Goal: Task Accomplishment & Management: Complete application form

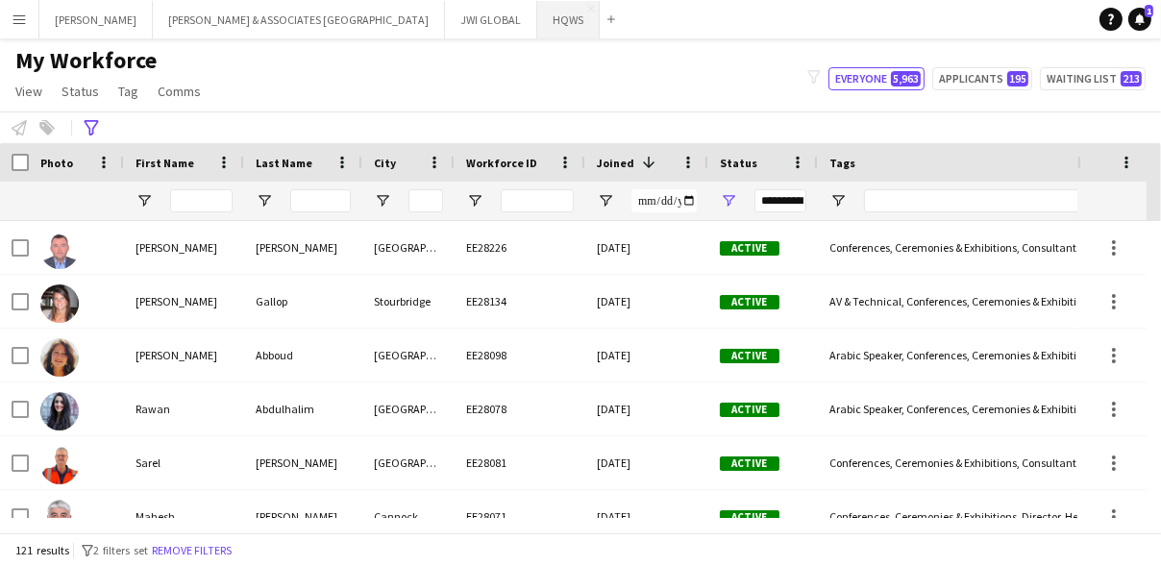
click at [537, 16] on button "HQWS Close" at bounding box center [568, 19] width 62 height 37
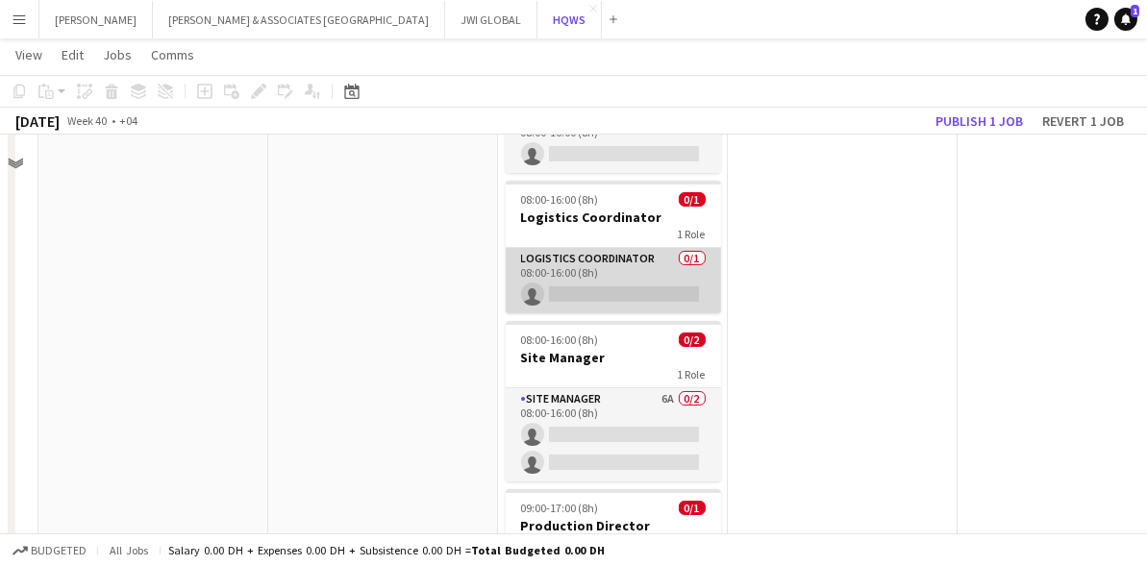
scroll to position [524, 0]
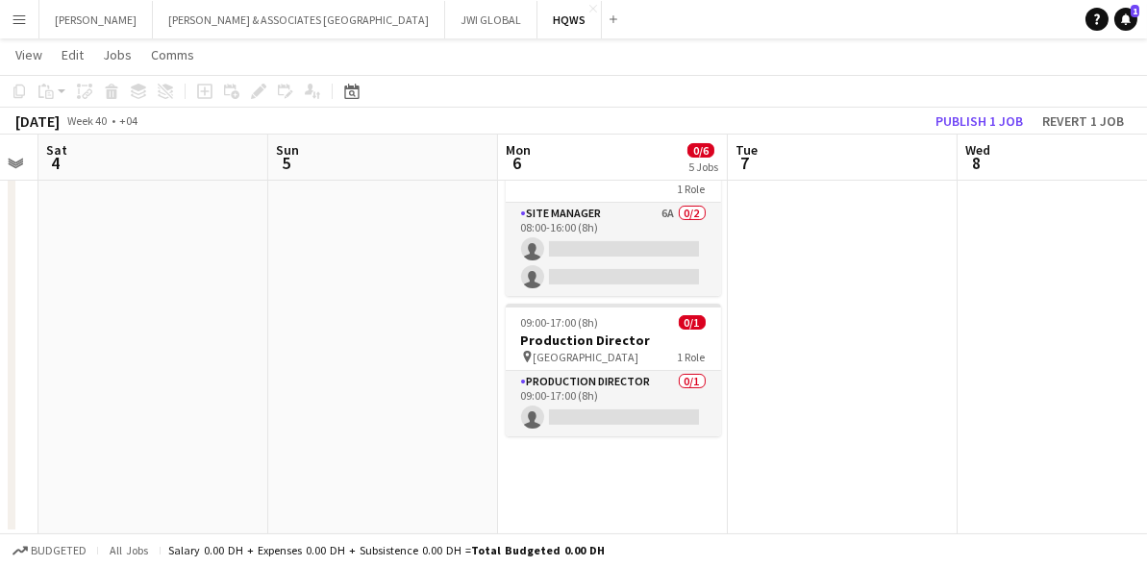
click at [596, 492] on app-date-cell "Updated 08:00-16:00 (8h) 0/1 Accreditation Manager 1 Role Accreditation Manager…" at bounding box center [613, 112] width 230 height 843
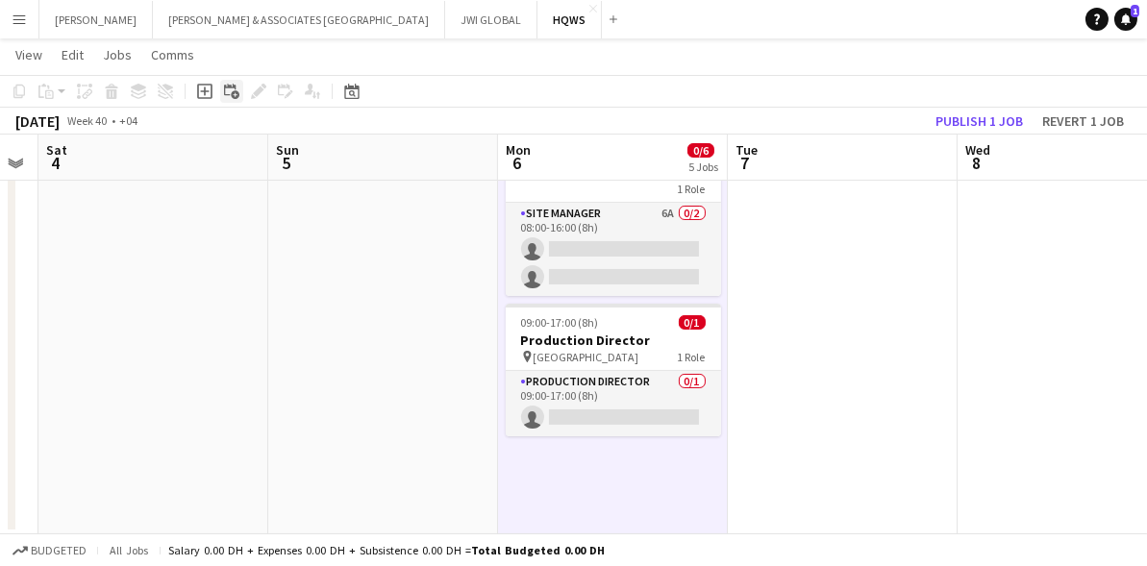
click at [224, 91] on icon "Add linked Job" at bounding box center [231, 91] width 15 height 15
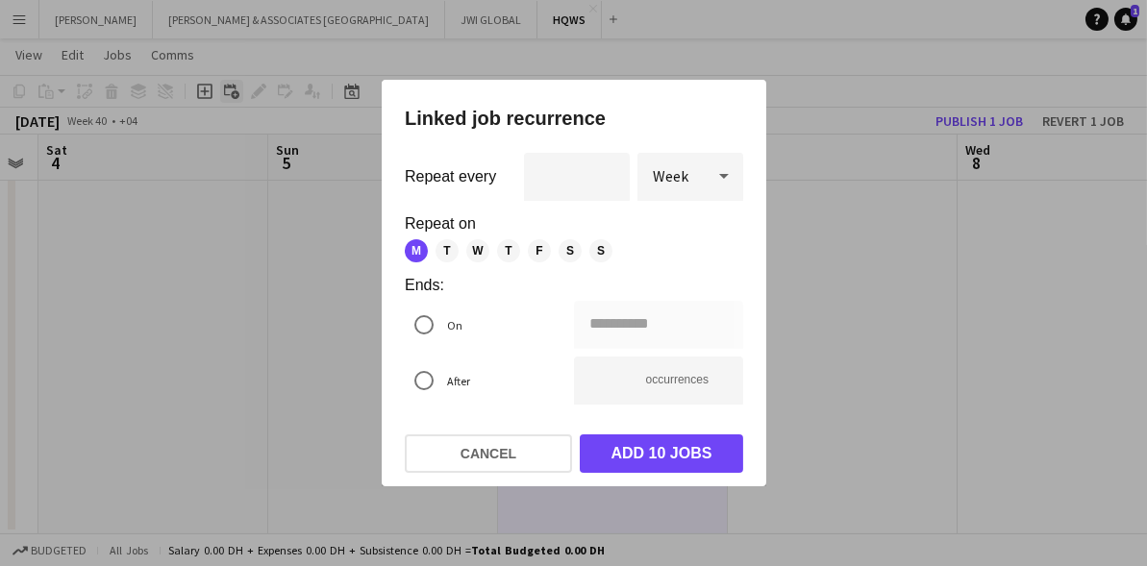
scroll to position [0, 0]
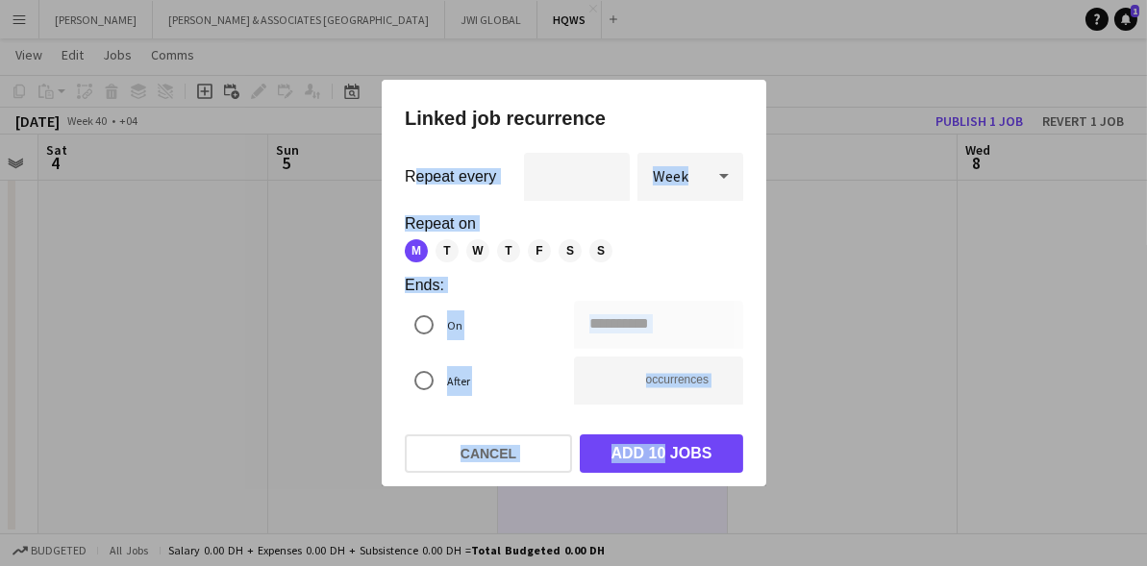
drag, startPoint x: 422, startPoint y: 161, endPoint x: 653, endPoint y: 425, distance: 350.1
click at [653, 424] on div "**********" at bounding box center [574, 283] width 384 height 407
click at [518, 456] on button "Cancel" at bounding box center [488, 453] width 167 height 38
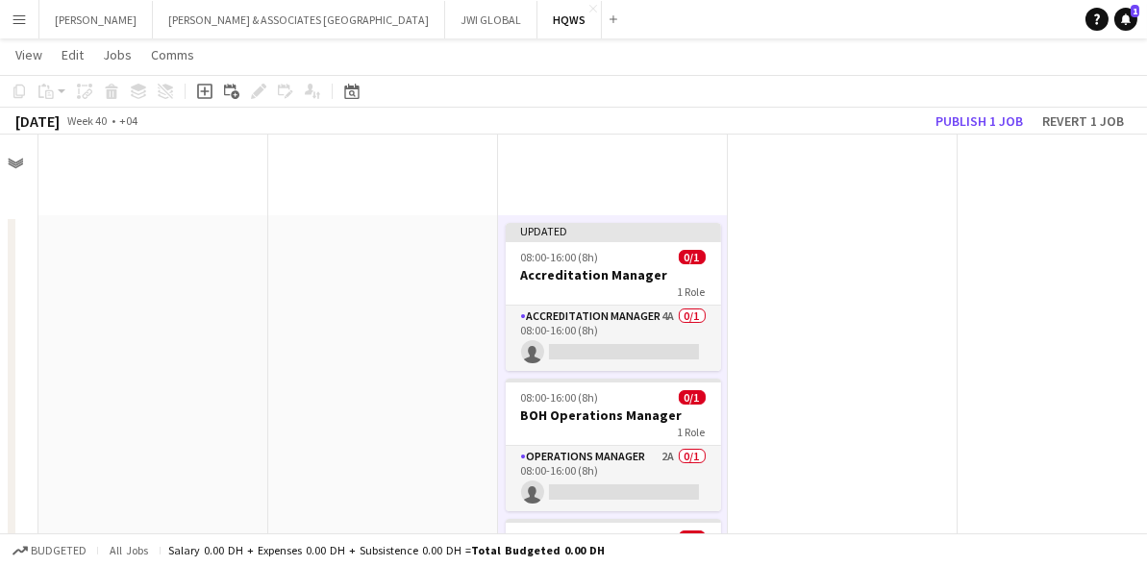
scroll to position [524, 0]
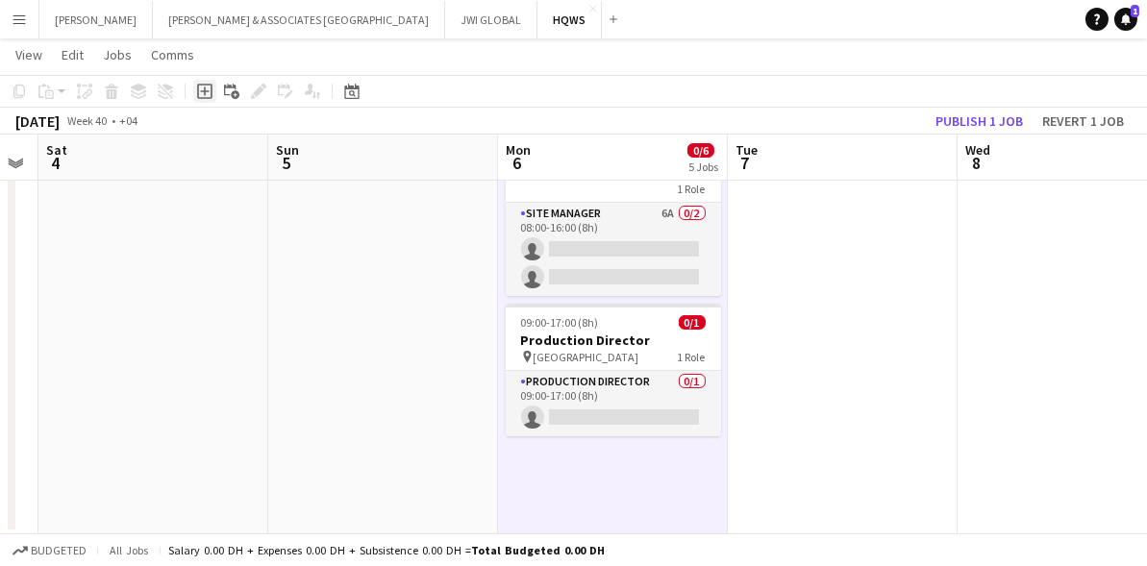
click at [203, 92] on icon "Add job" at bounding box center [204, 91] width 15 height 15
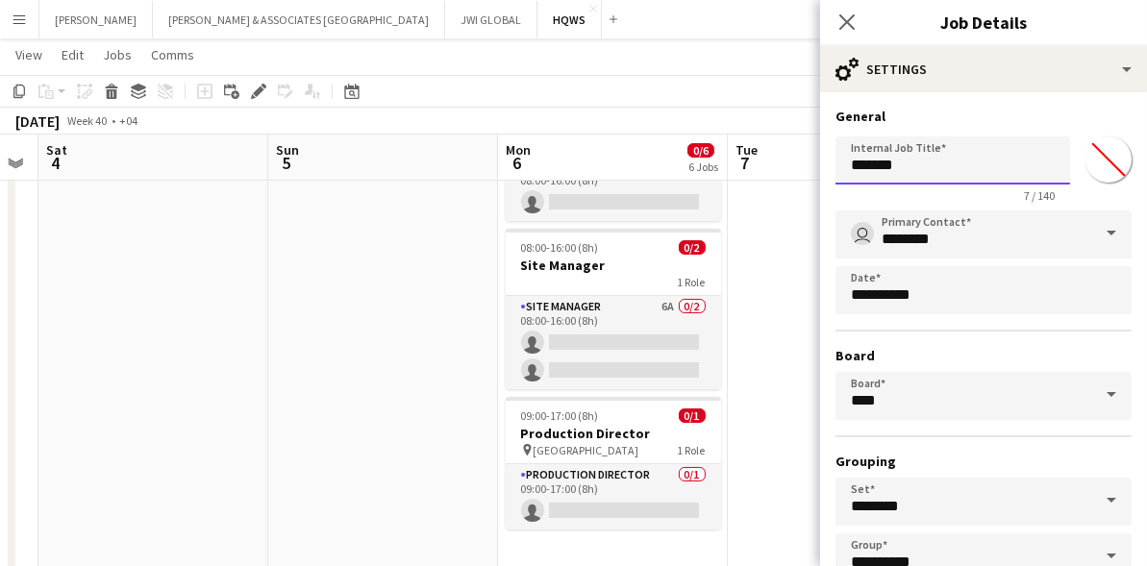
click at [907, 166] on input "*******" at bounding box center [952, 160] width 235 height 48
paste input "******"
type input "**********"
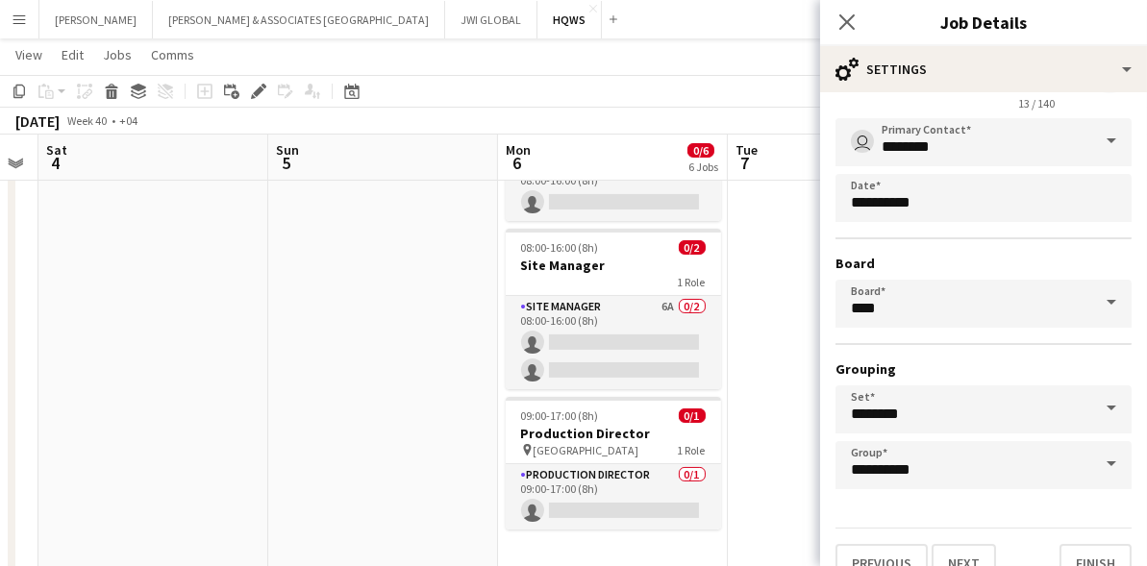
scroll to position [122, 0]
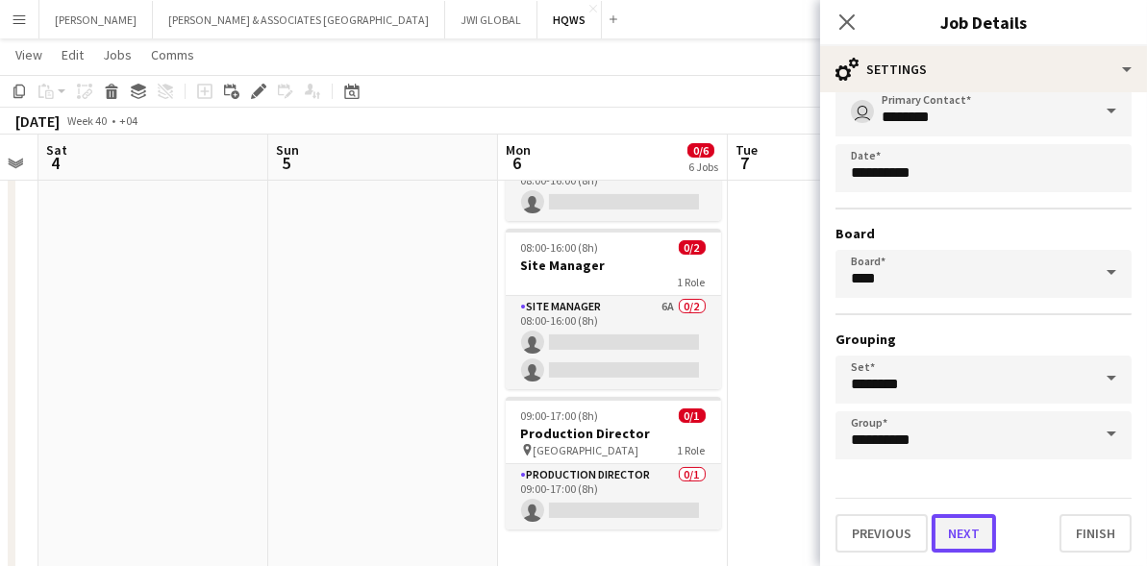
click at [948, 541] on button "Next" at bounding box center [963, 533] width 64 height 38
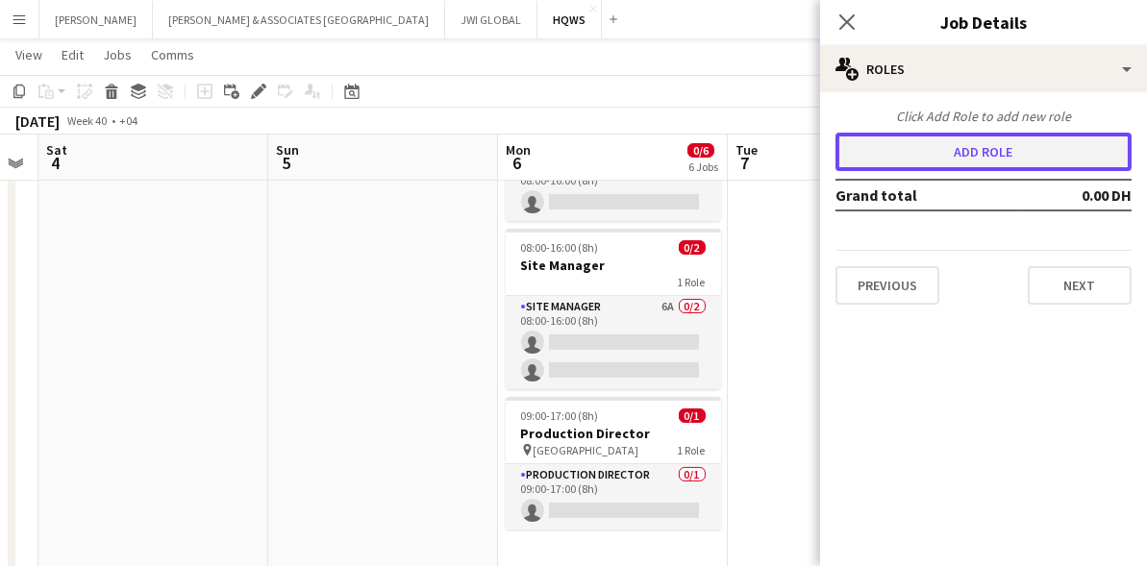
click at [1027, 146] on button "Add role" at bounding box center [983, 152] width 296 height 38
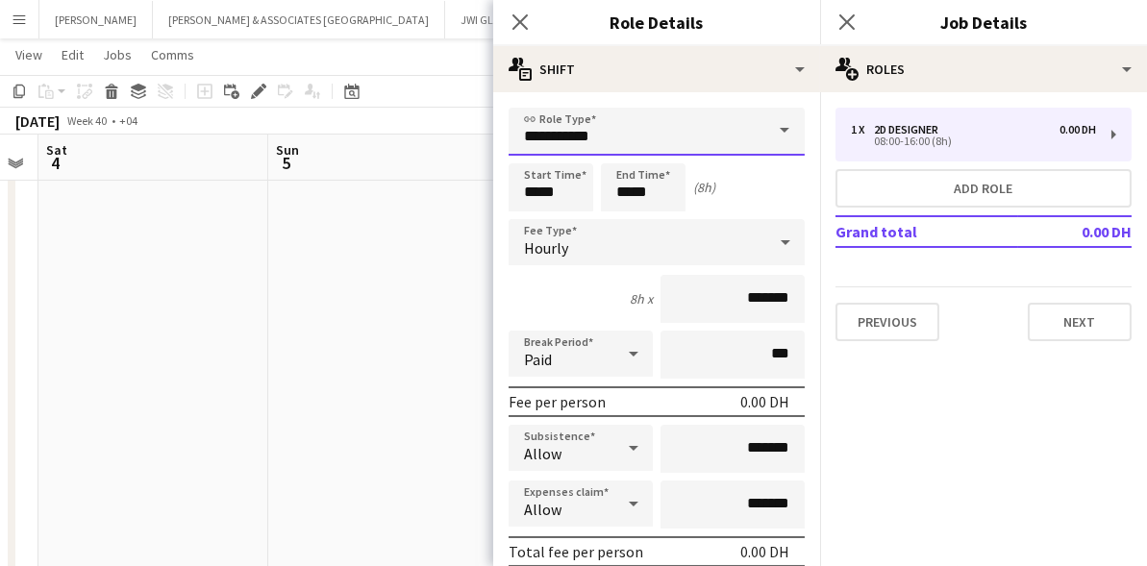
click at [639, 129] on input "**********" at bounding box center [656, 132] width 296 height 48
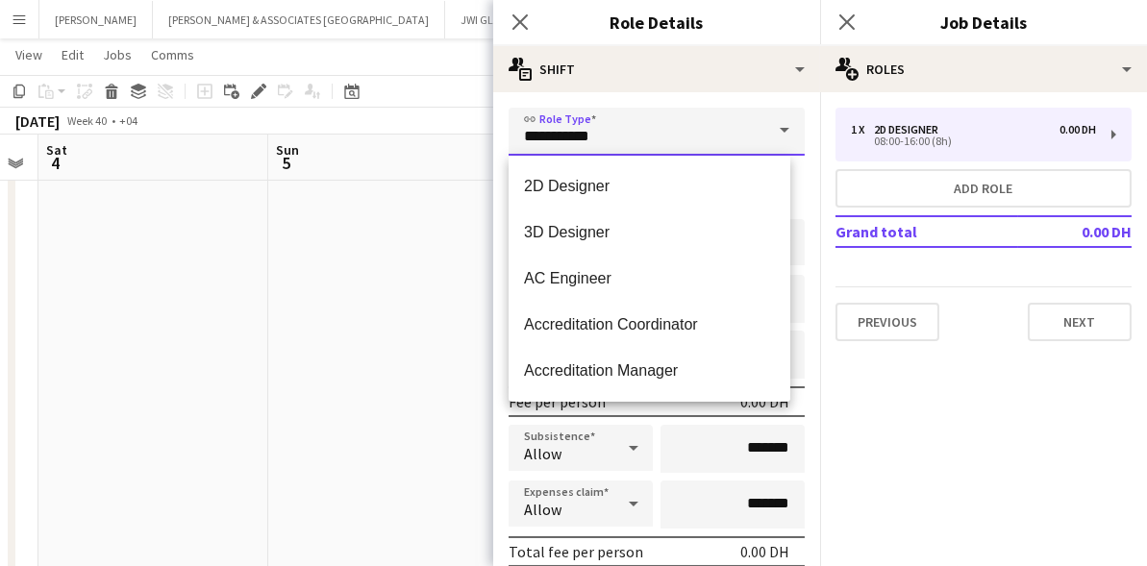
click at [639, 134] on input "**********" at bounding box center [656, 132] width 296 height 48
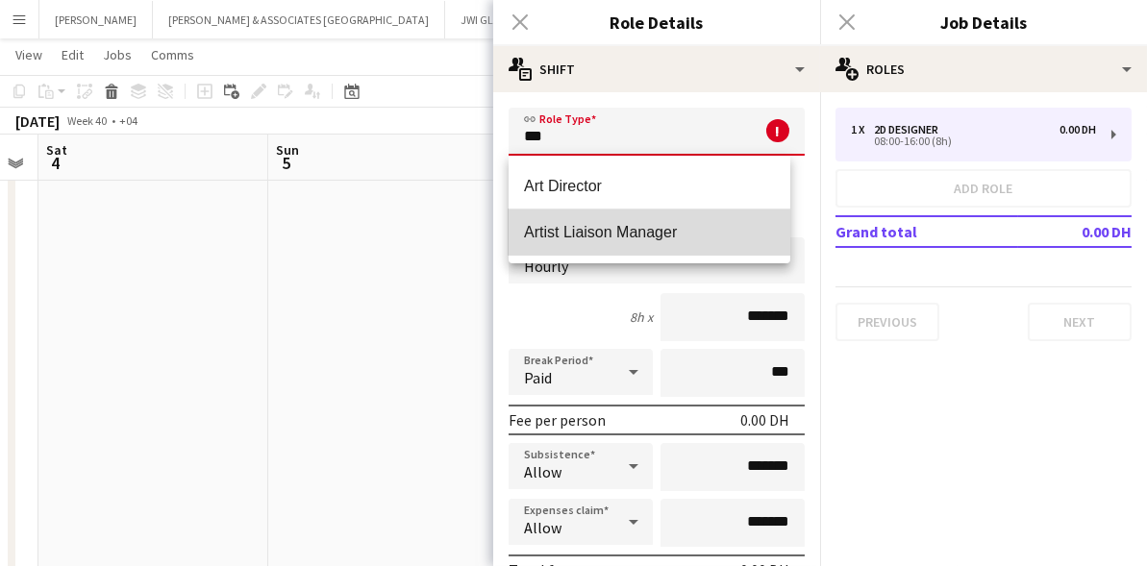
click at [555, 228] on span "Artist Liaison Manager" at bounding box center [649, 232] width 251 height 18
type input "**********"
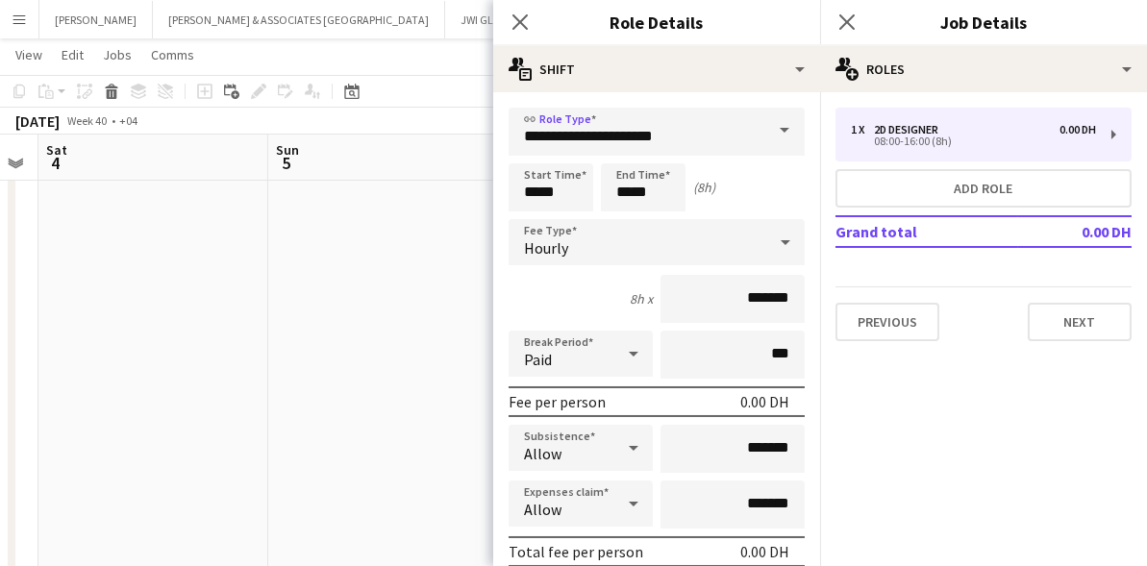
click at [573, 245] on div "Hourly" at bounding box center [637, 242] width 258 height 46
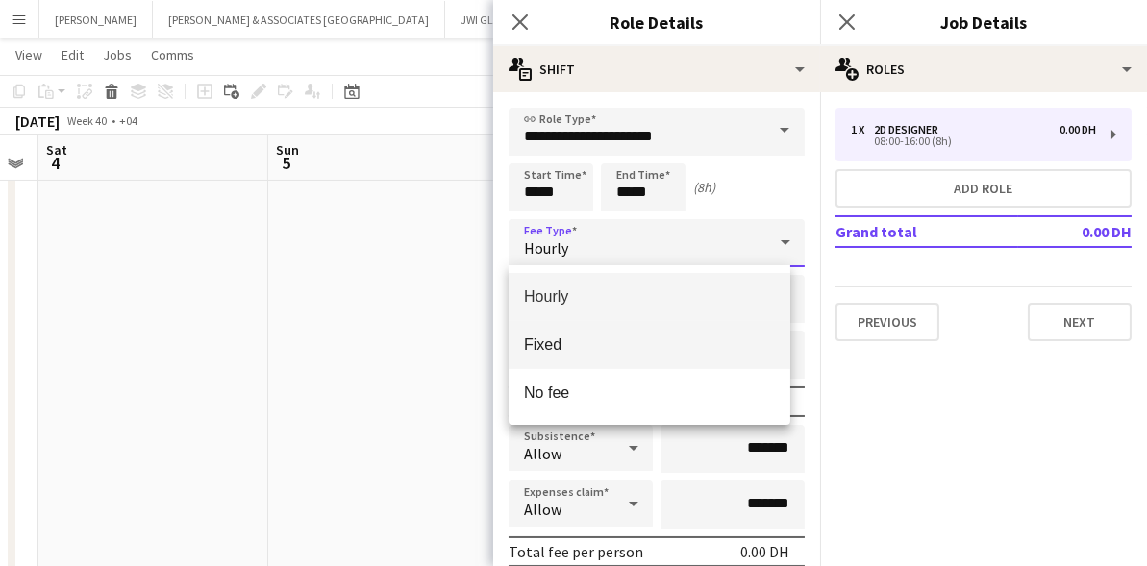
click at [608, 342] on span "Fixed" at bounding box center [649, 344] width 251 height 18
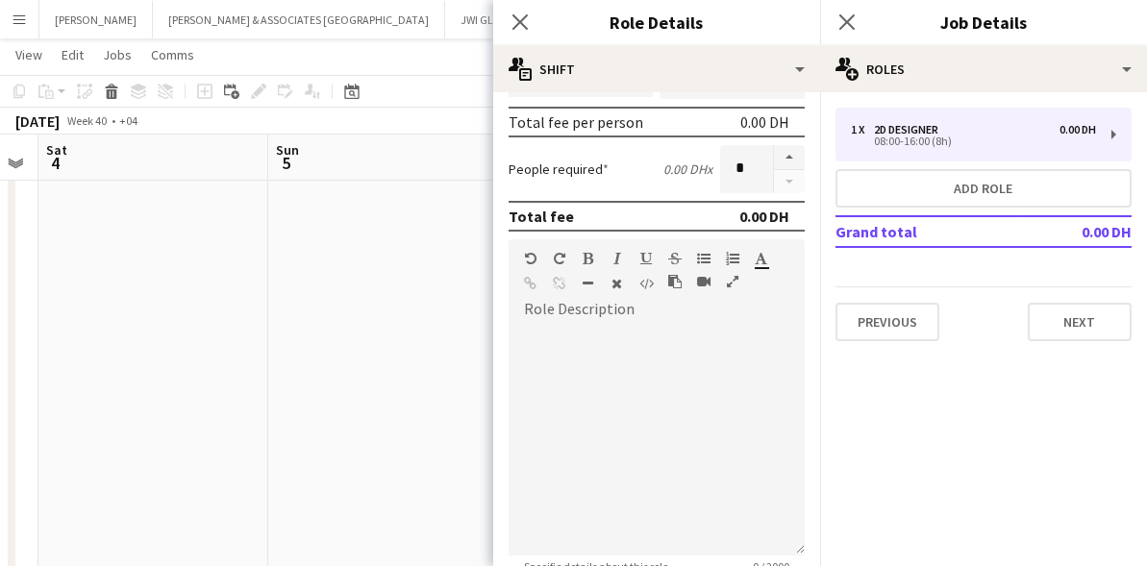
scroll to position [160, 0]
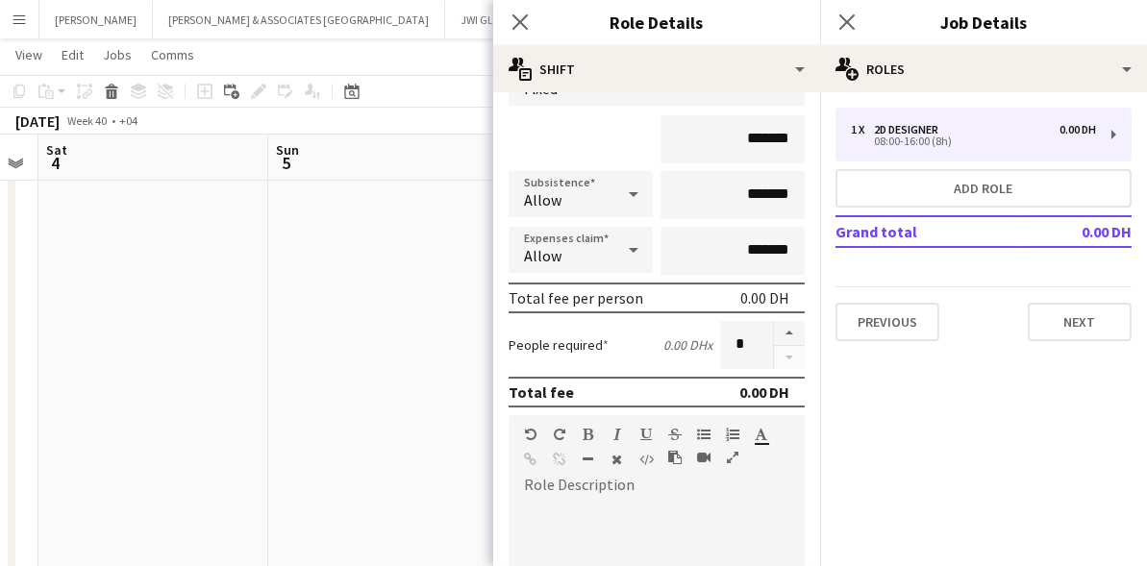
paste div "To enrich screen reader interactions, please activate Accessibility in Grammarl…"
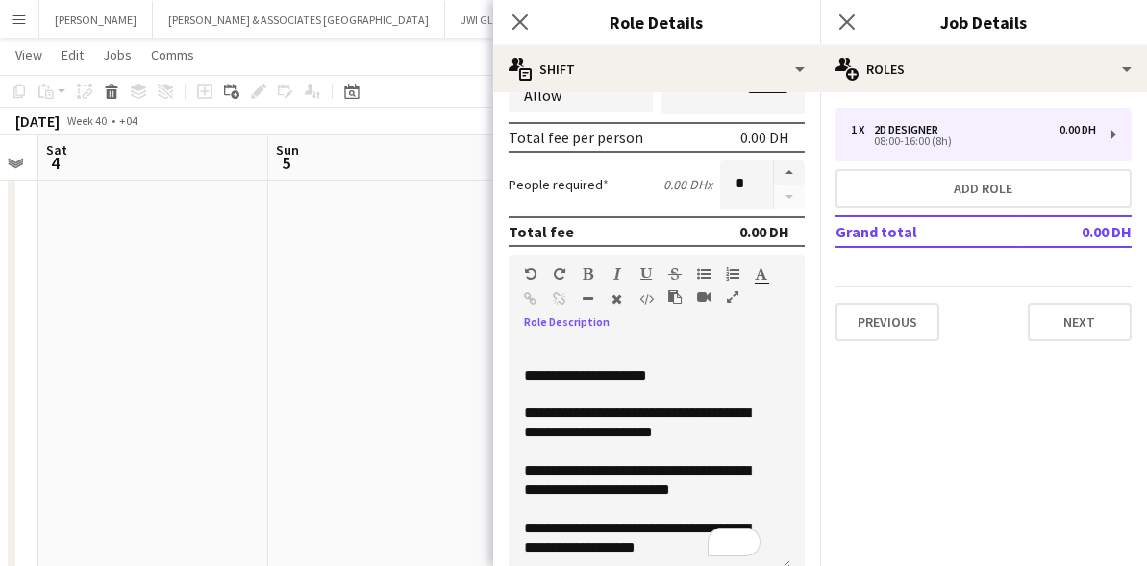
scroll to position [320, 0]
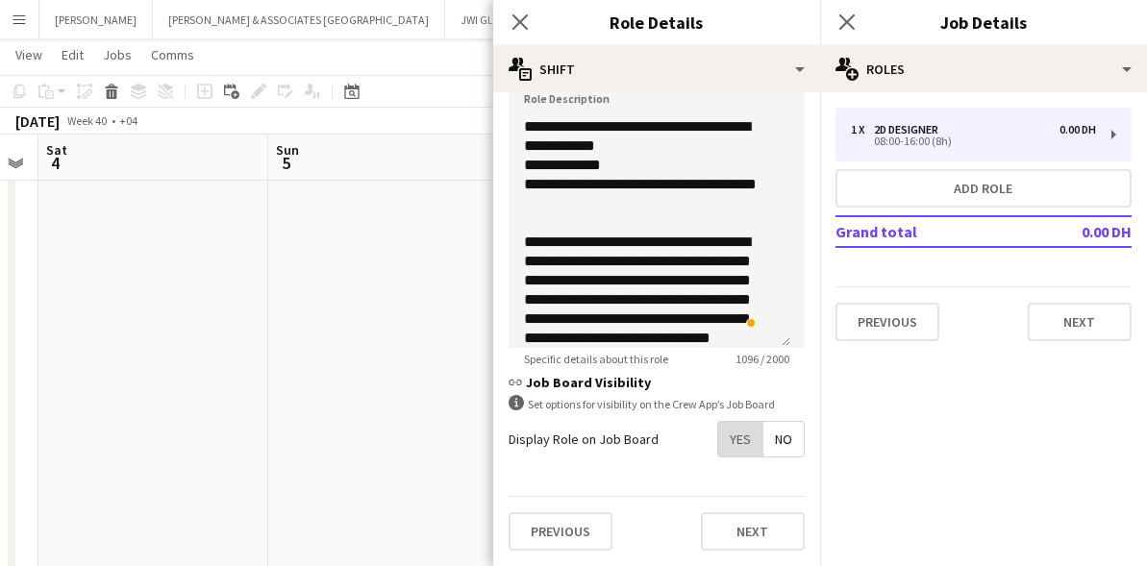
click at [721, 434] on span "Yes" at bounding box center [740, 439] width 44 height 35
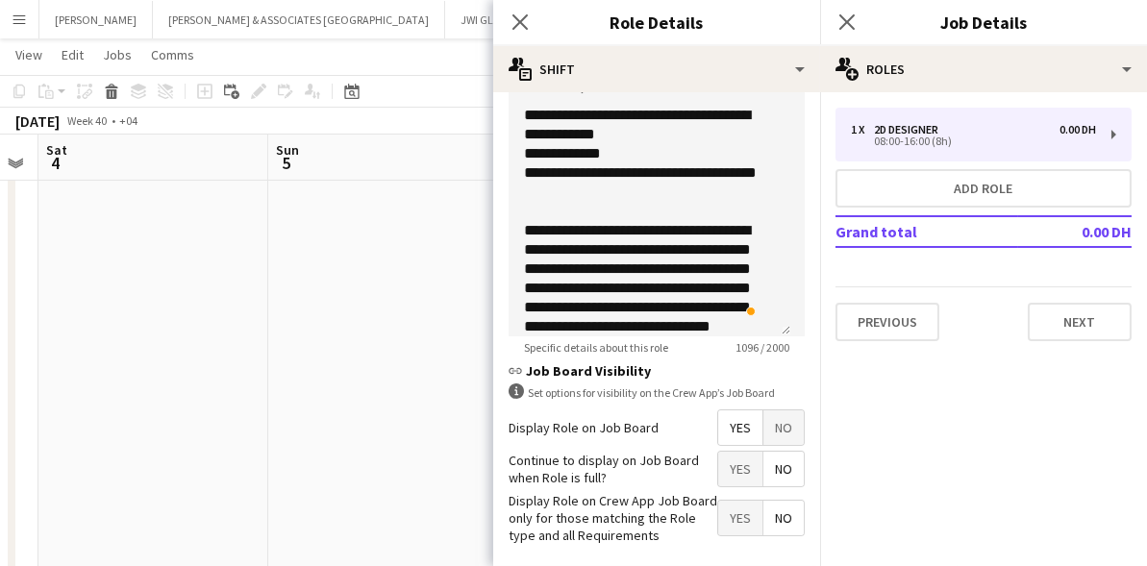
click at [763, 473] on span "No" at bounding box center [783, 469] width 40 height 35
click at [780, 527] on span "No" at bounding box center [783, 518] width 40 height 35
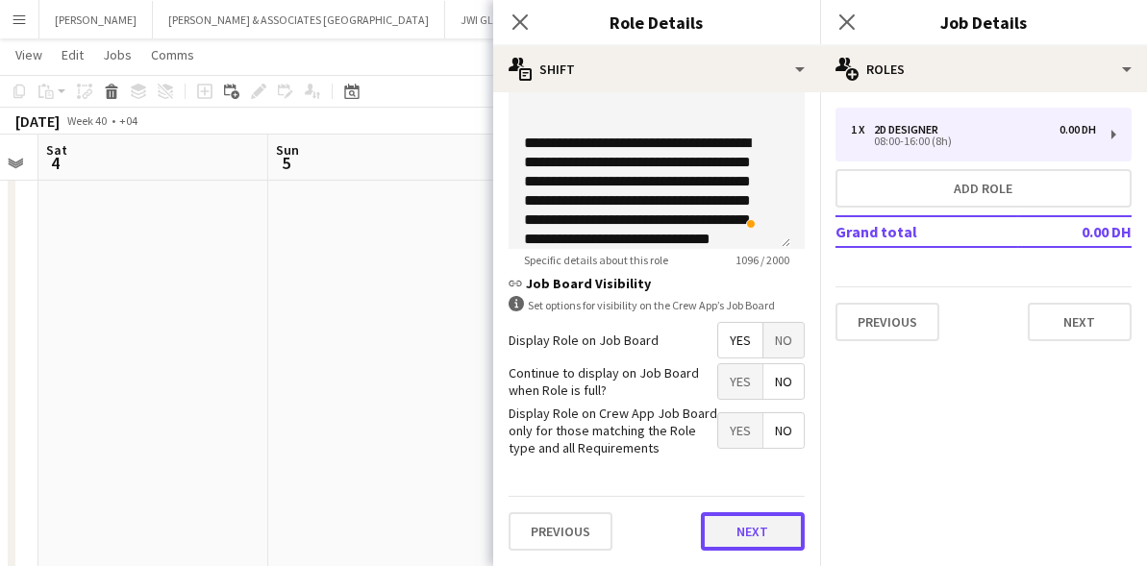
click at [718, 515] on button "Next" at bounding box center [753, 531] width 104 height 38
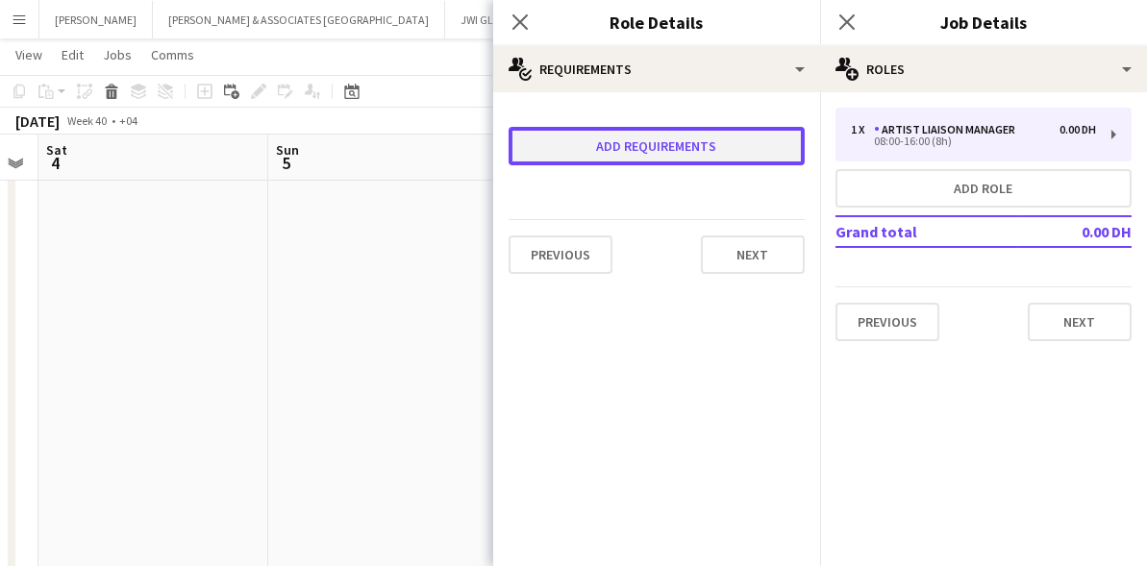
click at [632, 154] on button "Add requirements" at bounding box center [656, 146] width 296 height 38
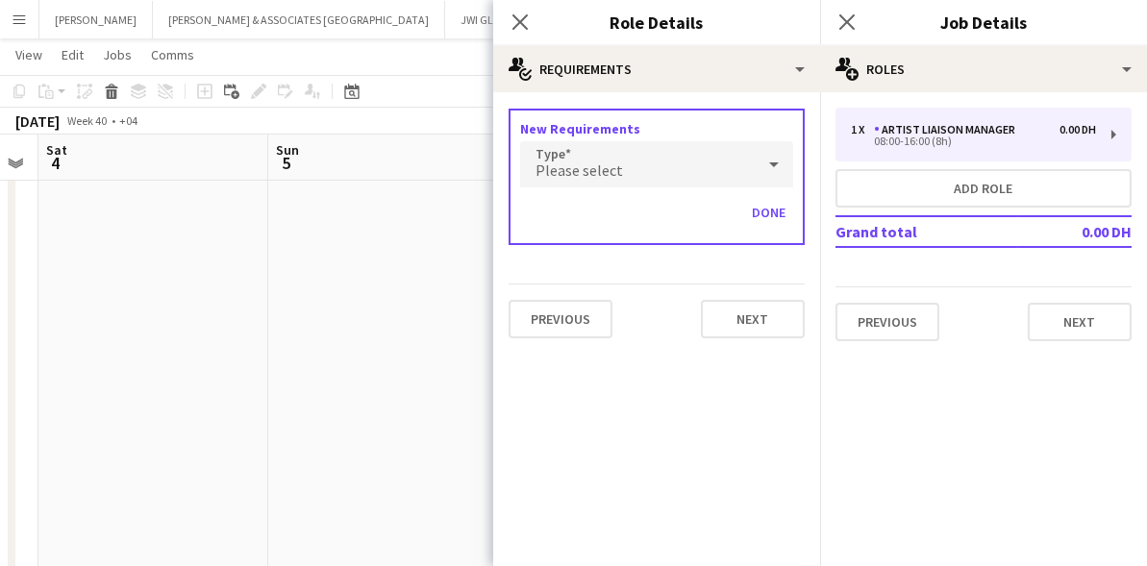
click at [608, 154] on div "Please select" at bounding box center [637, 164] width 235 height 46
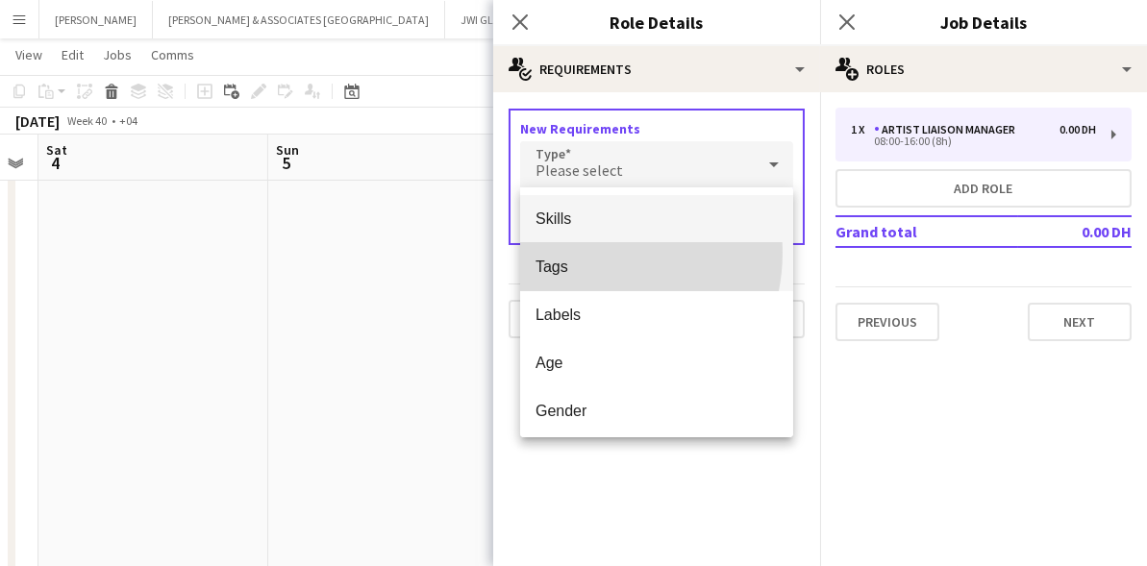
click at [577, 252] on mat-option "Tags" at bounding box center [656, 267] width 273 height 48
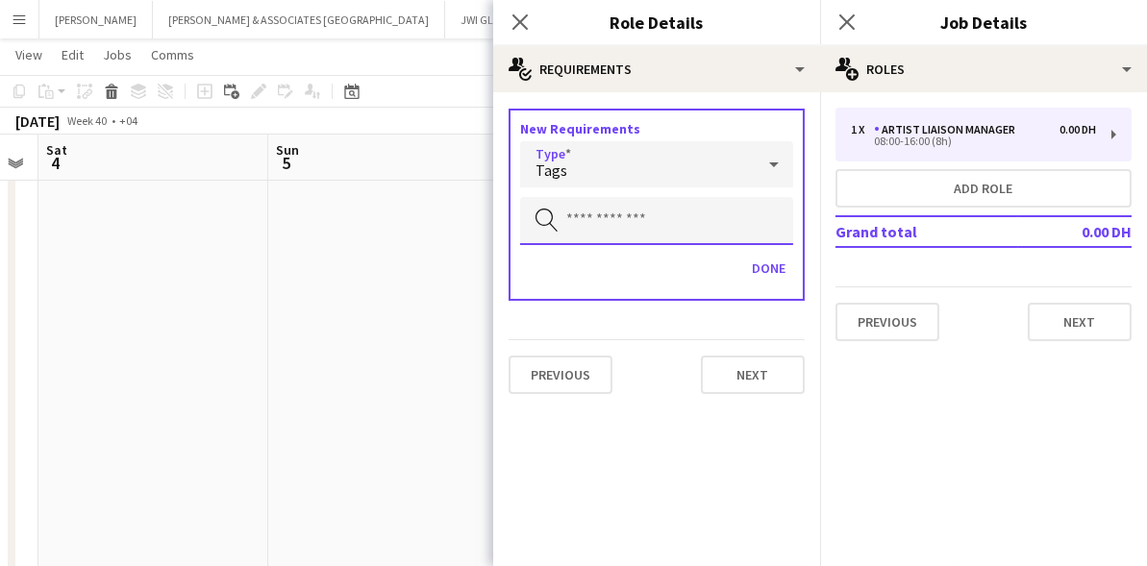
click at [614, 232] on input "text" at bounding box center [656, 221] width 273 height 48
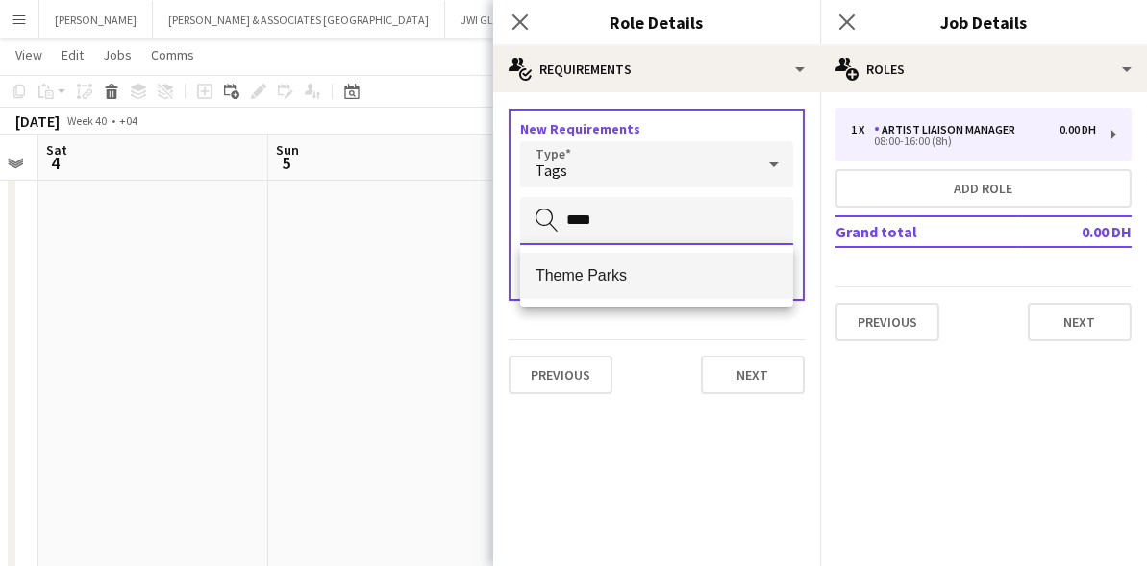
type input "****"
click at [610, 277] on span "Theme Parks" at bounding box center [656, 275] width 242 height 18
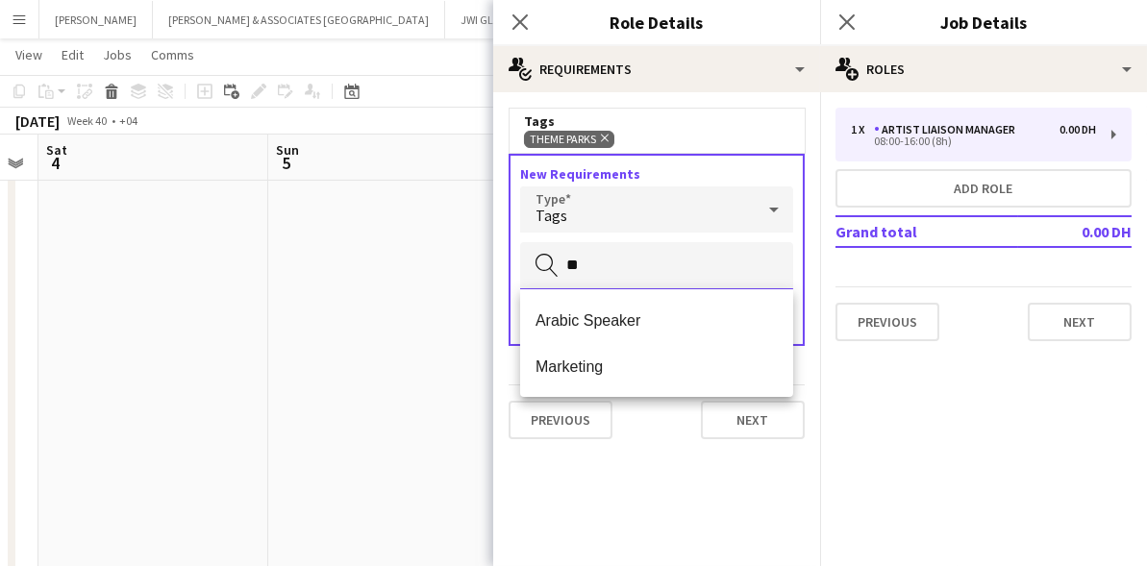
type input "*"
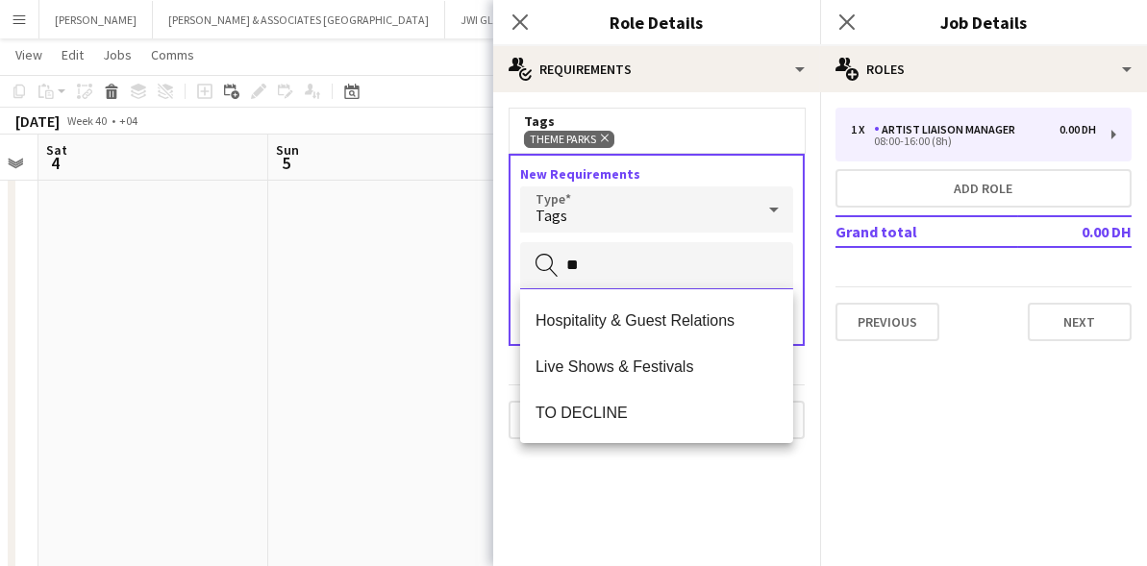
type input "*"
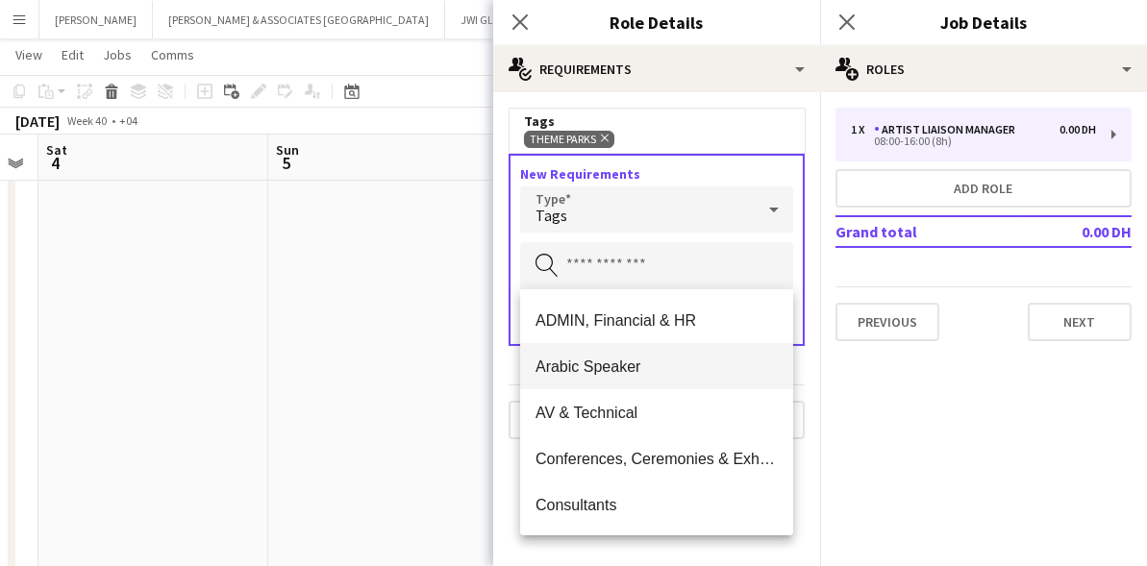
click at [608, 350] on mat-option "Arabic Speaker" at bounding box center [656, 366] width 273 height 46
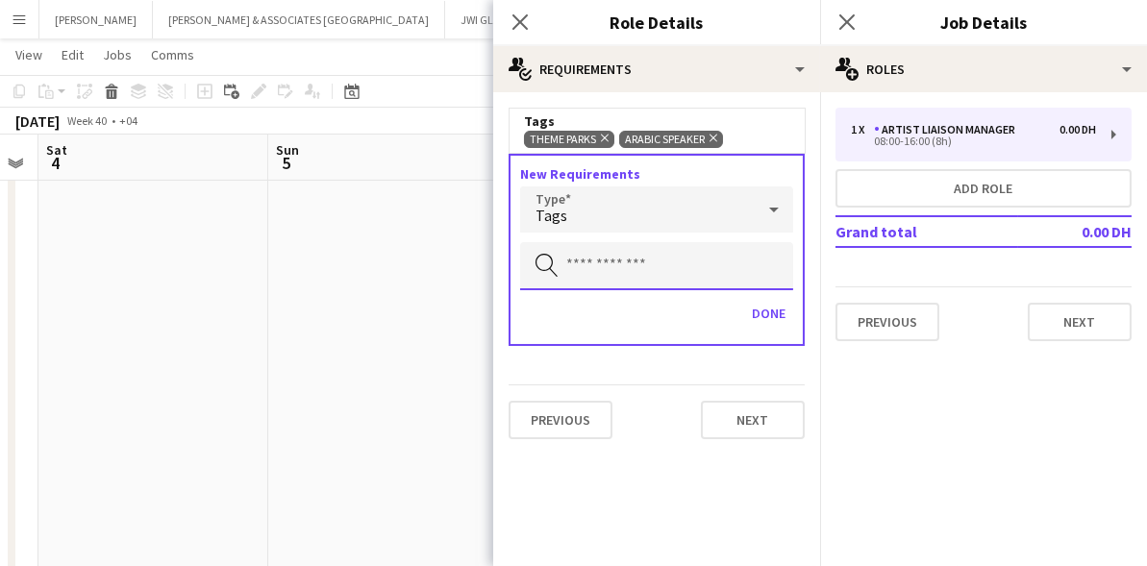
click at [618, 252] on input "text" at bounding box center [656, 266] width 273 height 48
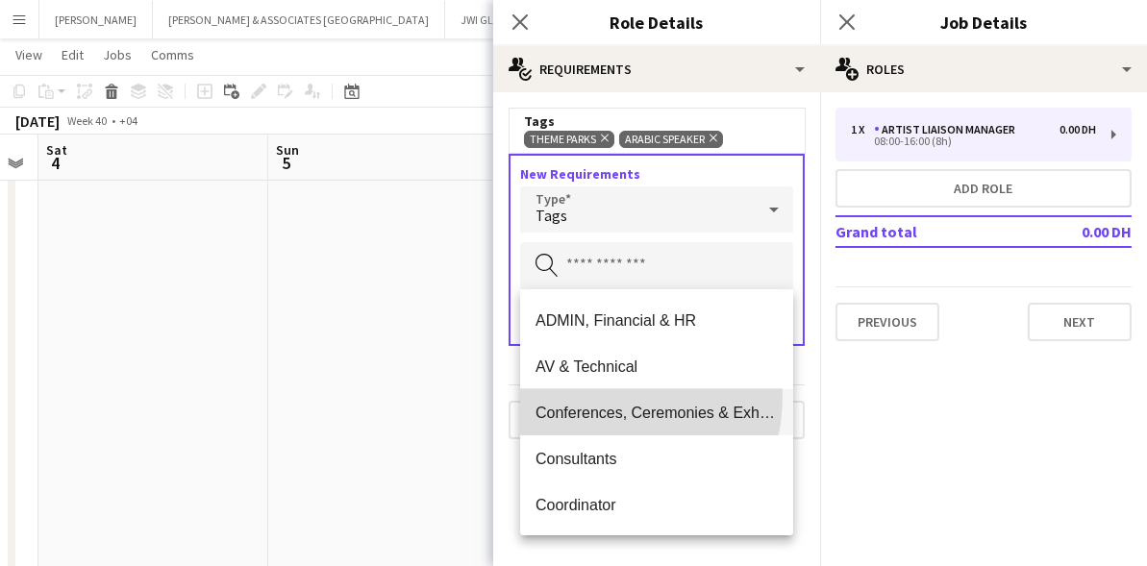
click at [578, 395] on mat-option "Conferences, Ceremonies & Exhibitions" at bounding box center [656, 412] width 273 height 46
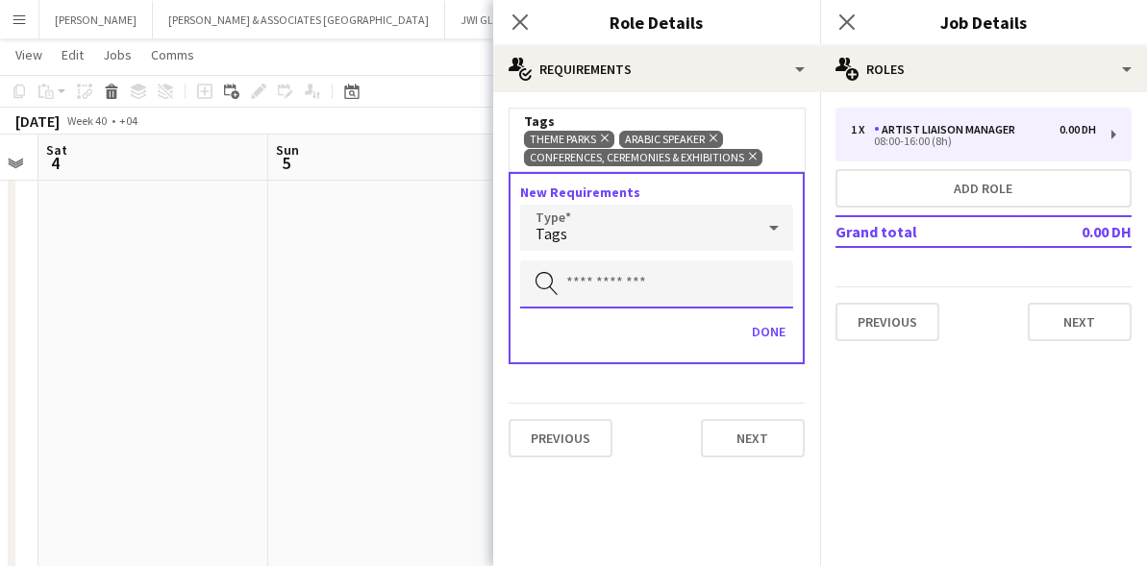
click at [603, 283] on input "text" at bounding box center [656, 284] width 273 height 48
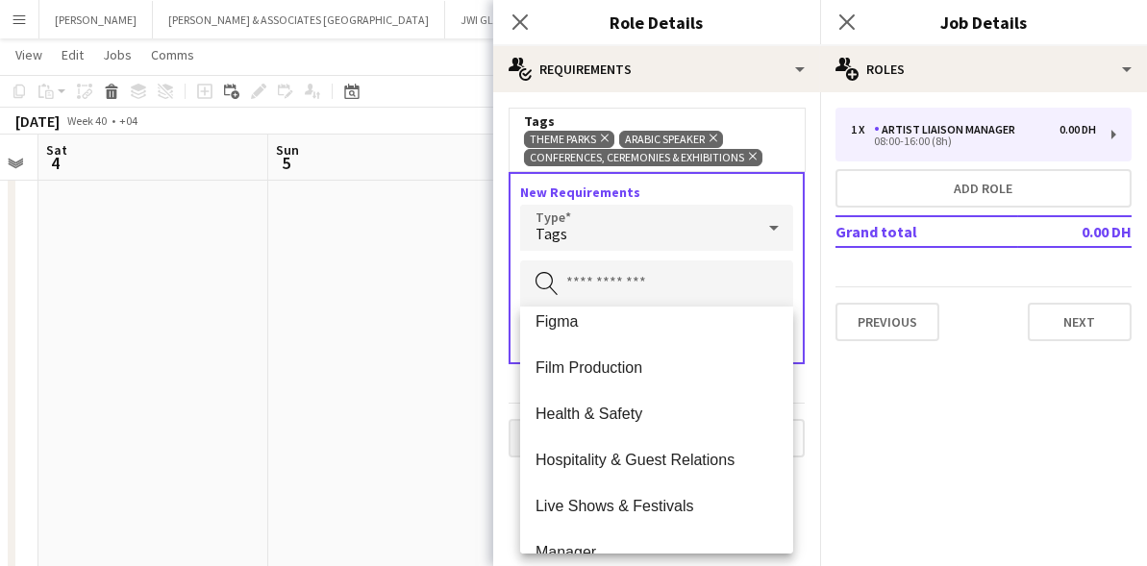
drag, startPoint x: 569, startPoint y: 455, endPoint x: 575, endPoint y: 444, distance: 12.0
click at [570, 454] on span "Hospitality & Guest Relations" at bounding box center [656, 460] width 242 height 18
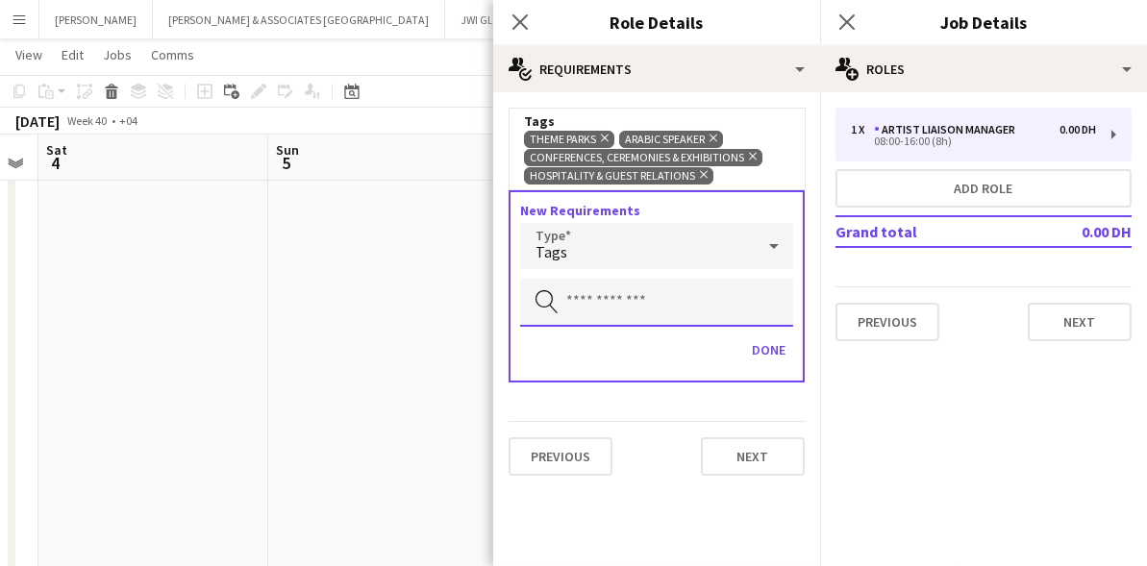
click at [599, 311] on input "text" at bounding box center [656, 303] width 273 height 48
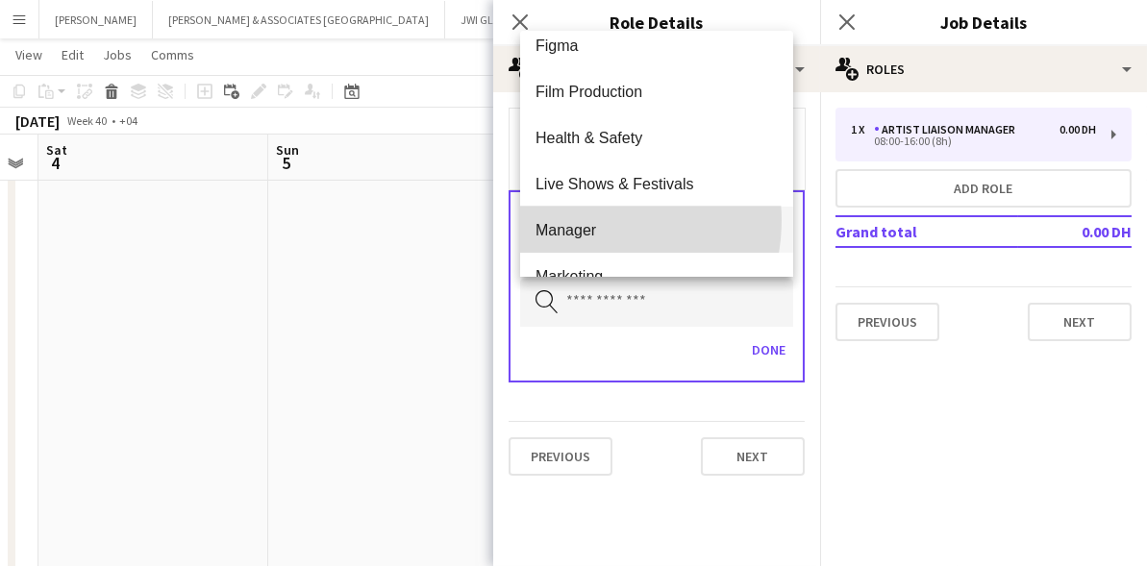
click at [584, 221] on span "Manager" at bounding box center [656, 230] width 242 height 18
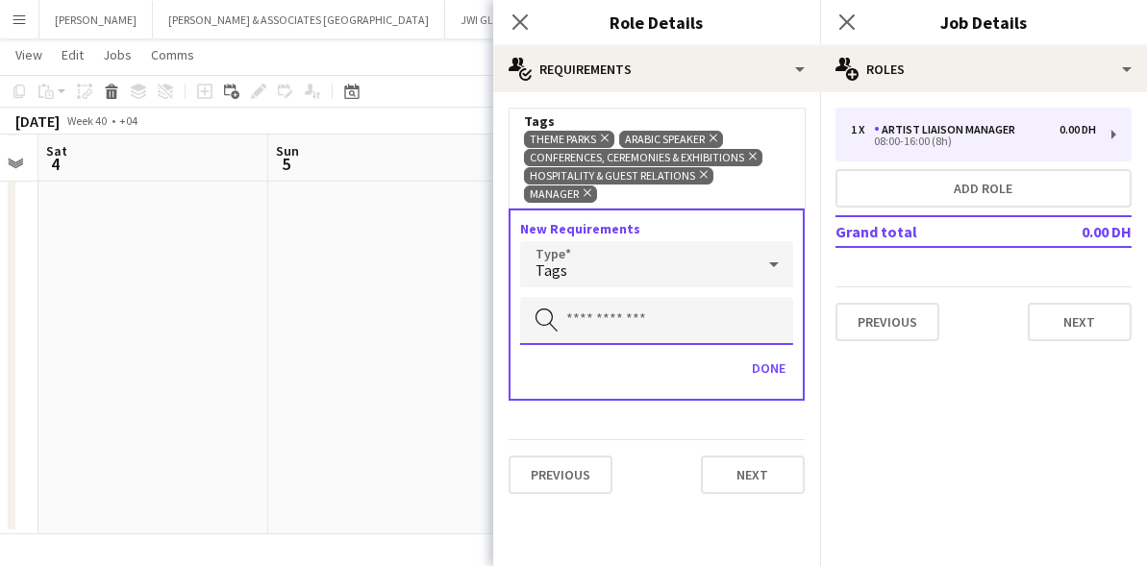
click at [582, 297] on input "text" at bounding box center [656, 321] width 273 height 48
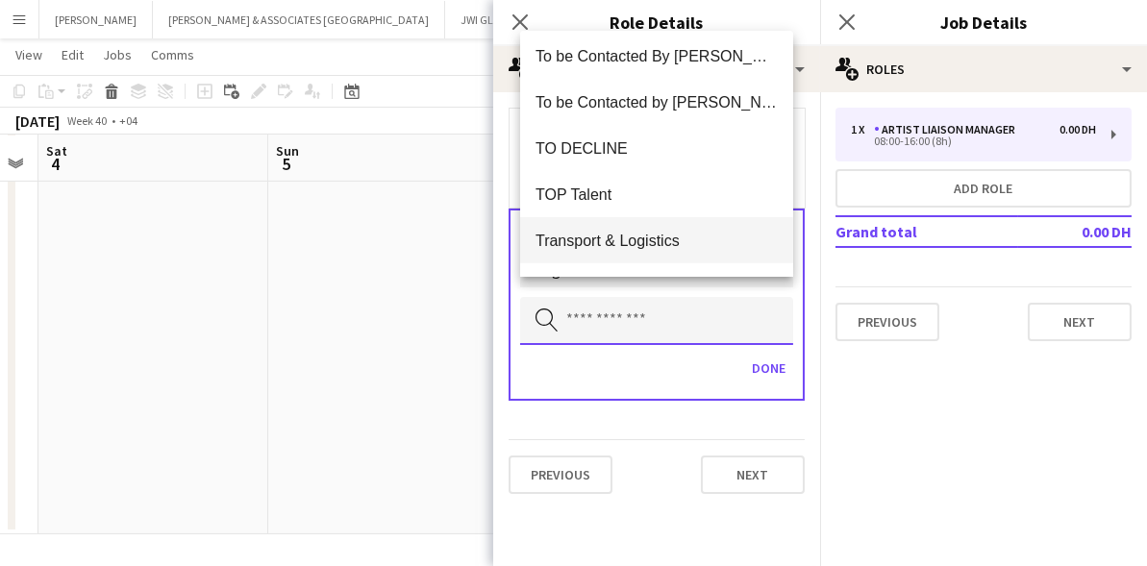
scroll to position [1937, 0]
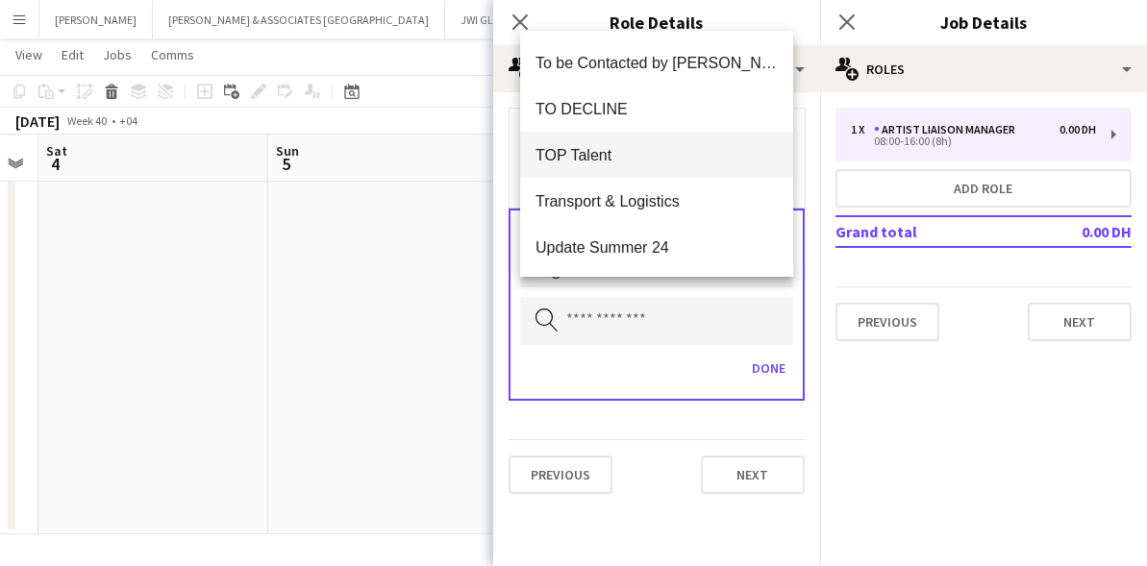
click at [601, 147] on span "TOP Talent" at bounding box center [656, 155] width 242 height 18
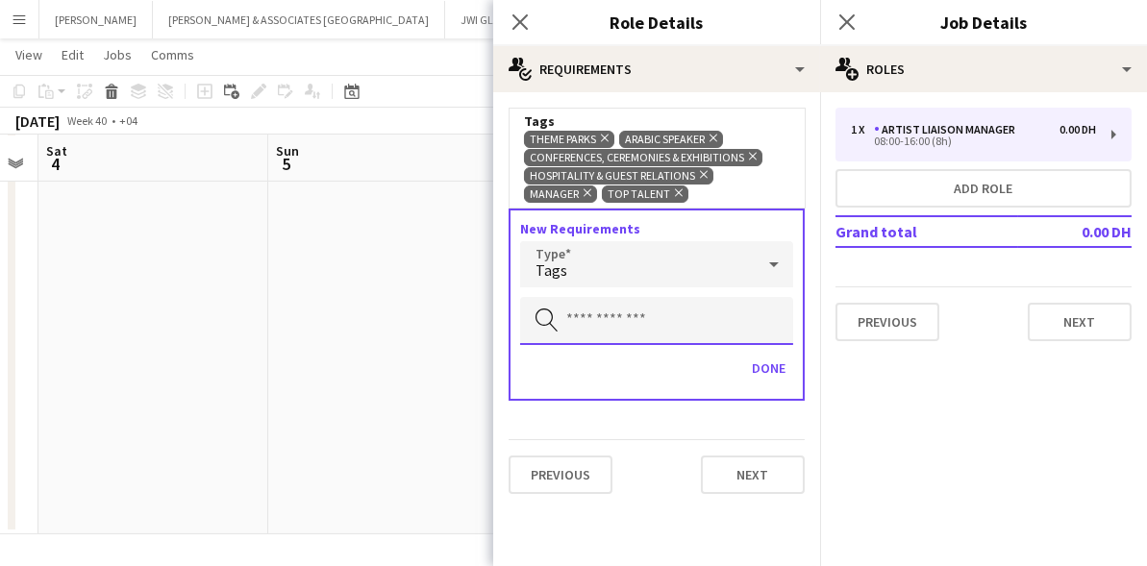
click at [589, 326] on input "text" at bounding box center [656, 321] width 273 height 48
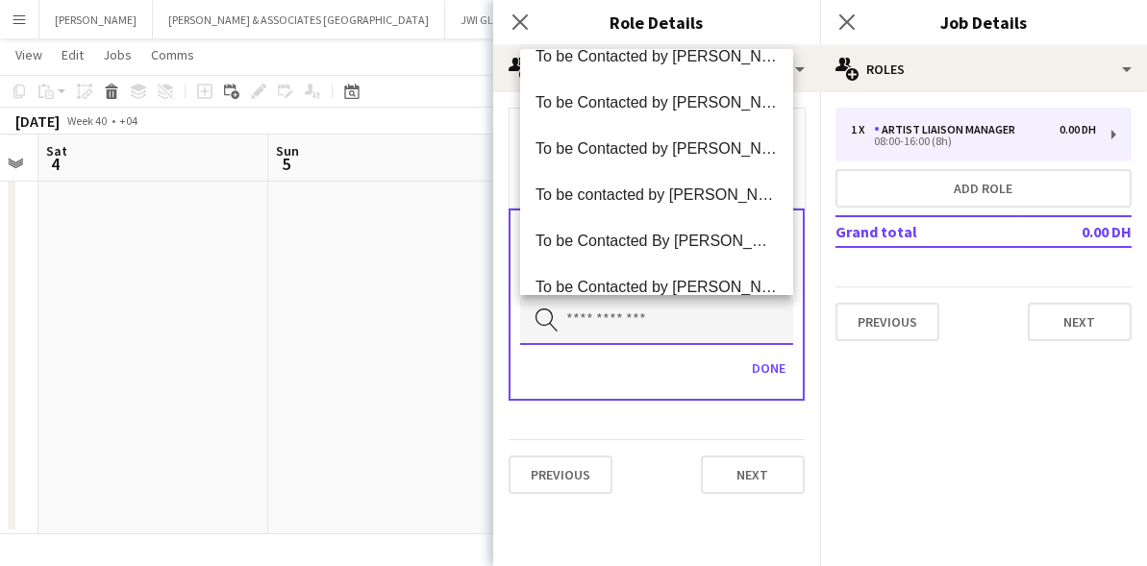
scroll to position [1891, 0]
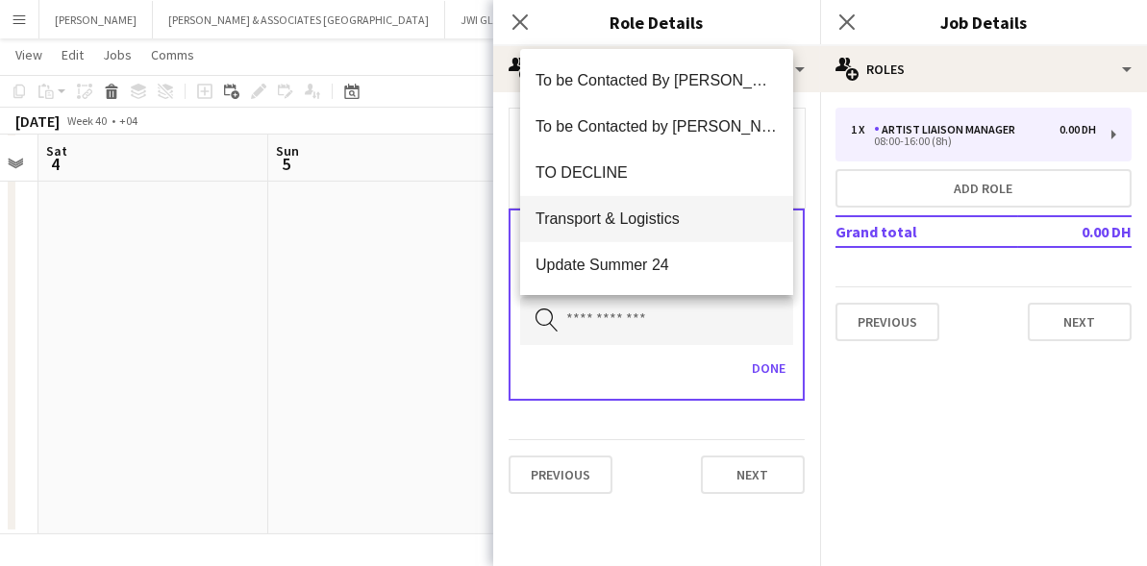
click at [620, 212] on span "Transport & Logistics" at bounding box center [656, 219] width 242 height 18
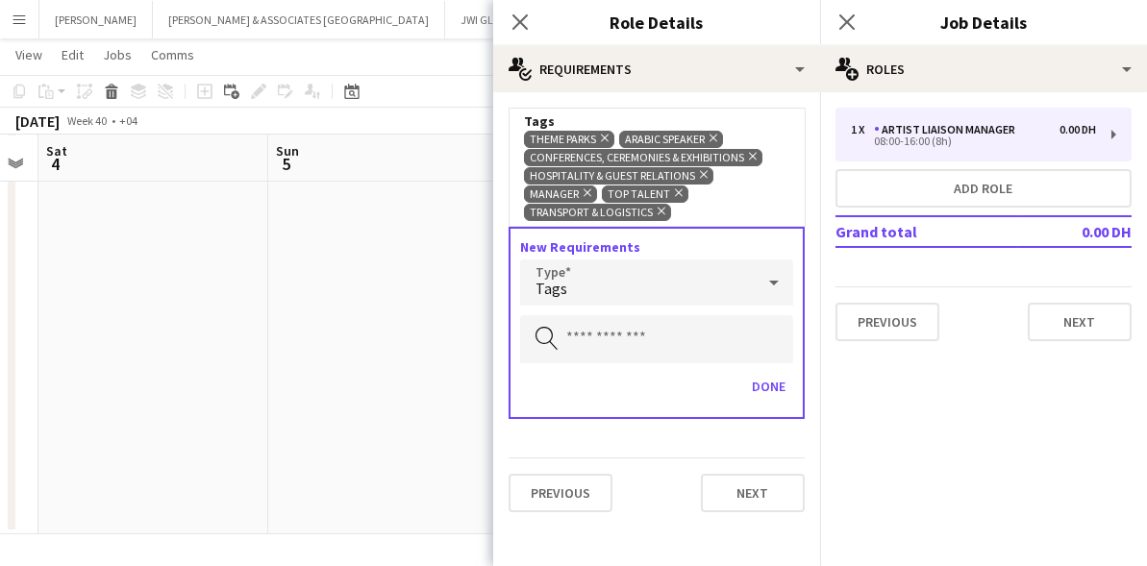
click at [673, 280] on div "Tags" at bounding box center [637, 283] width 235 height 46
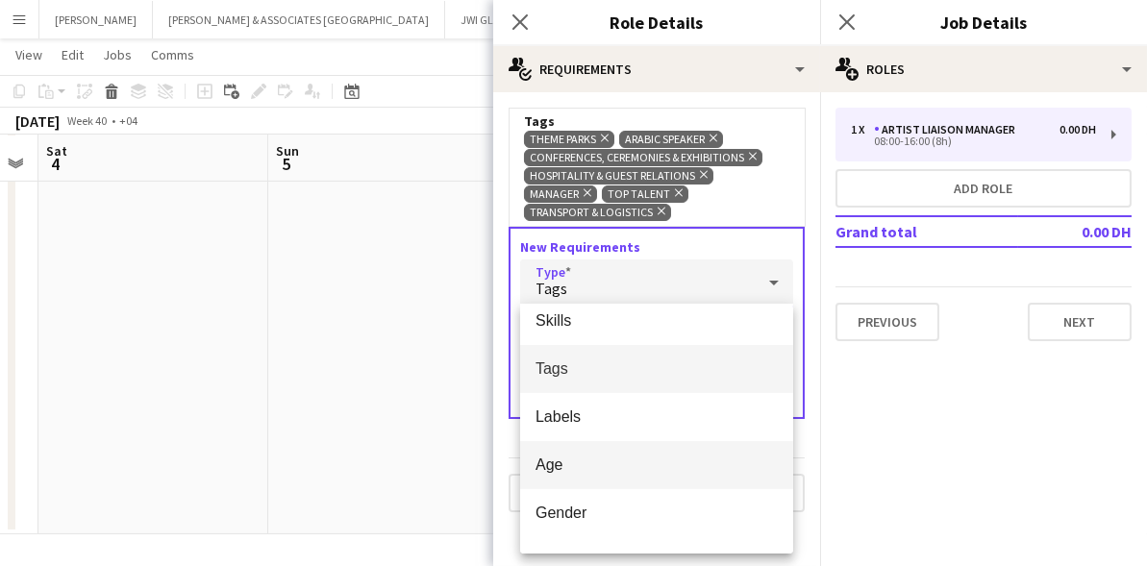
scroll to position [0, 0]
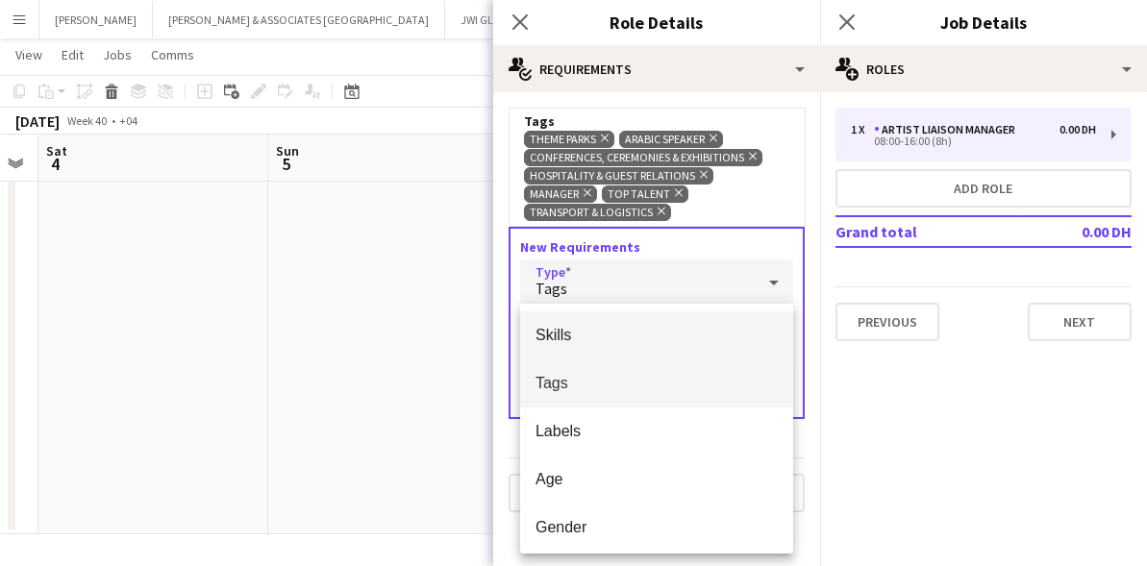
click at [683, 329] on span "Skills" at bounding box center [656, 335] width 242 height 18
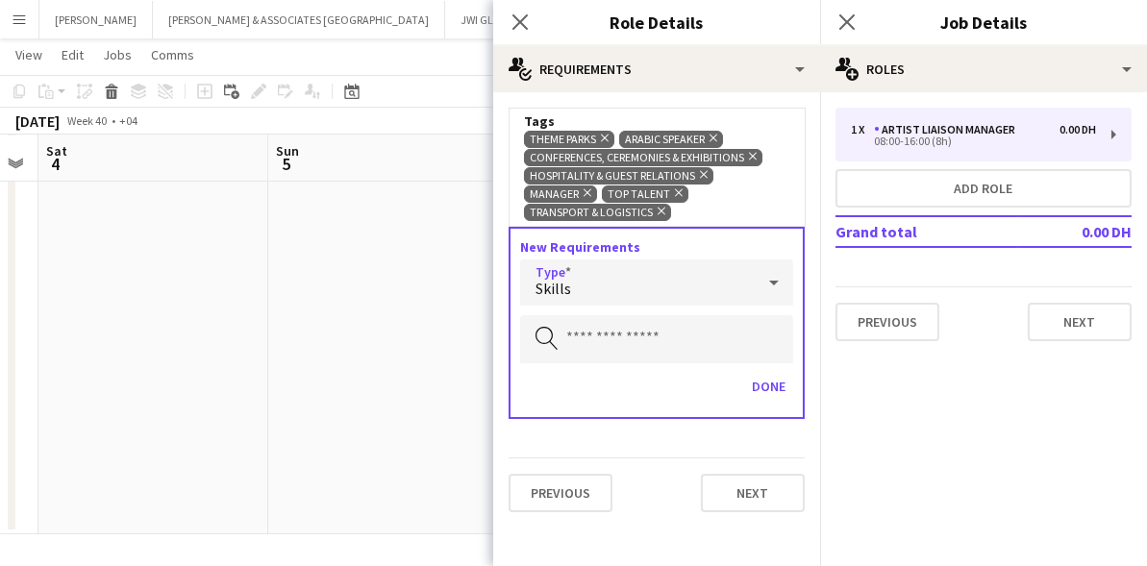
click at [762, 274] on icon at bounding box center [773, 282] width 23 height 38
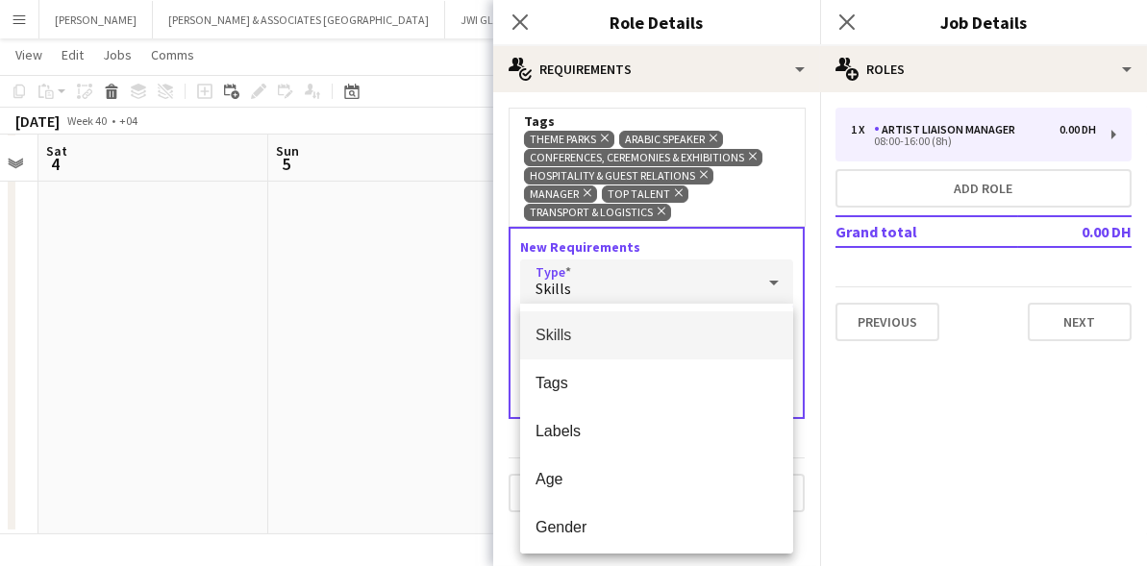
click at [748, 321] on mat-option "Skills" at bounding box center [656, 335] width 273 height 48
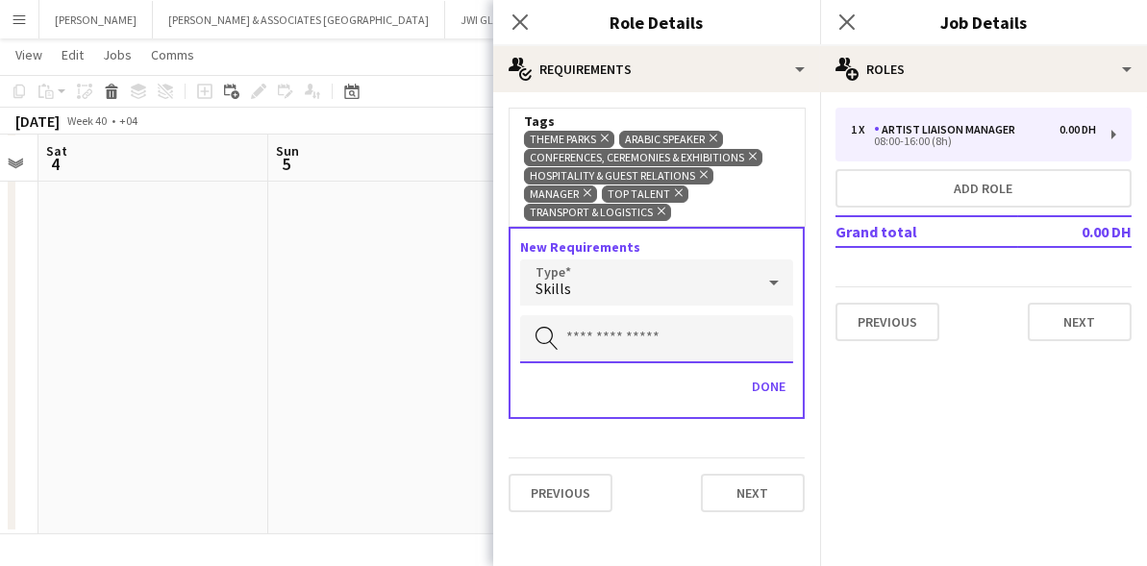
click at [748, 321] on input "text" at bounding box center [656, 339] width 273 height 48
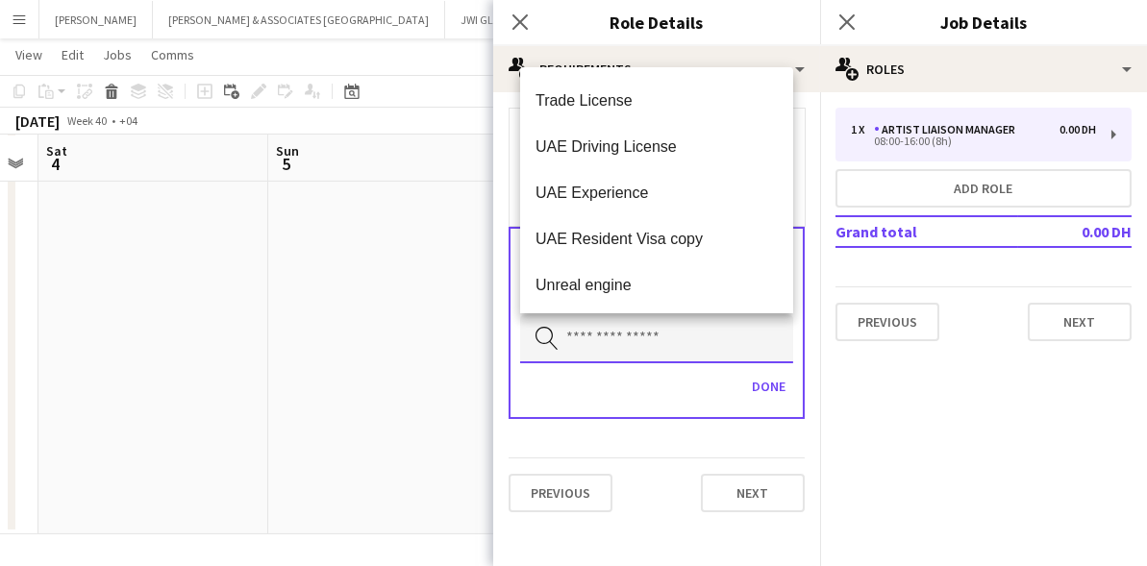
scroll to position [1937, 0]
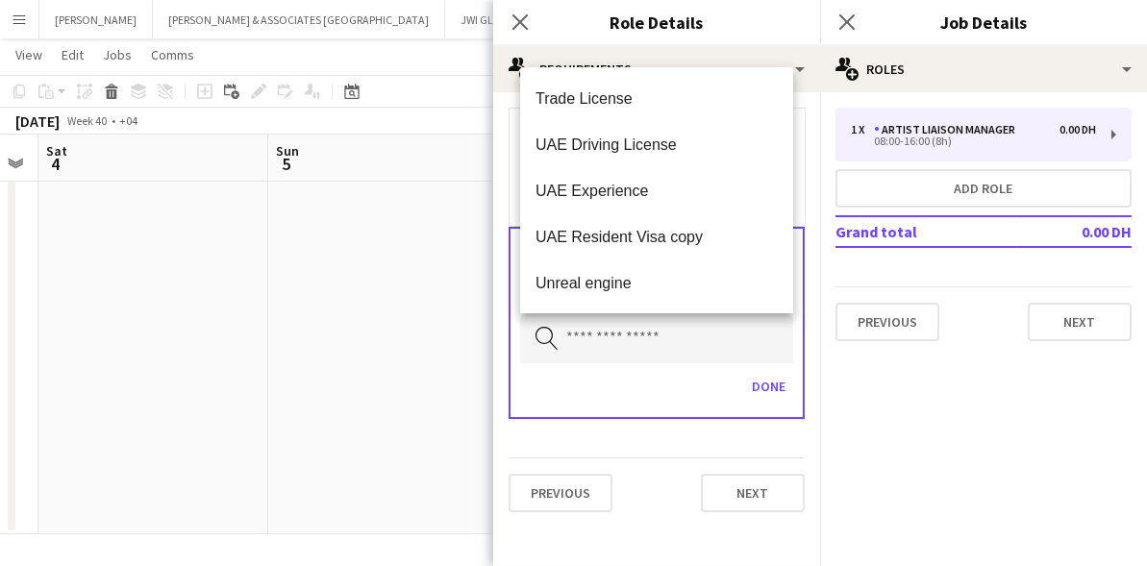
click at [580, 431] on form "Tags Theme Parks Remove Arabic Speaker Remove Conferences, Ceremonies & Exhibit…" at bounding box center [656, 318] width 327 height 420
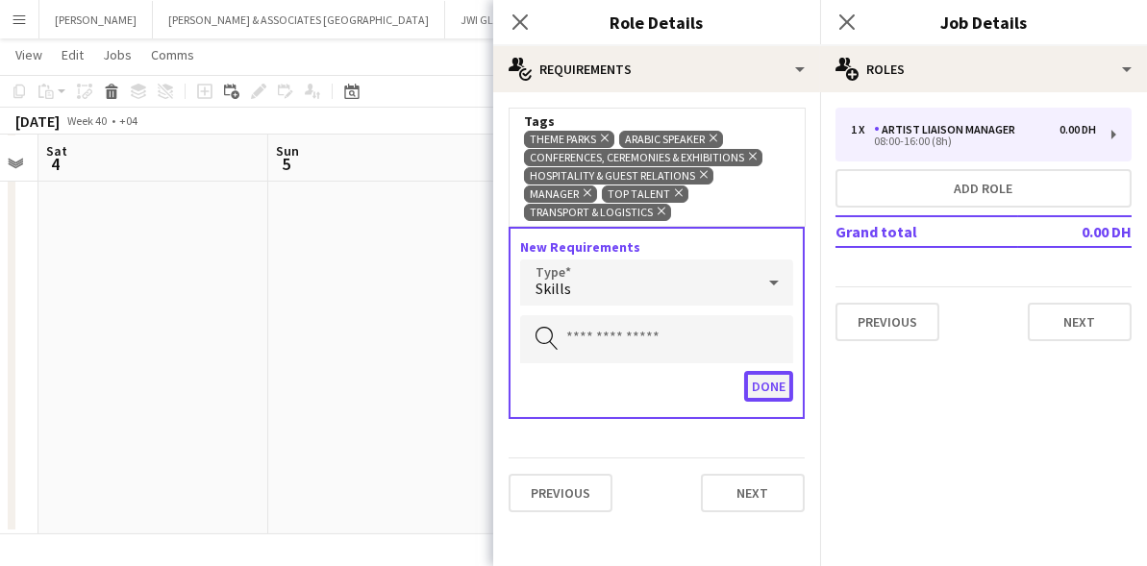
click at [763, 376] on button "Done" at bounding box center [768, 386] width 49 height 31
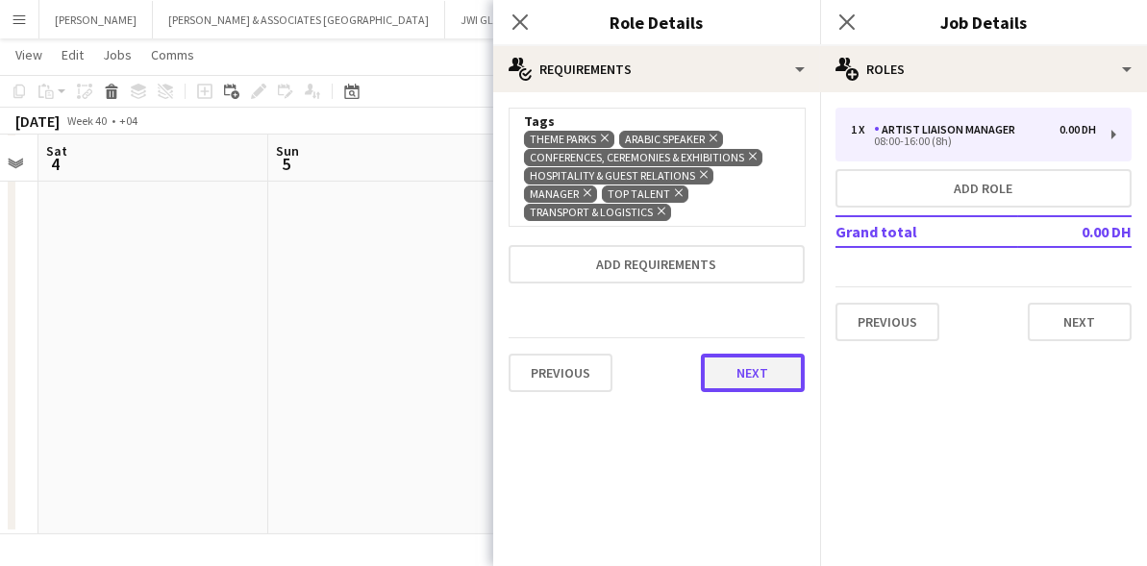
click at [733, 368] on button "Next" at bounding box center [753, 373] width 104 height 38
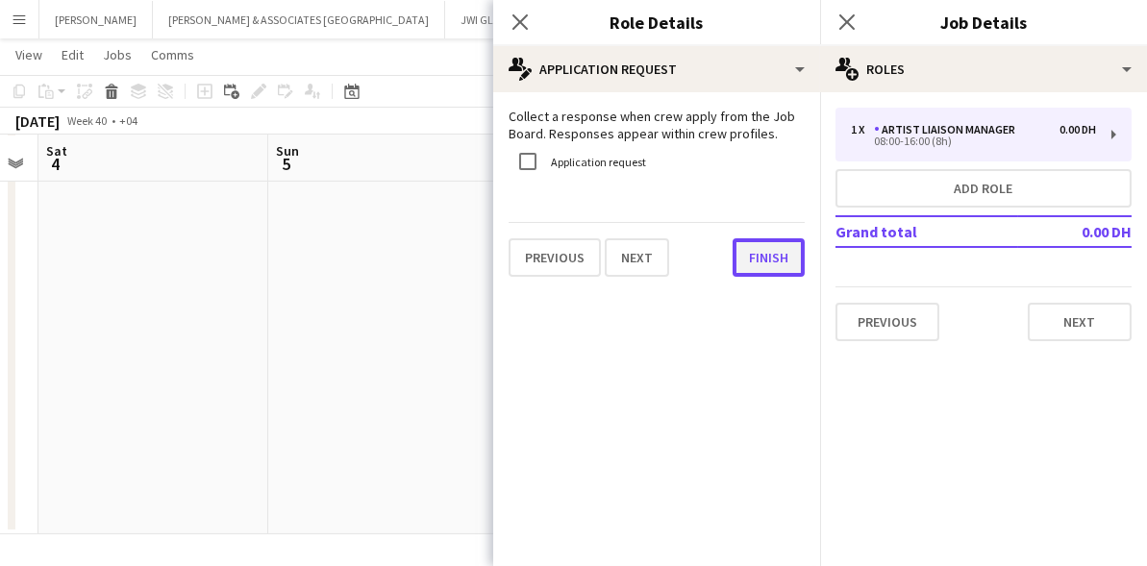
click at [778, 255] on button "Finish" at bounding box center [768, 257] width 72 height 38
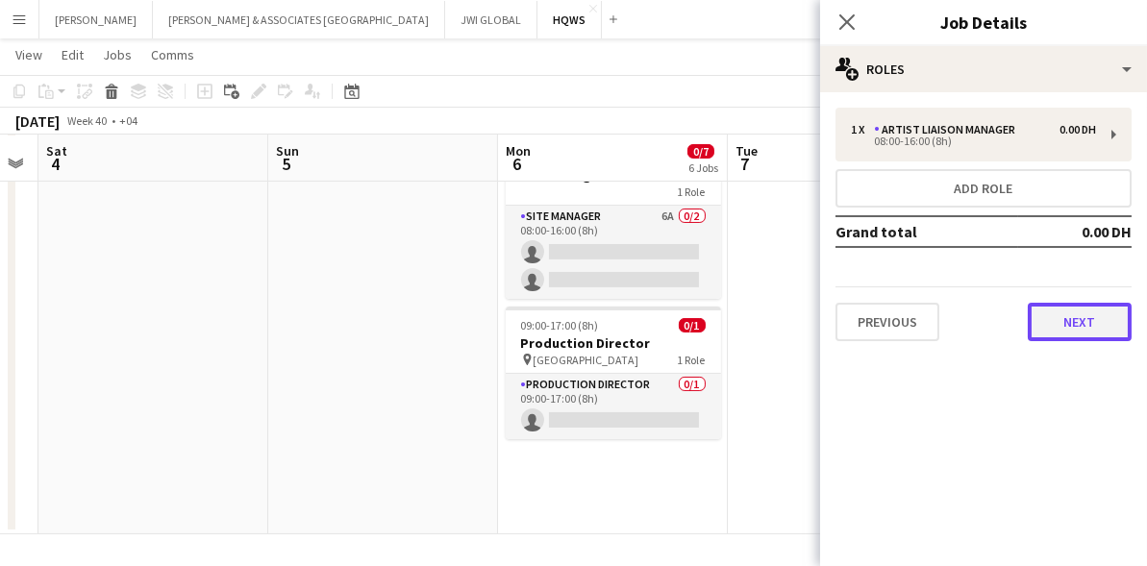
click at [1052, 318] on button "Next" at bounding box center [1080, 322] width 104 height 38
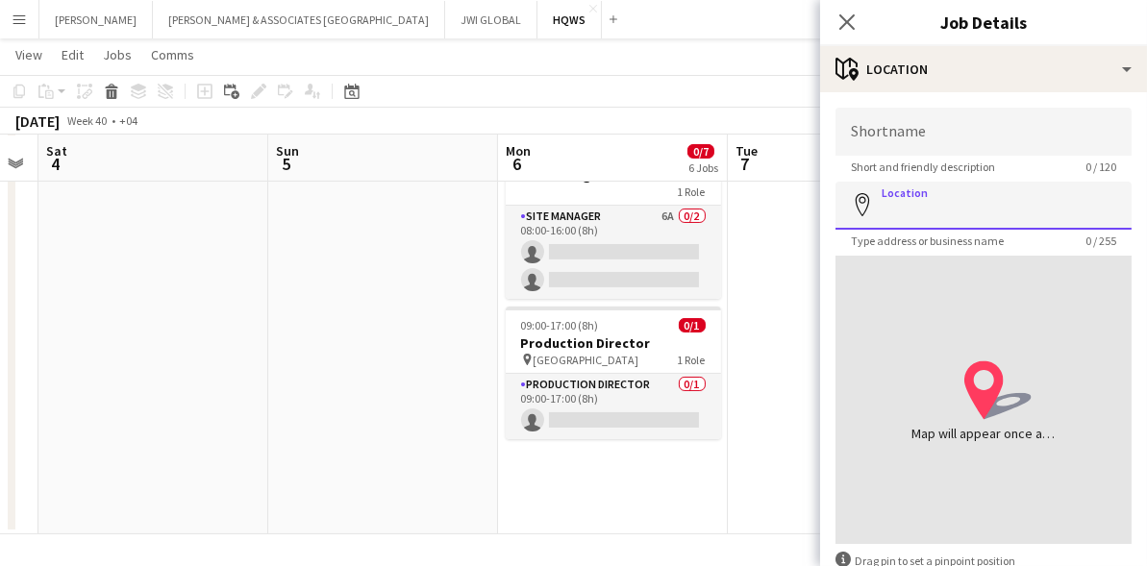
click at [928, 228] on input "Location" at bounding box center [983, 206] width 296 height 48
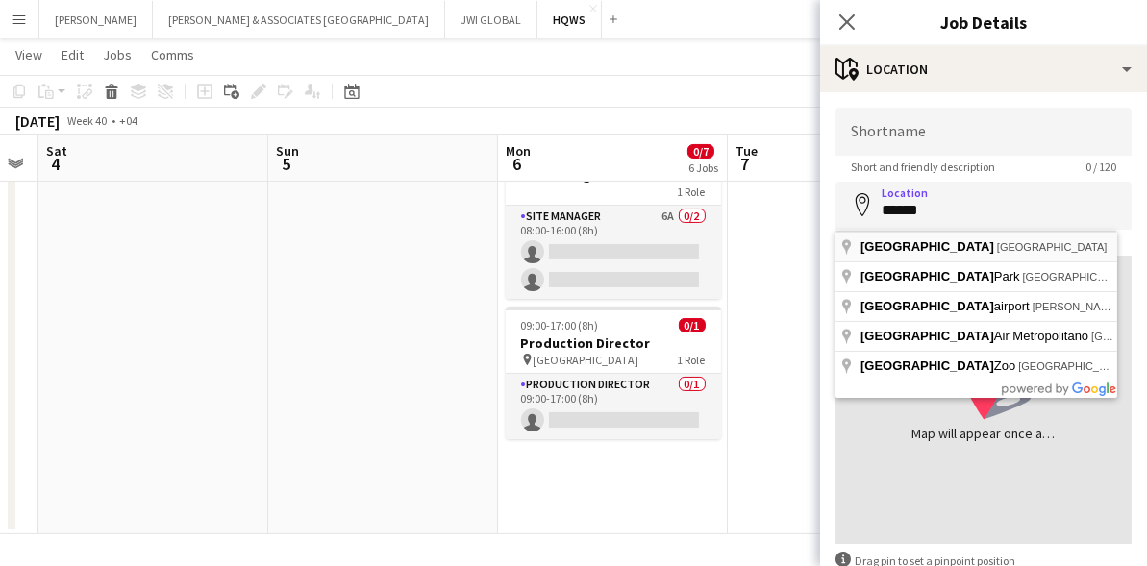
type input "**********"
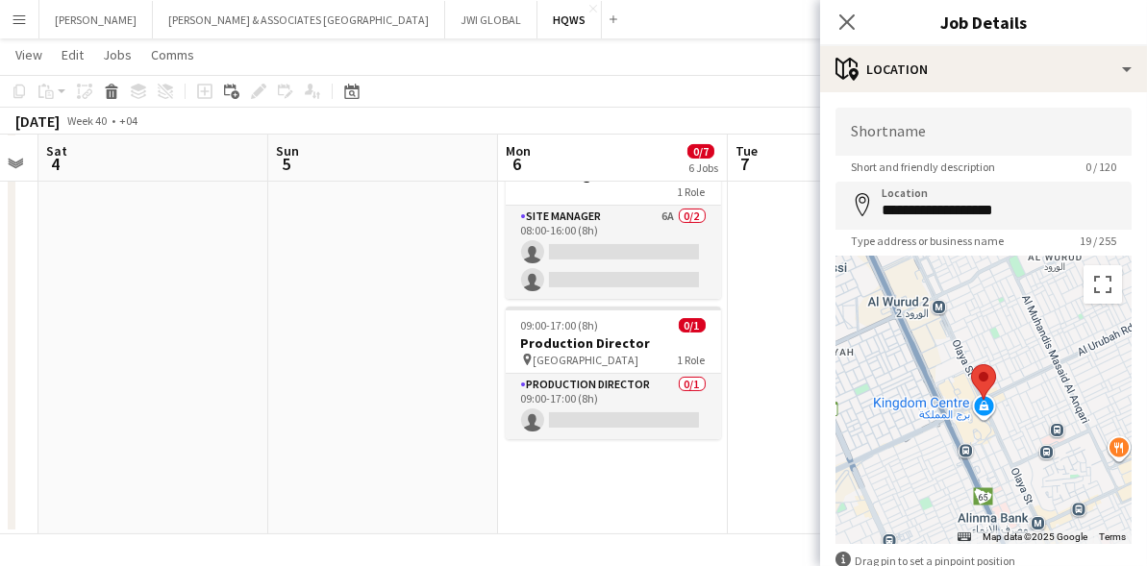
scroll to position [112, 0]
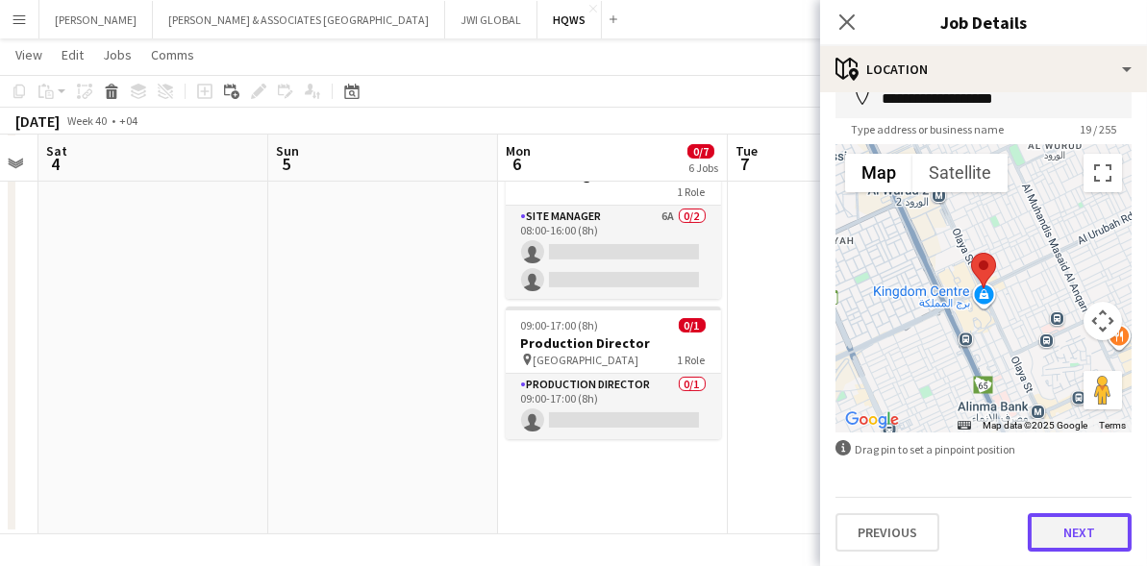
click at [1054, 533] on button "Next" at bounding box center [1080, 532] width 104 height 38
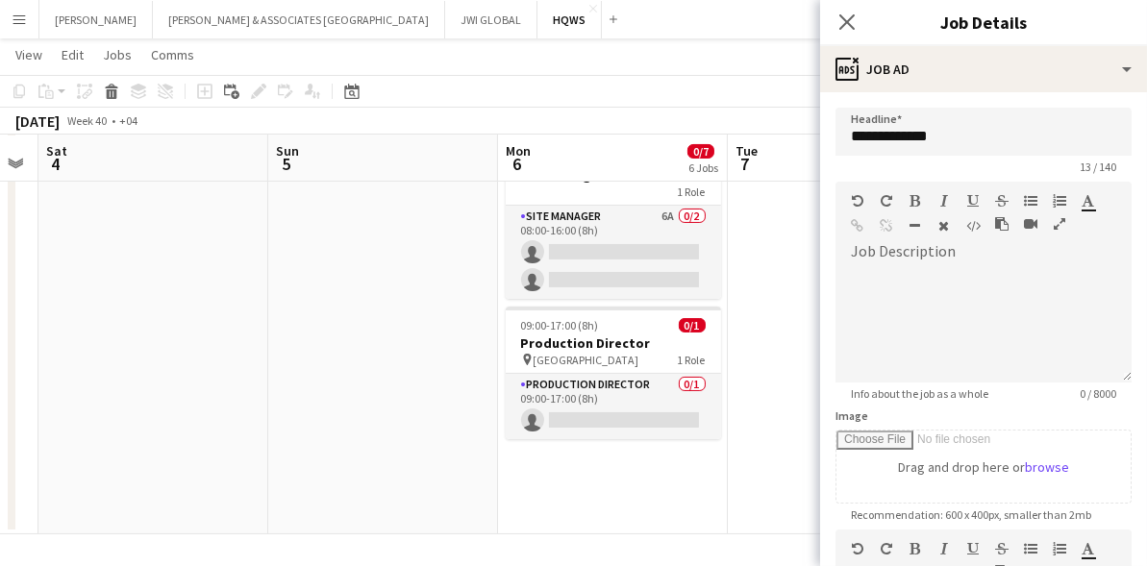
scroll to position [0, 0]
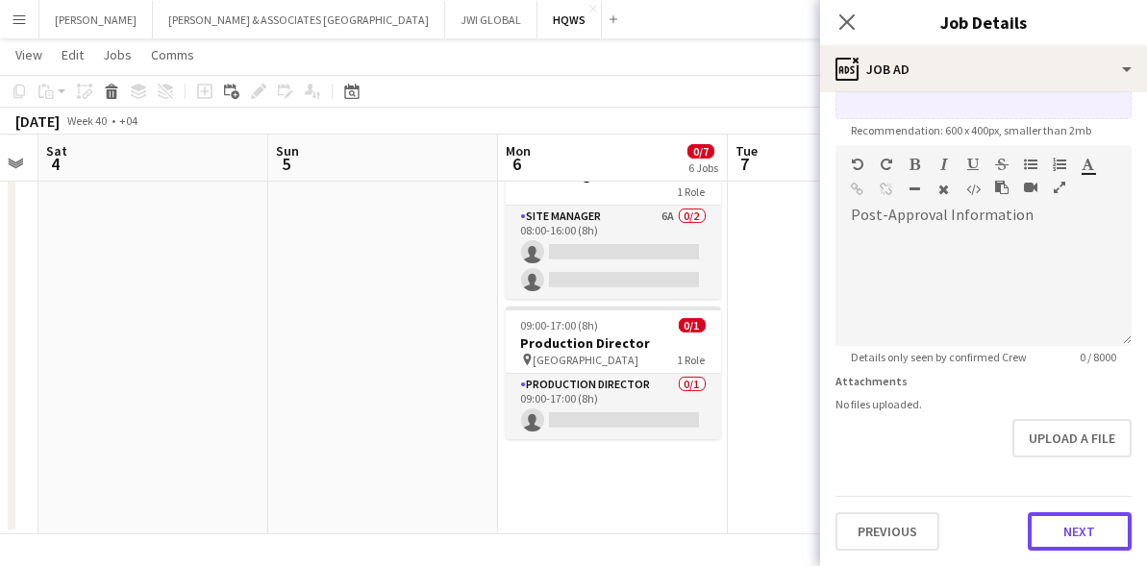
click at [1035, 479] on form "**********" at bounding box center [983, 137] width 327 height 828
click at [1038, 524] on button "Next" at bounding box center [1080, 532] width 104 height 38
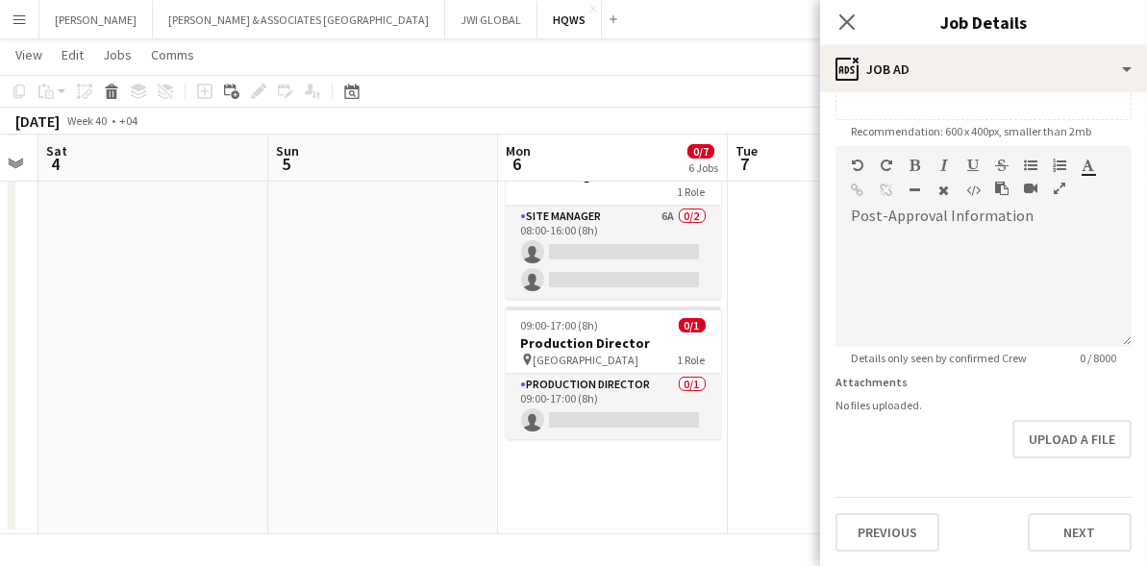
scroll to position [0, 0]
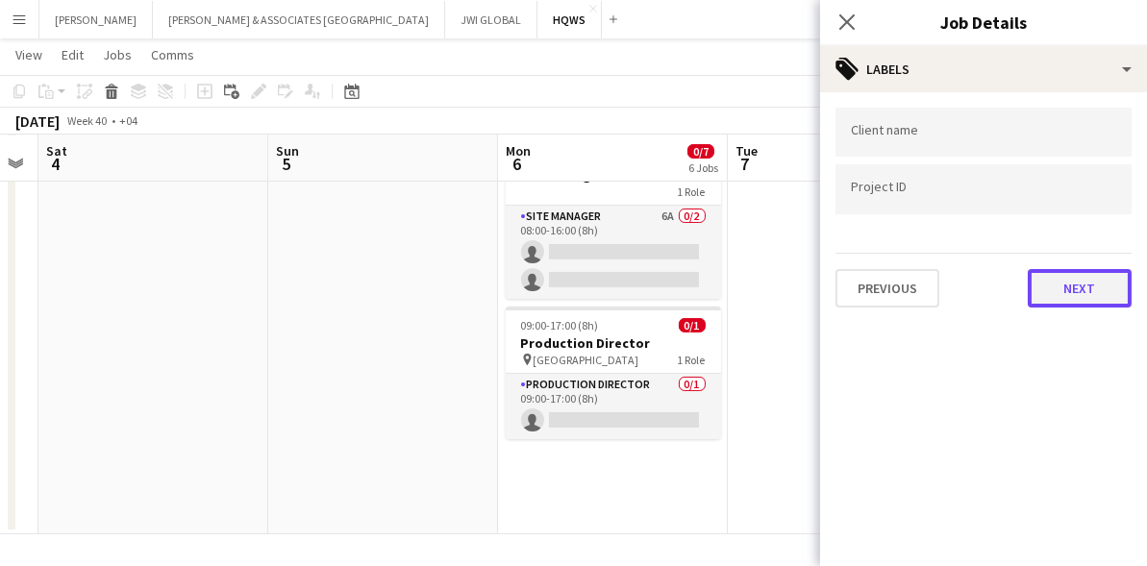
click at [1058, 294] on button "Next" at bounding box center [1080, 288] width 104 height 38
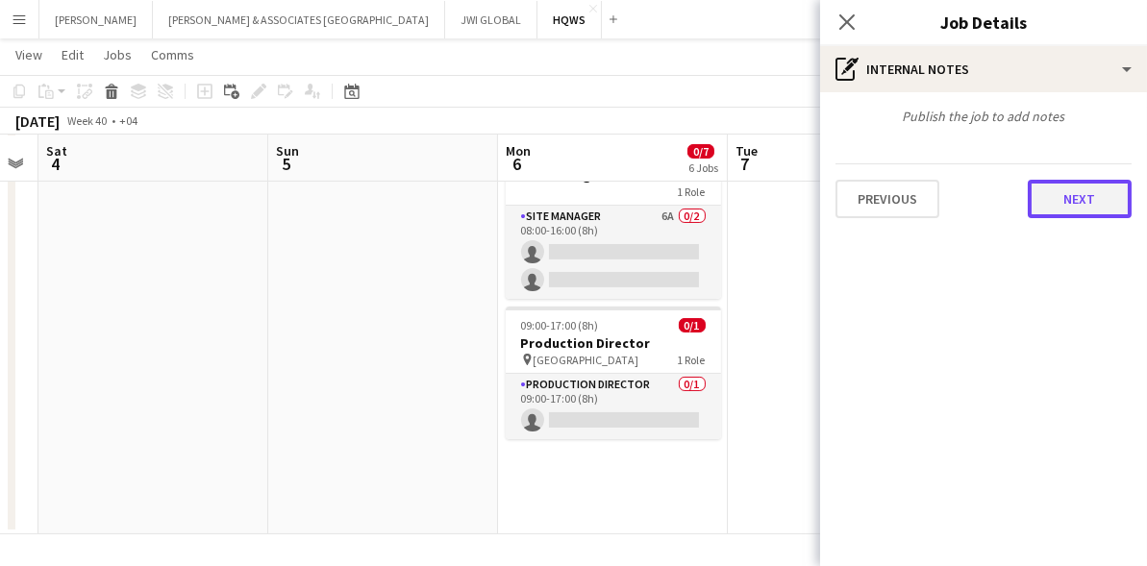
click at [1080, 189] on button "Next" at bounding box center [1080, 199] width 104 height 38
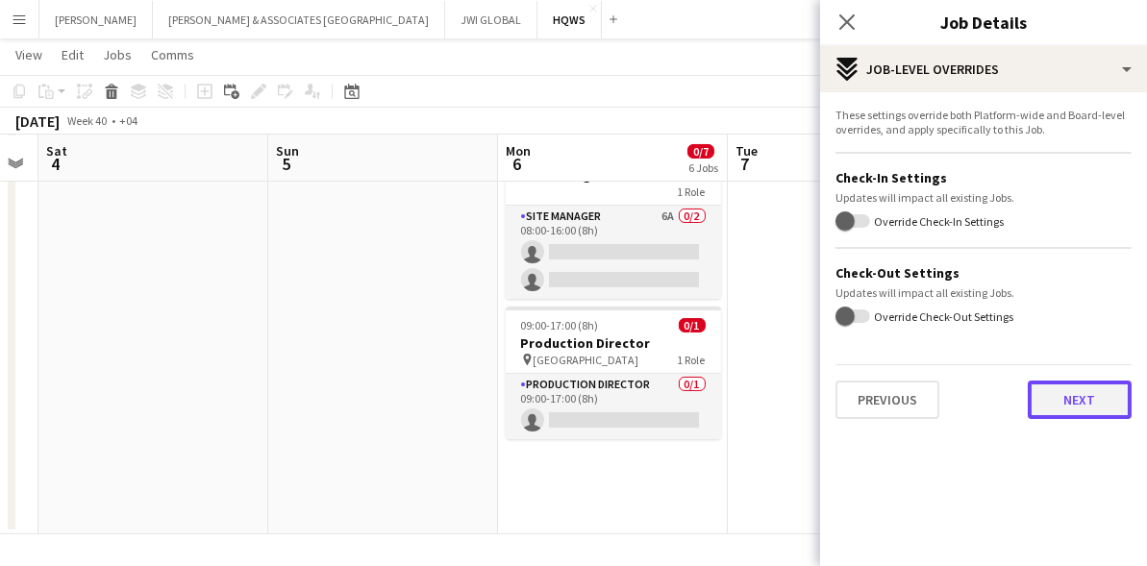
click at [1039, 397] on button "Next" at bounding box center [1080, 400] width 104 height 38
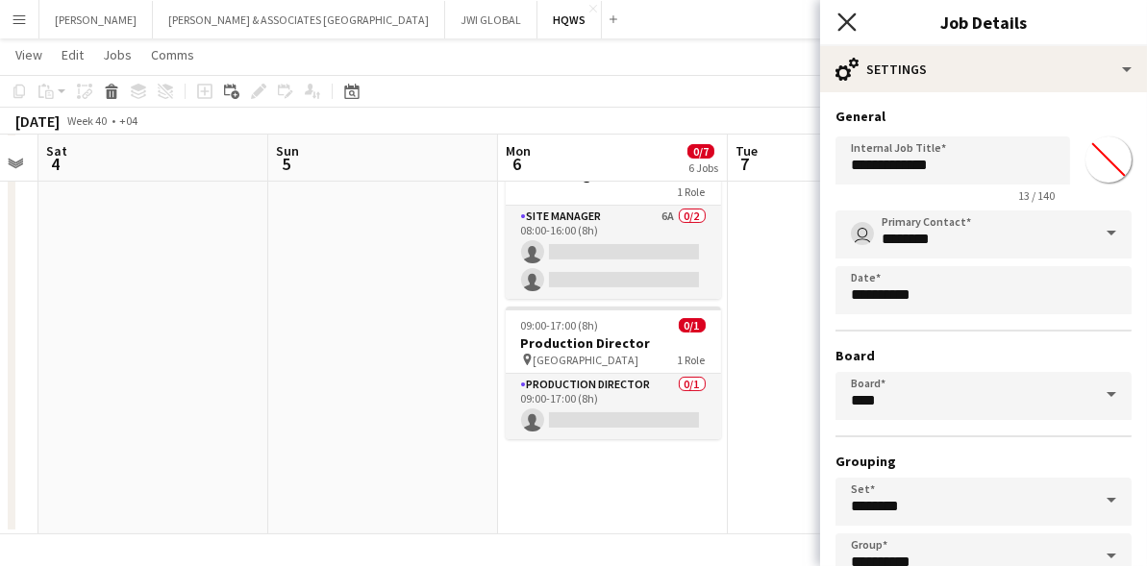
click at [839, 24] on icon "Close pop-in" at bounding box center [846, 21] width 18 height 18
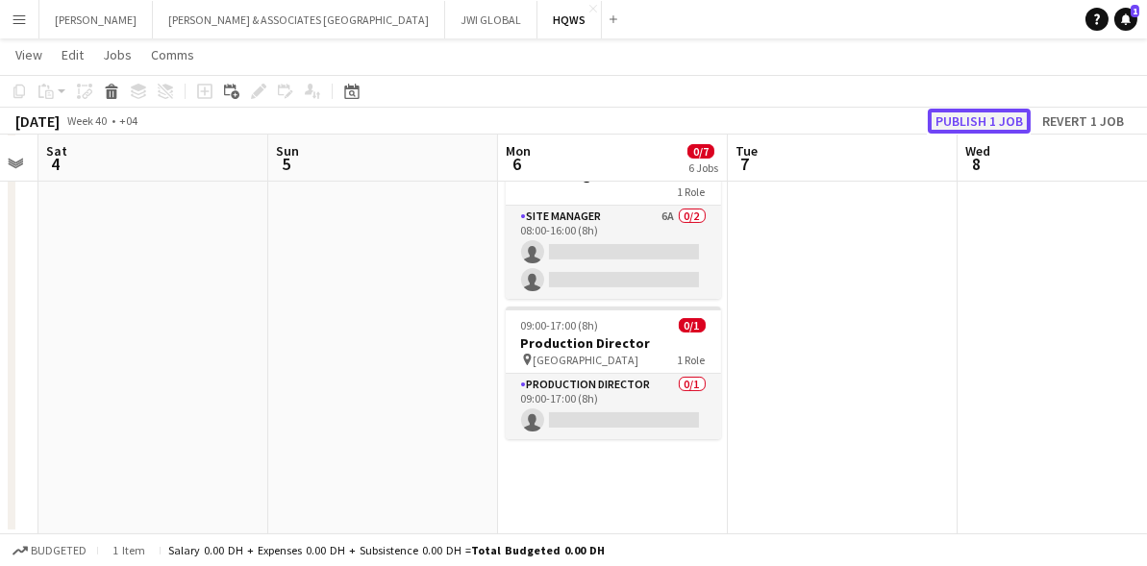
click at [965, 125] on button "Publish 1 job" at bounding box center [979, 121] width 103 height 25
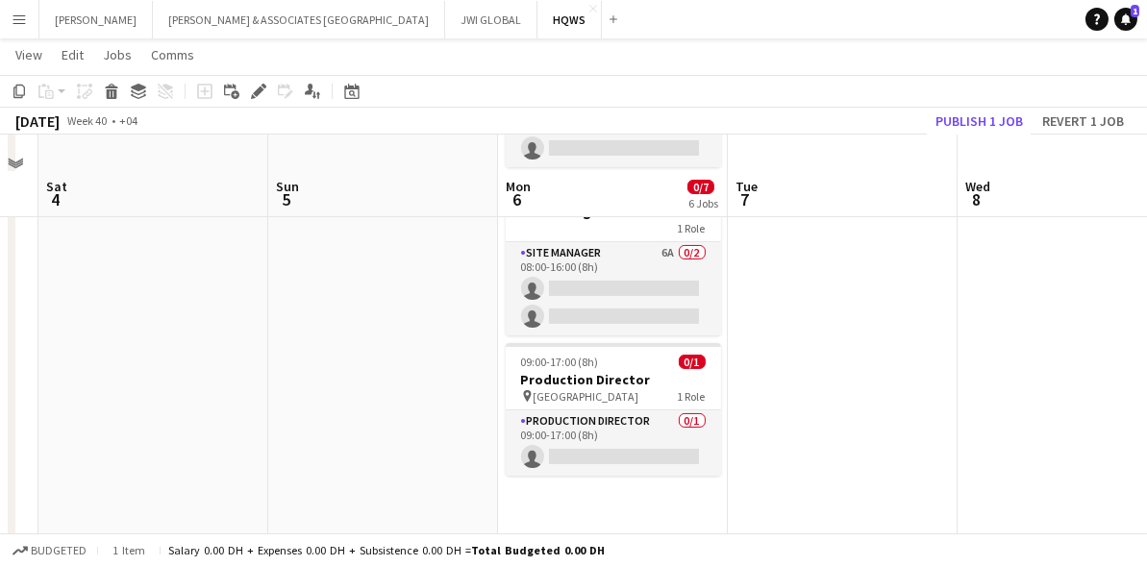
scroll to position [665, 0]
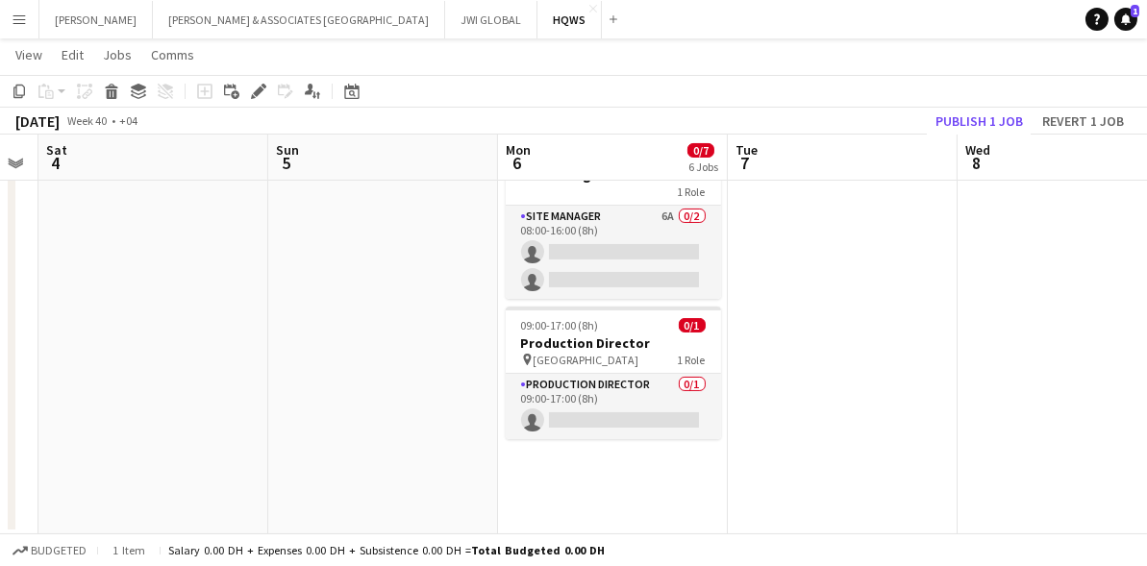
click at [540, 490] on app-date-cell "Updated 08:00-16:00 (8h) 0/1 Accreditation Manager 1 Role Accreditation Manager…" at bounding box center [613, 42] width 230 height 984
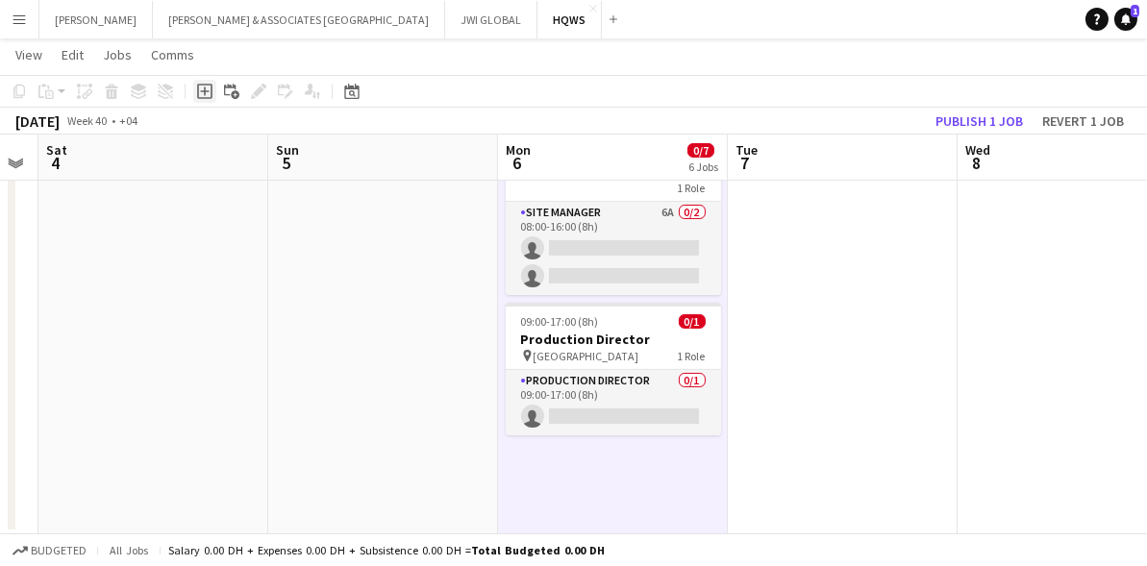
click at [195, 100] on div "Add job" at bounding box center [204, 91] width 23 height 23
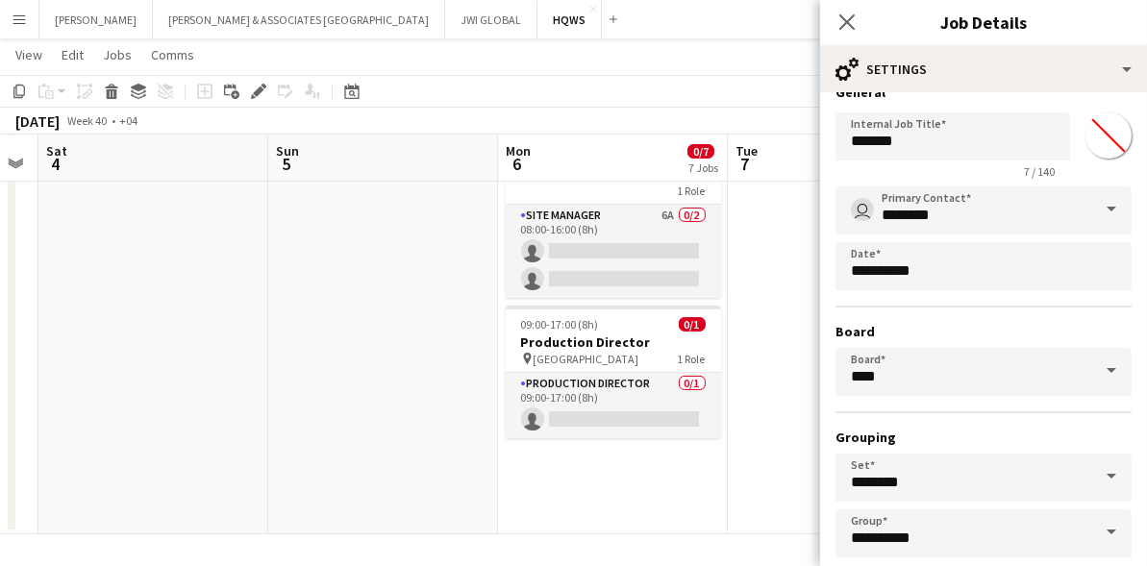
scroll to position [0, 0]
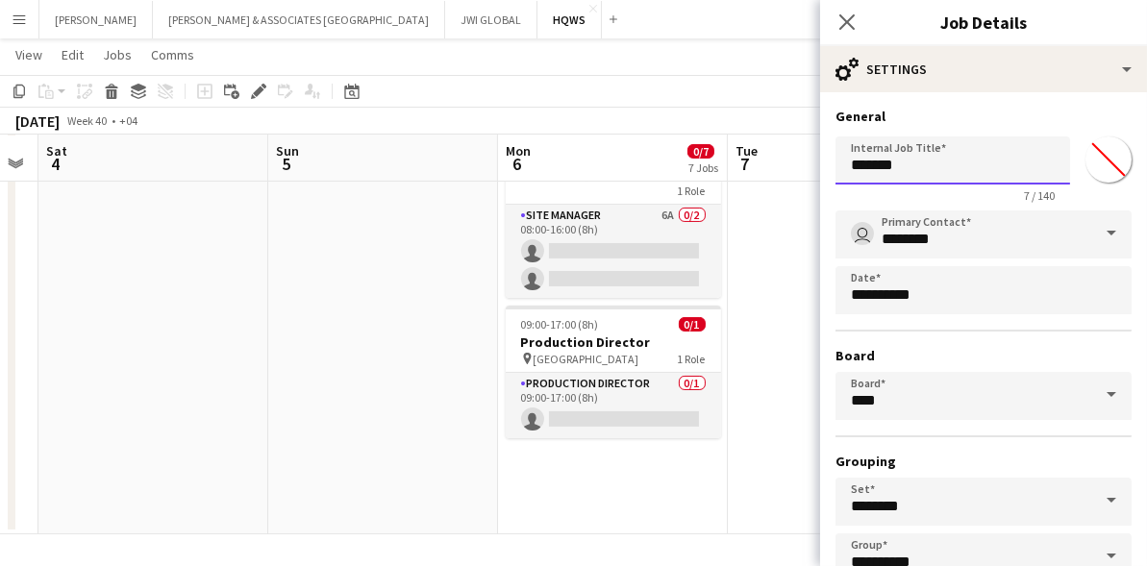
click at [933, 162] on input "*******" at bounding box center [952, 160] width 235 height 48
type input "*"
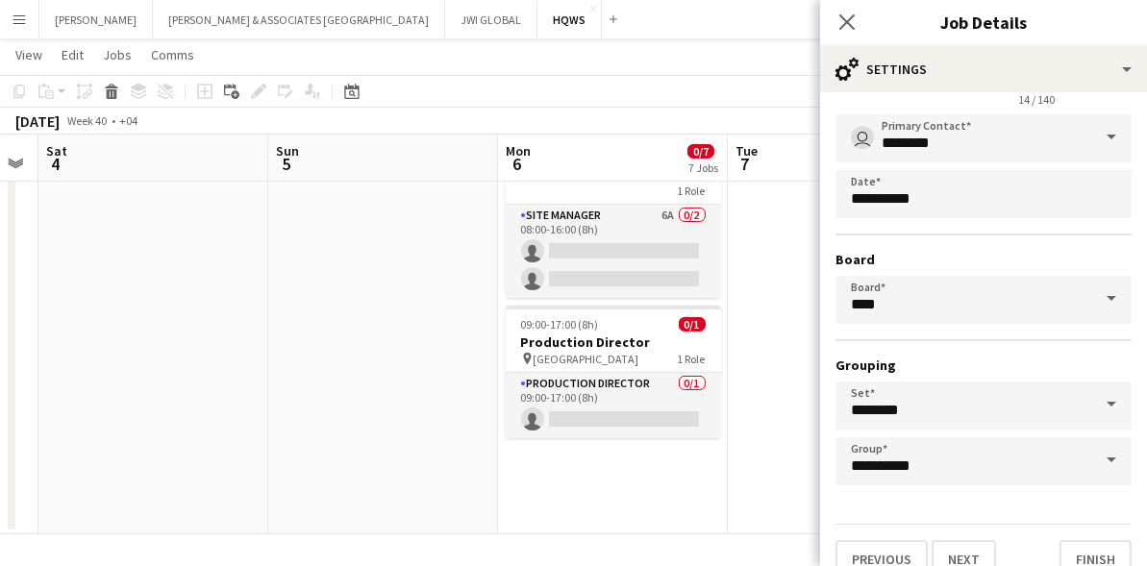
scroll to position [122, 0]
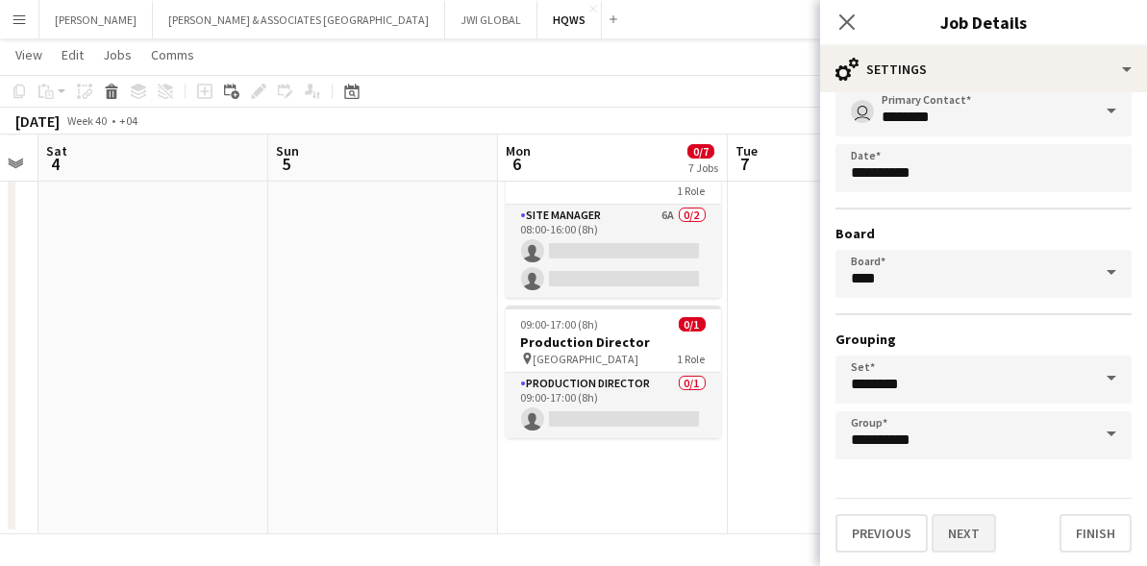
type input "**********"
click at [960, 532] on button "Next" at bounding box center [963, 533] width 64 height 38
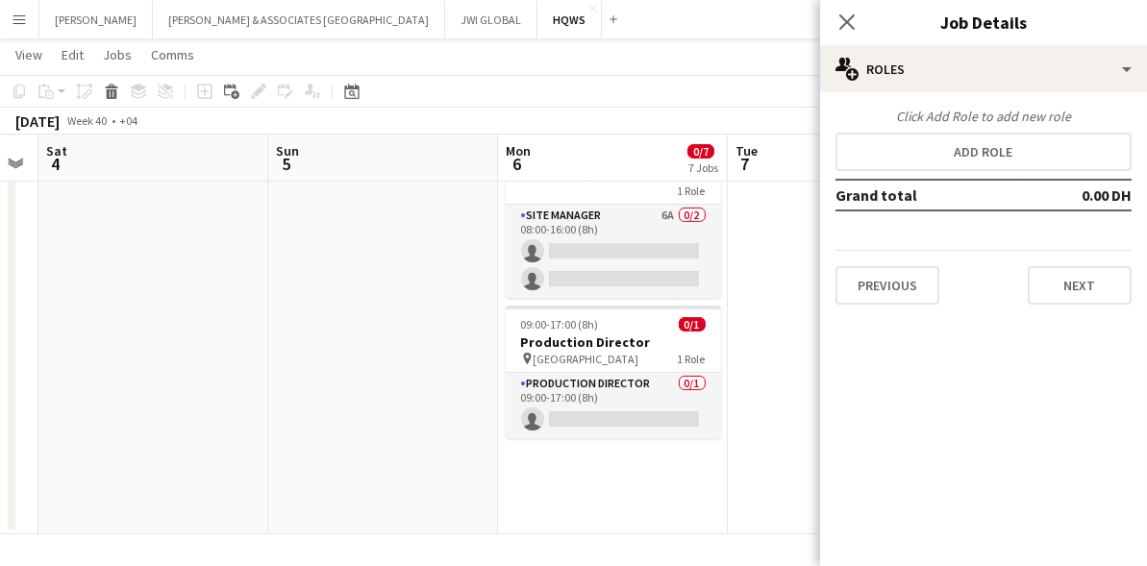
scroll to position [0, 0]
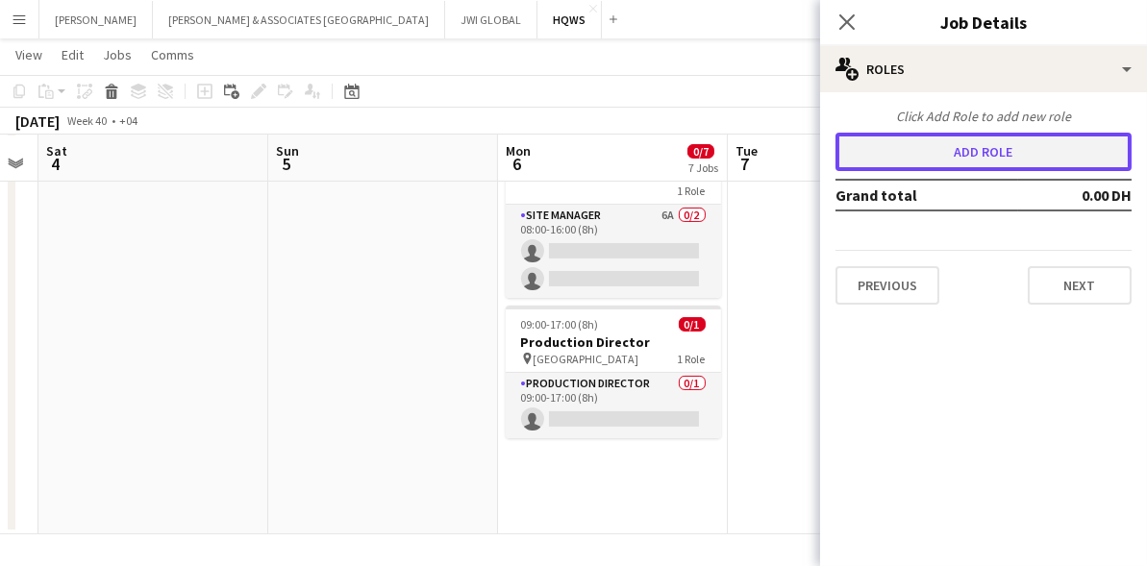
click at [998, 144] on button "Add role" at bounding box center [983, 152] width 296 height 38
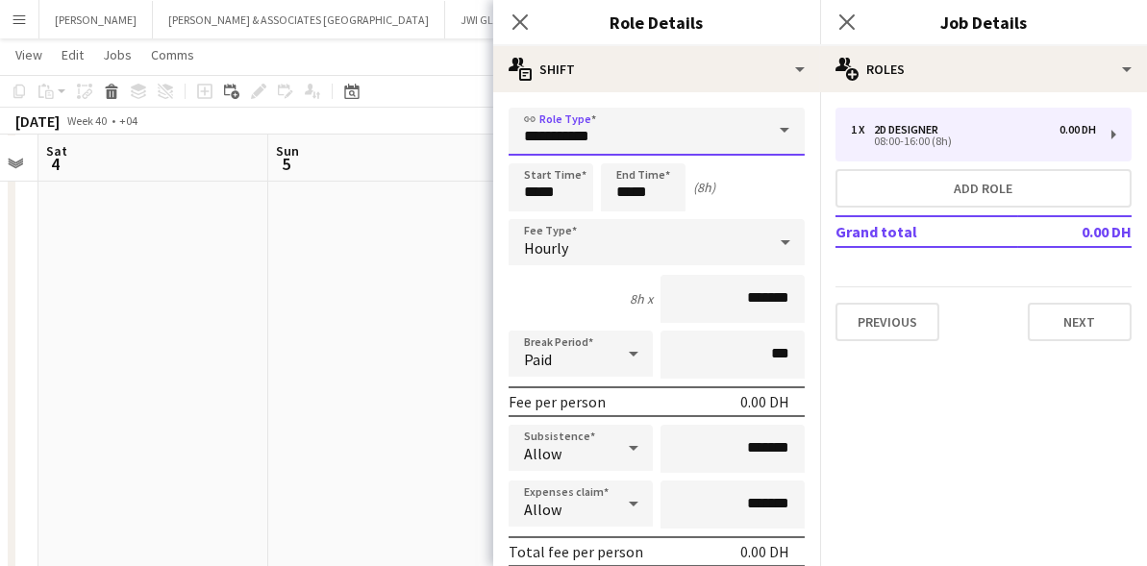
click at [568, 124] on input "**********" at bounding box center [656, 132] width 296 height 48
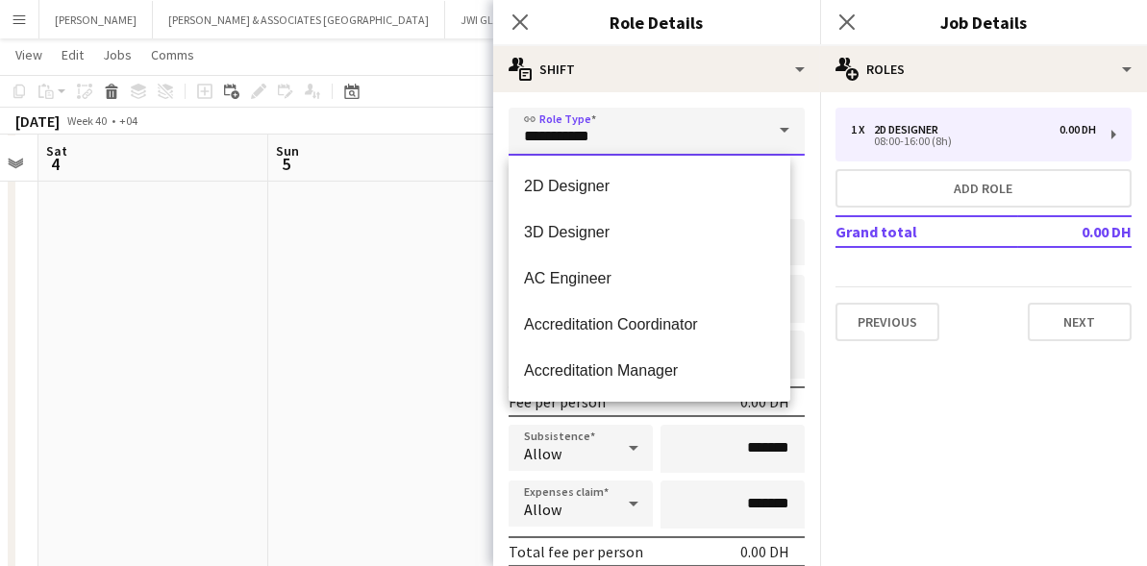
click at [624, 129] on input "**********" at bounding box center [656, 132] width 296 height 48
click at [624, 130] on input "**********" at bounding box center [656, 132] width 296 height 48
click at [624, 128] on input "**********" at bounding box center [656, 132] width 296 height 48
drag, startPoint x: 624, startPoint y: 128, endPoint x: 601, endPoint y: 144, distance: 28.3
click at [601, 145] on input "**********" at bounding box center [656, 132] width 296 height 48
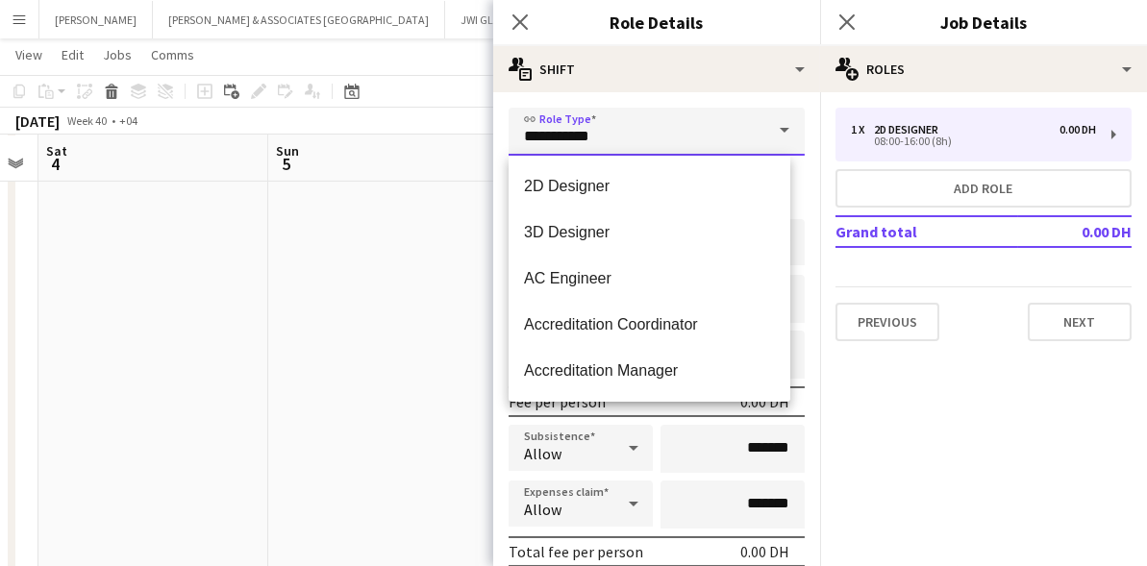
click at [601, 143] on input "**********" at bounding box center [656, 132] width 296 height 48
click at [601, 144] on input "**********" at bounding box center [656, 132] width 296 height 48
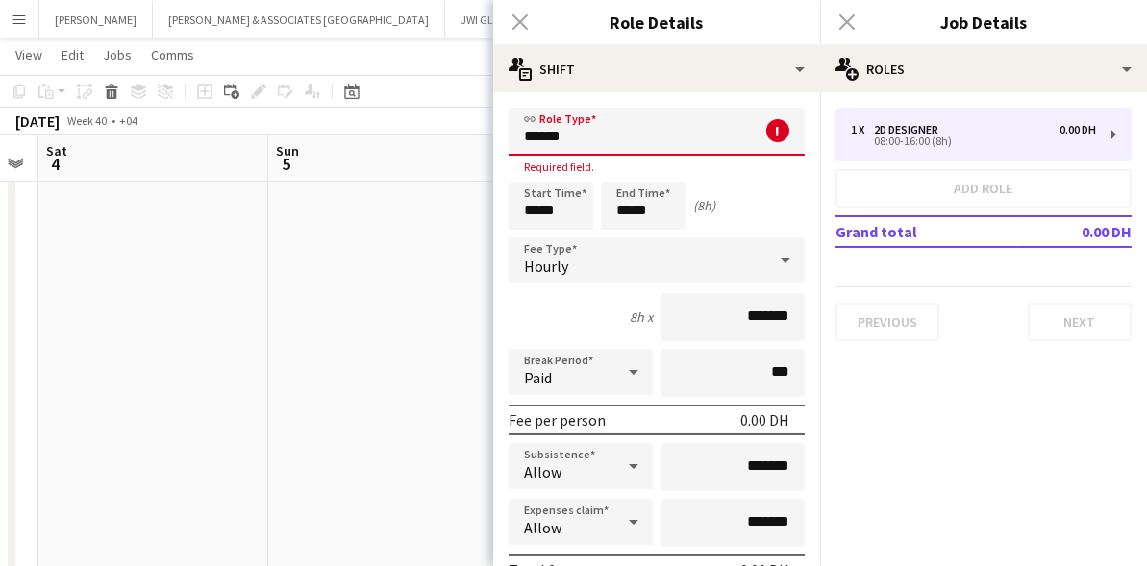
drag, startPoint x: 569, startPoint y: 305, endPoint x: 529, endPoint y: 310, distance: 40.8
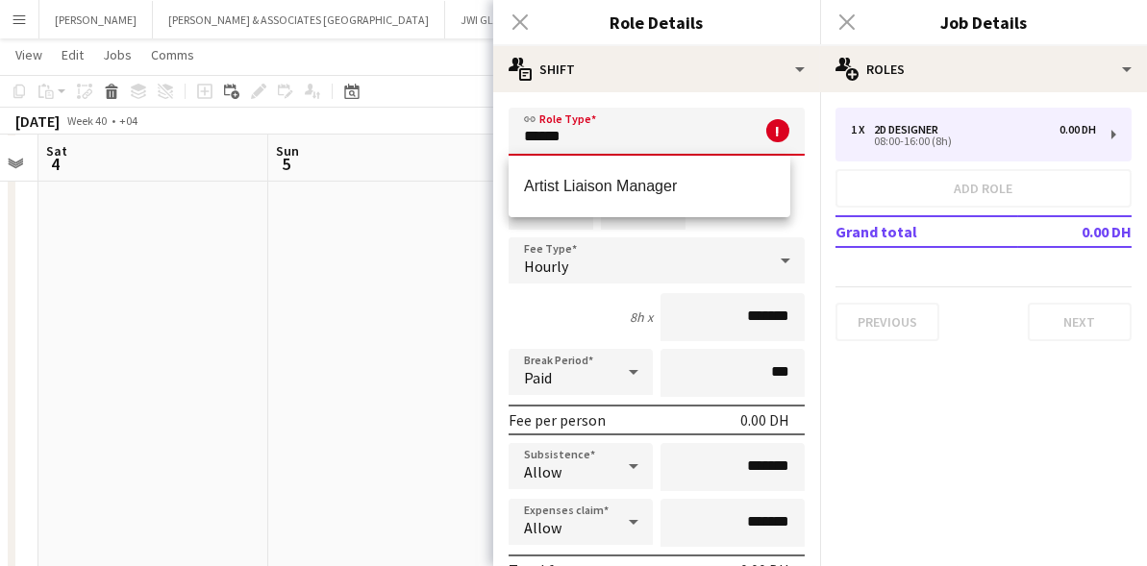
drag, startPoint x: 529, startPoint y: 310, endPoint x: 520, endPoint y: 137, distance: 173.2
click at [520, 137] on input "******" at bounding box center [656, 132] width 296 height 48
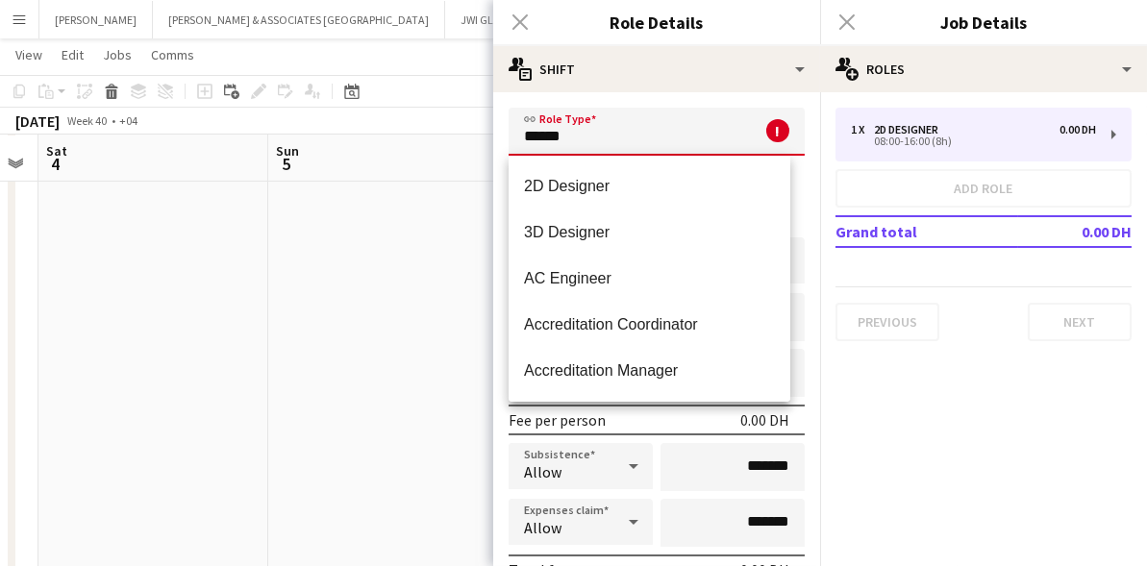
click at [577, 139] on input "******" at bounding box center [656, 132] width 296 height 48
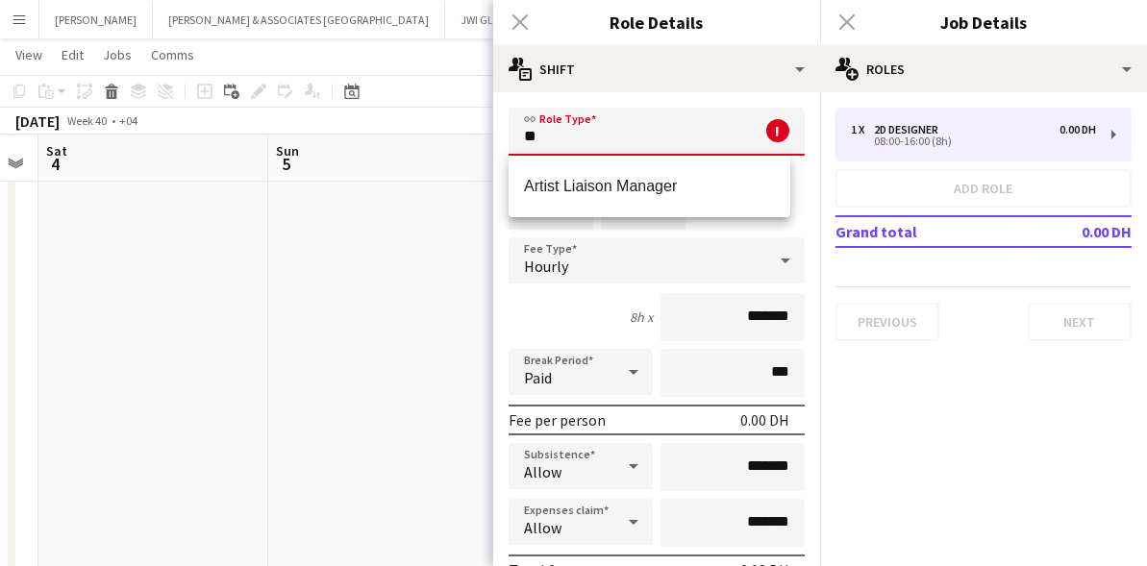
type input "*"
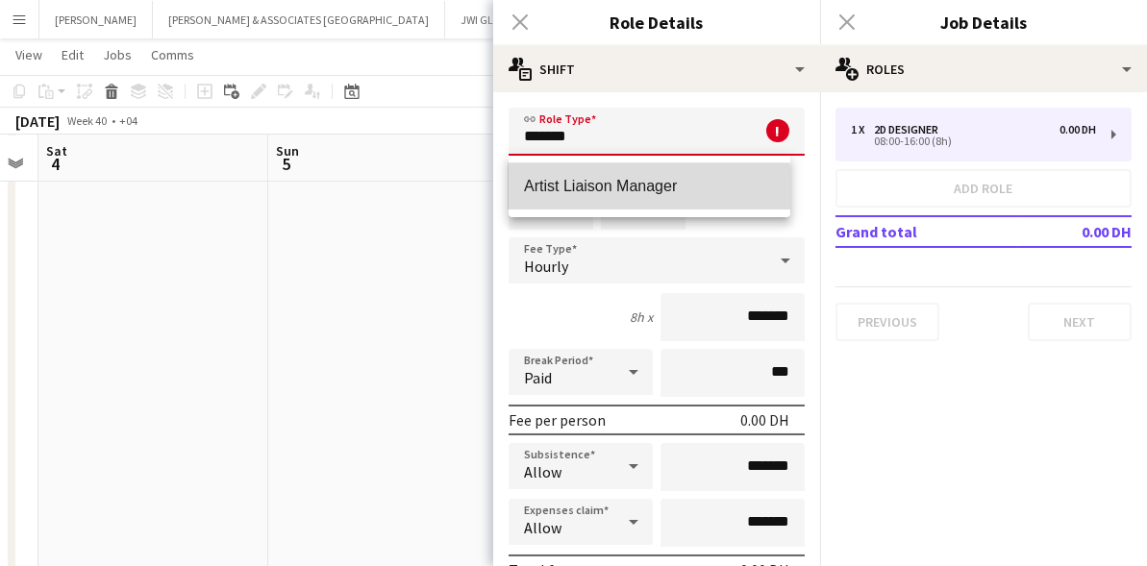
click at [554, 196] on mat-option "Artist Liaison Manager" at bounding box center [649, 186] width 282 height 46
type input "**********"
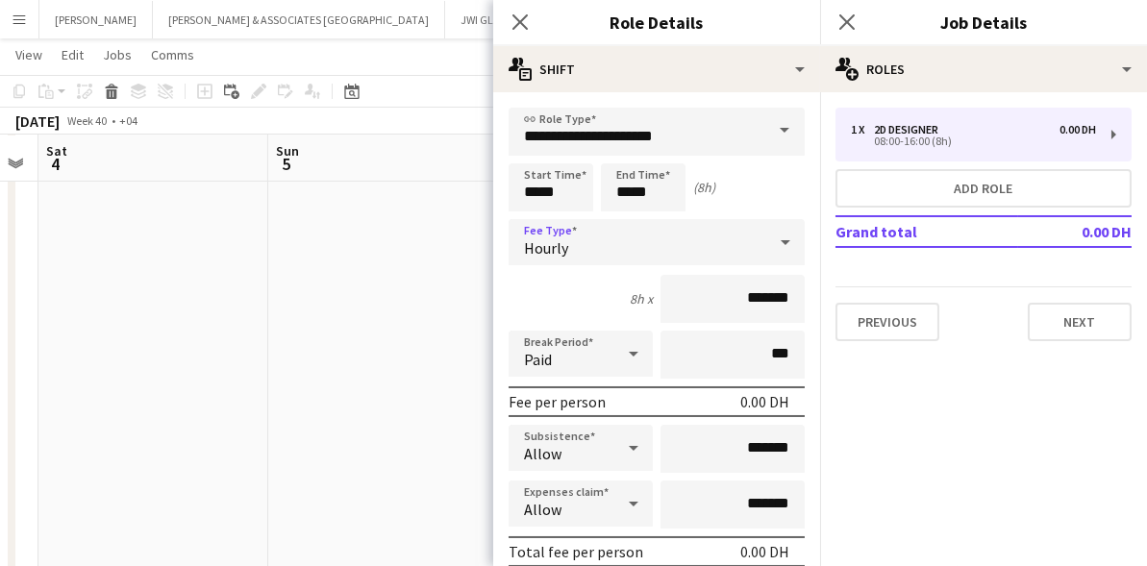
click at [571, 247] on div "Hourly" at bounding box center [637, 242] width 258 height 46
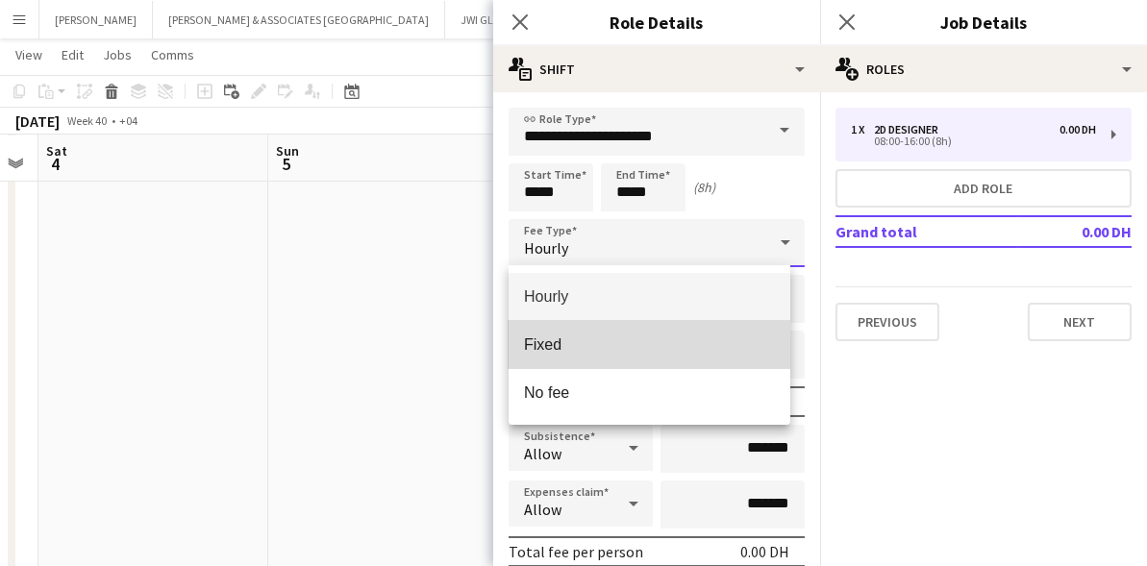
click at [565, 335] on mat-option "Fixed" at bounding box center [649, 345] width 282 height 48
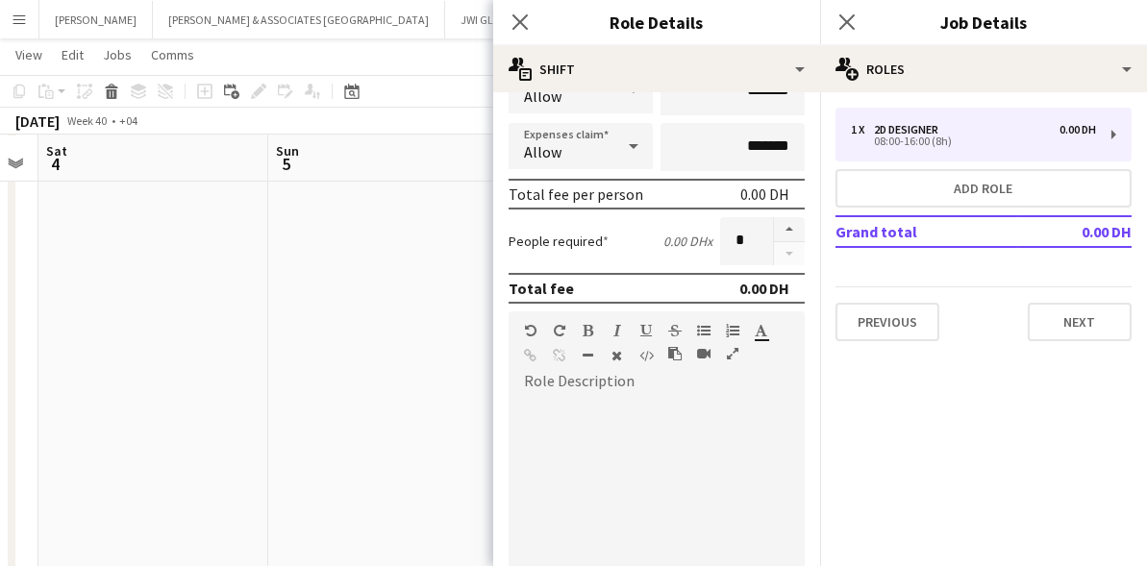
scroll to position [265, 0]
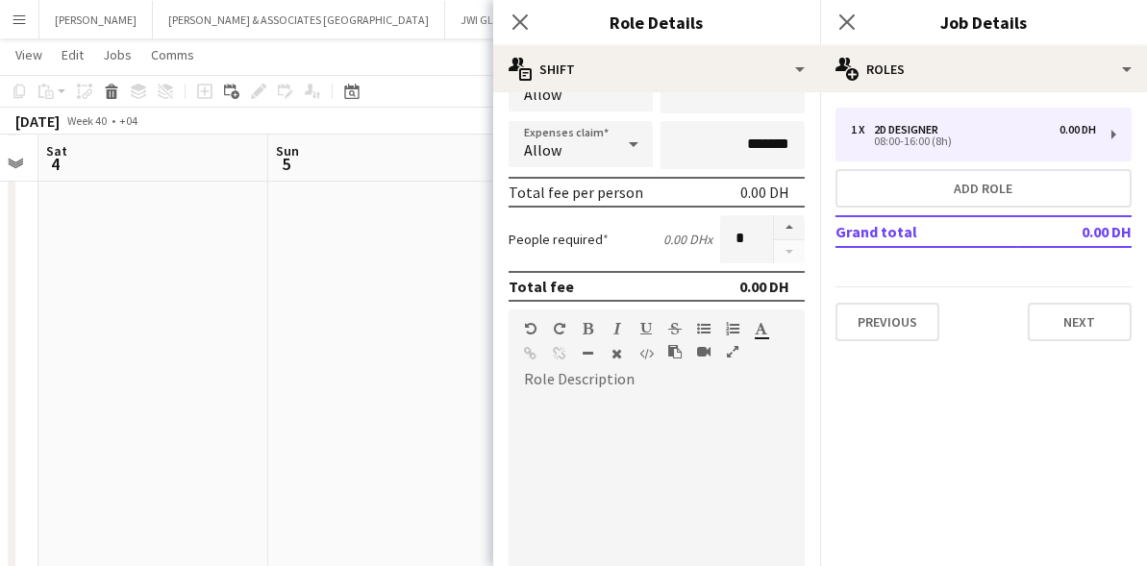
click at [573, 407] on div at bounding box center [656, 510] width 296 height 231
paste div "To enrich screen reader interactions, please activate Accessibility in Grammarl…"
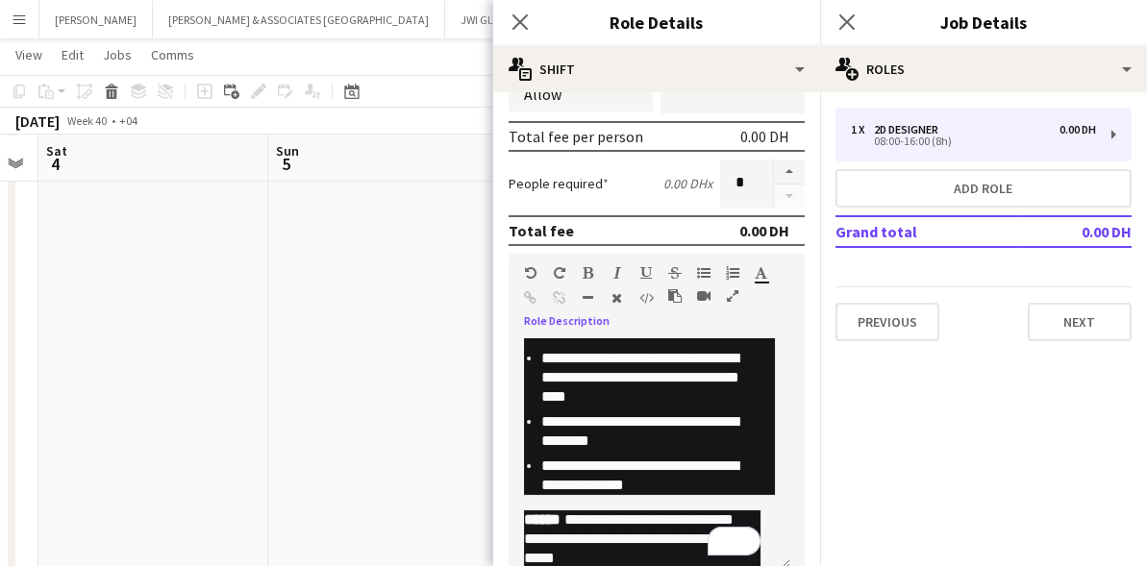
scroll to position [0, 0]
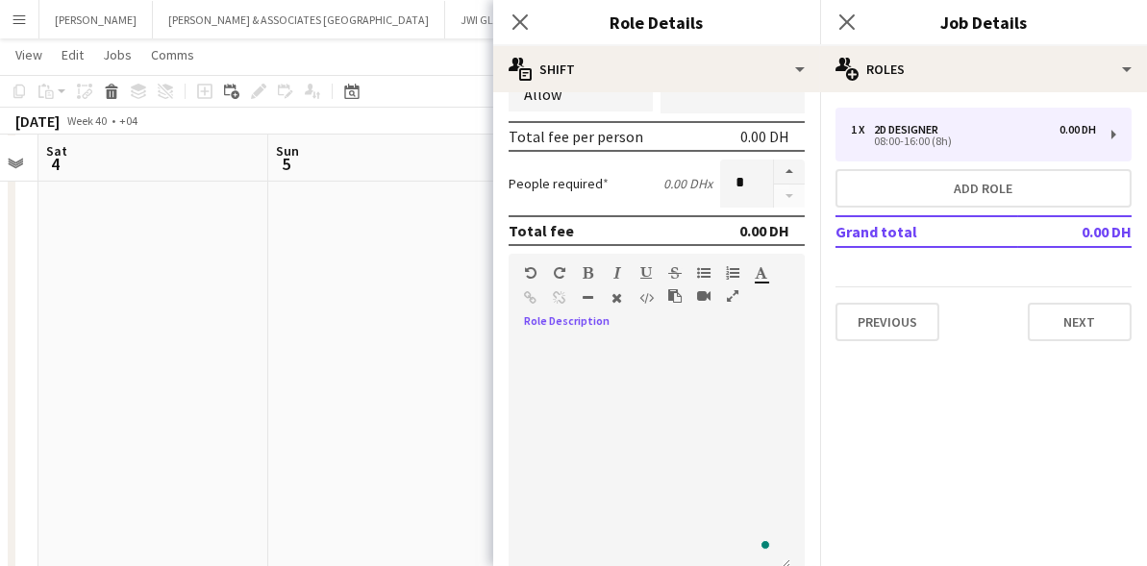
click at [585, 417] on div "To enrich screen reader interactions, please activate Accessibility in Grammarl…" at bounding box center [649, 454] width 282 height 231
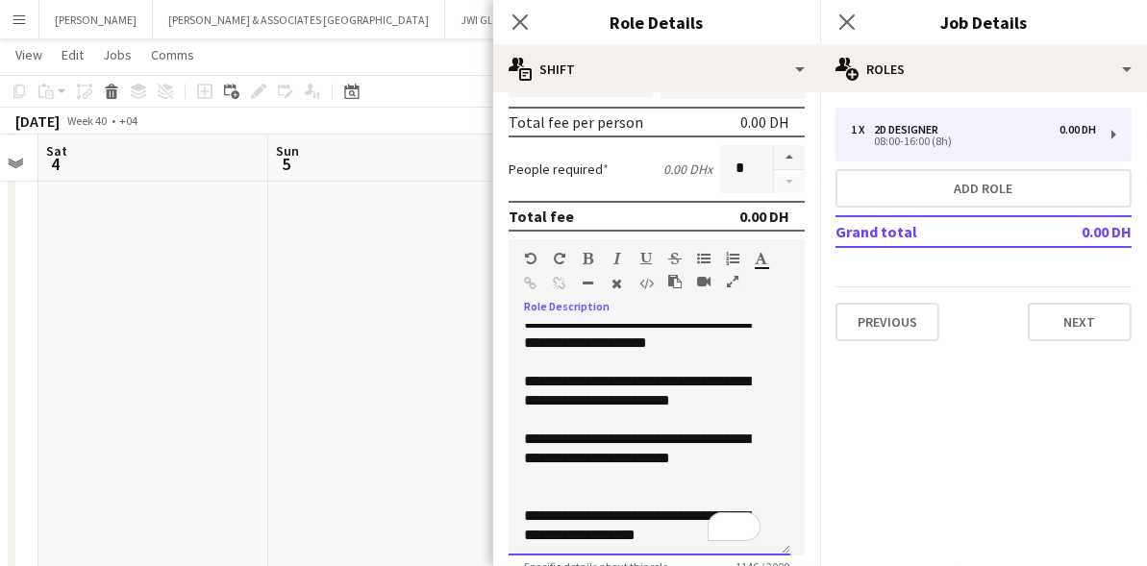
scroll to position [270, 0]
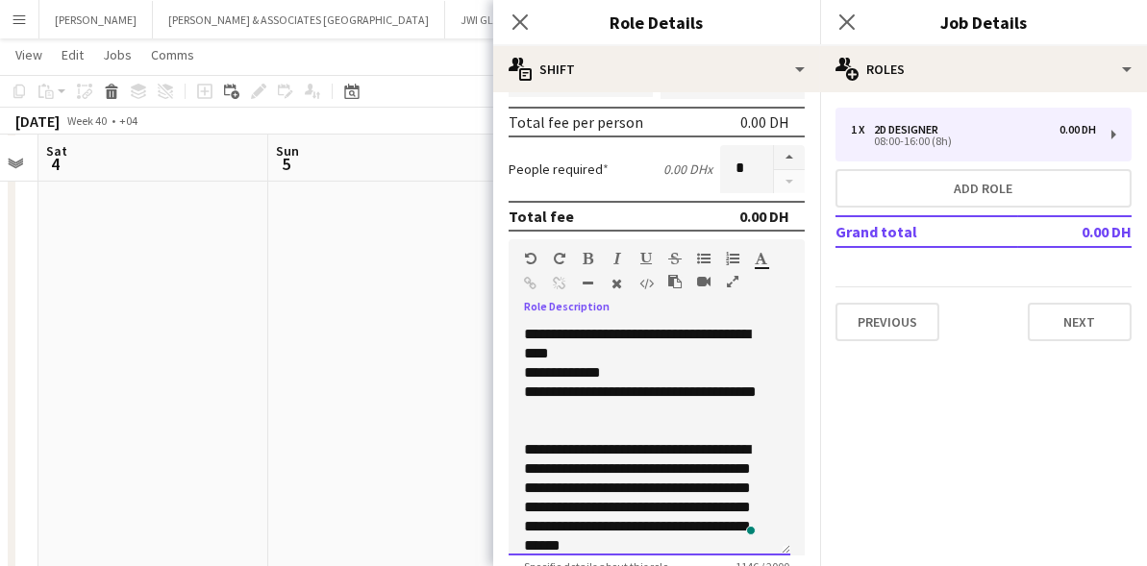
click at [643, 351] on div "**********" at bounding box center [642, 344] width 236 height 38
click at [729, 353] on div "**********" at bounding box center [642, 344] width 236 height 38
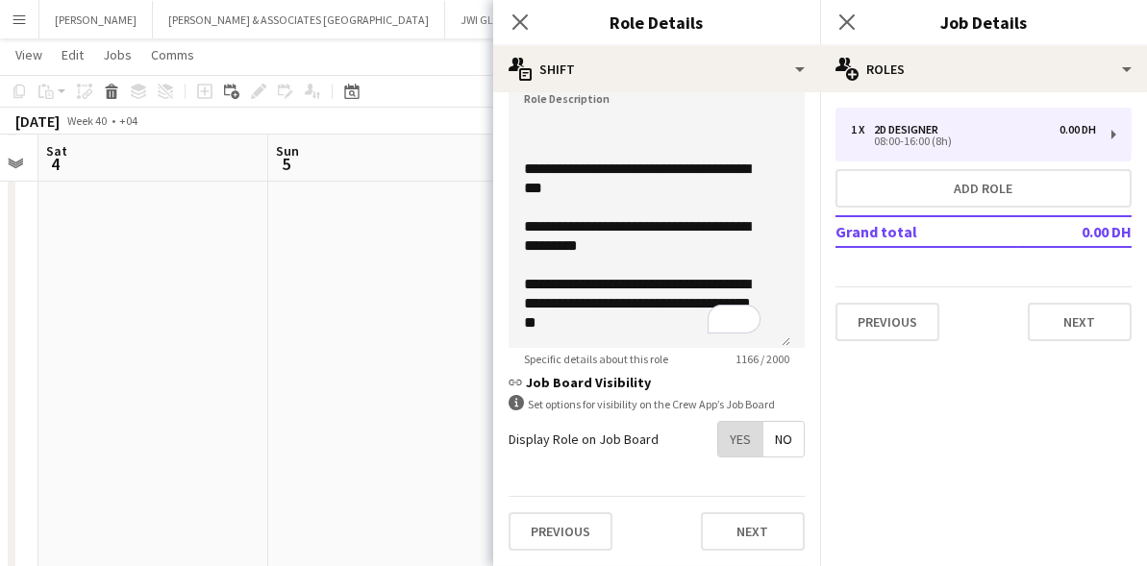
click at [733, 425] on span "Yes" at bounding box center [740, 439] width 44 height 35
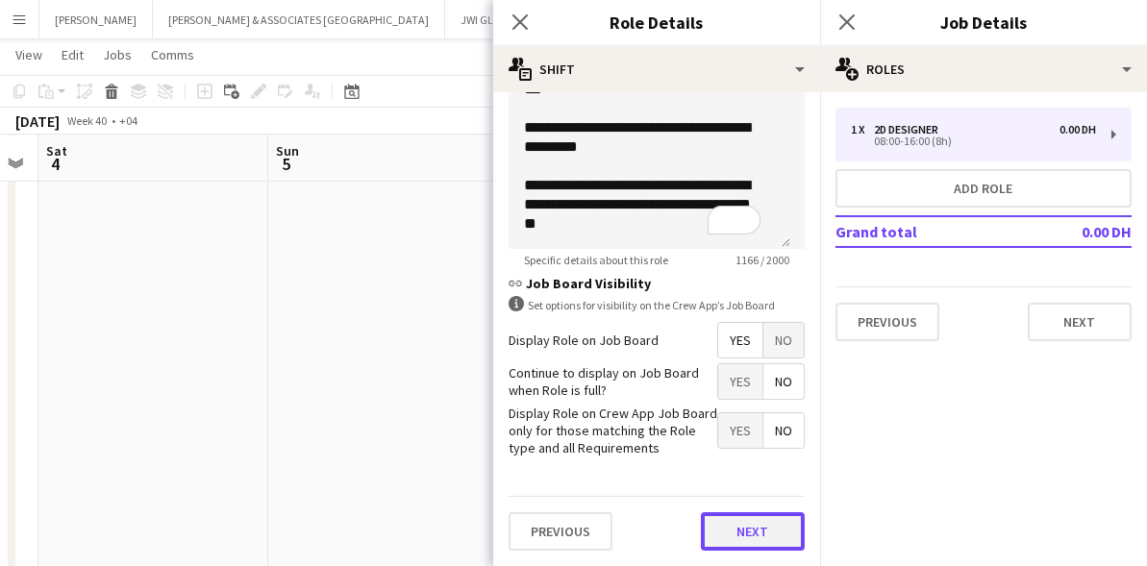
click at [732, 512] on button "Next" at bounding box center [753, 531] width 104 height 38
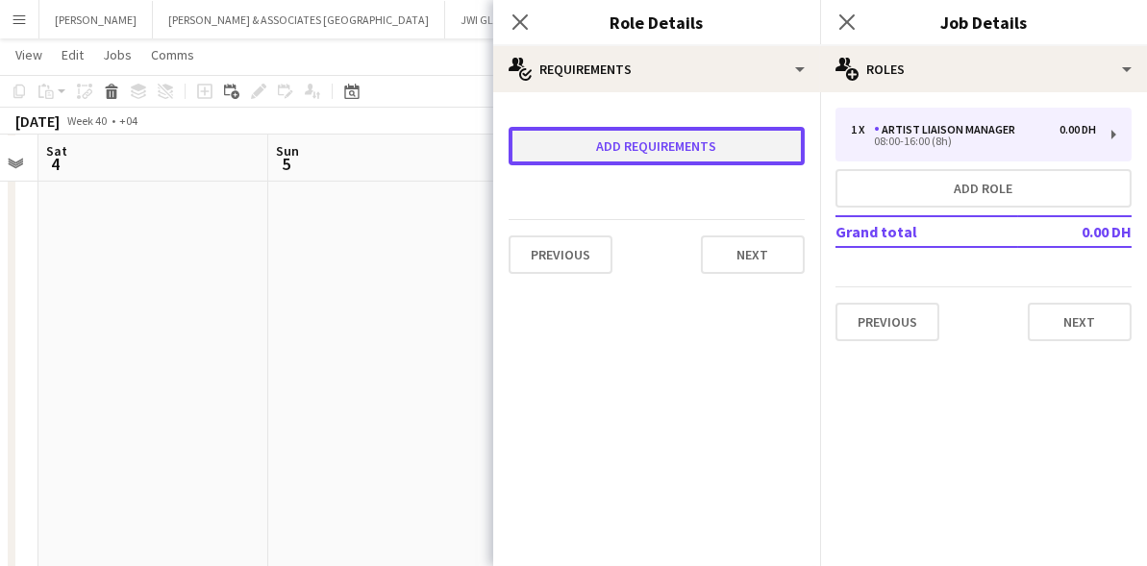
click at [601, 136] on button "Add requirements" at bounding box center [656, 146] width 296 height 38
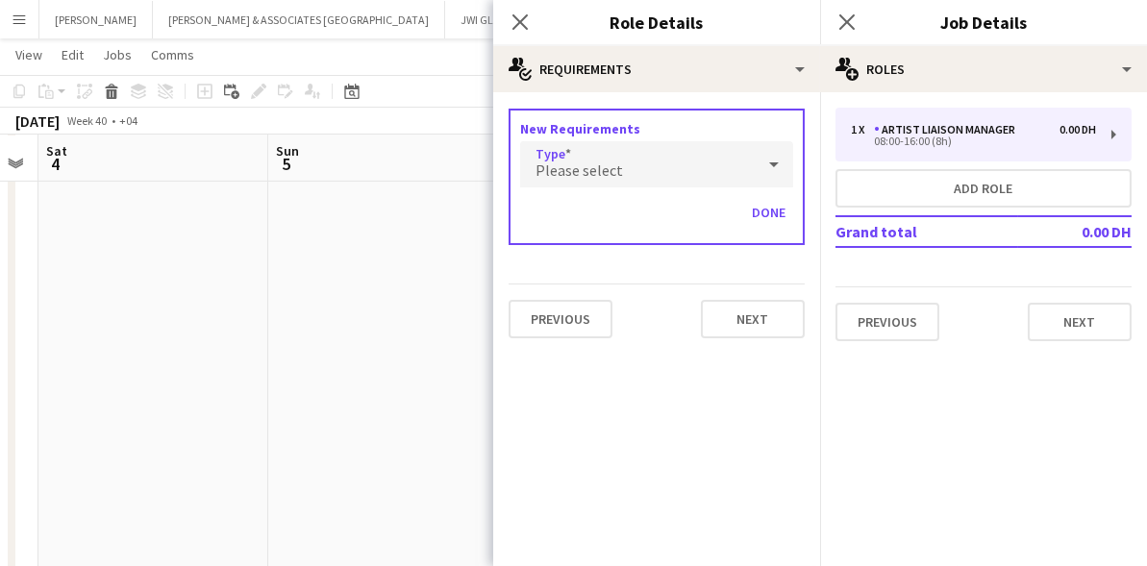
click at [594, 152] on div "Please select" at bounding box center [637, 164] width 235 height 46
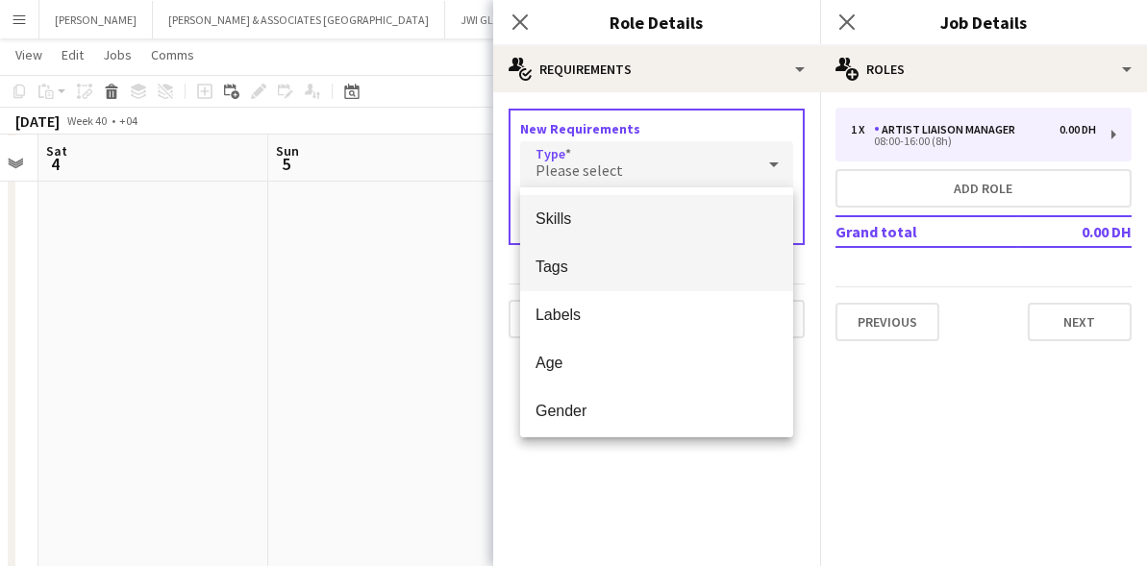
click at [575, 278] on mat-option "Tags" at bounding box center [656, 267] width 273 height 48
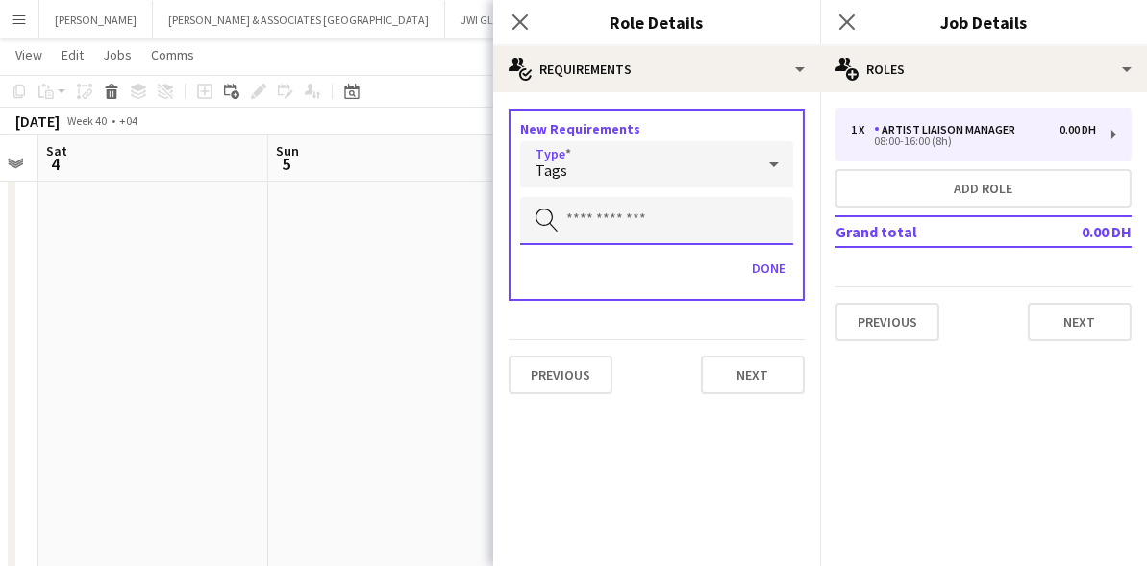
click at [598, 215] on input "text" at bounding box center [656, 221] width 273 height 48
type input "*"
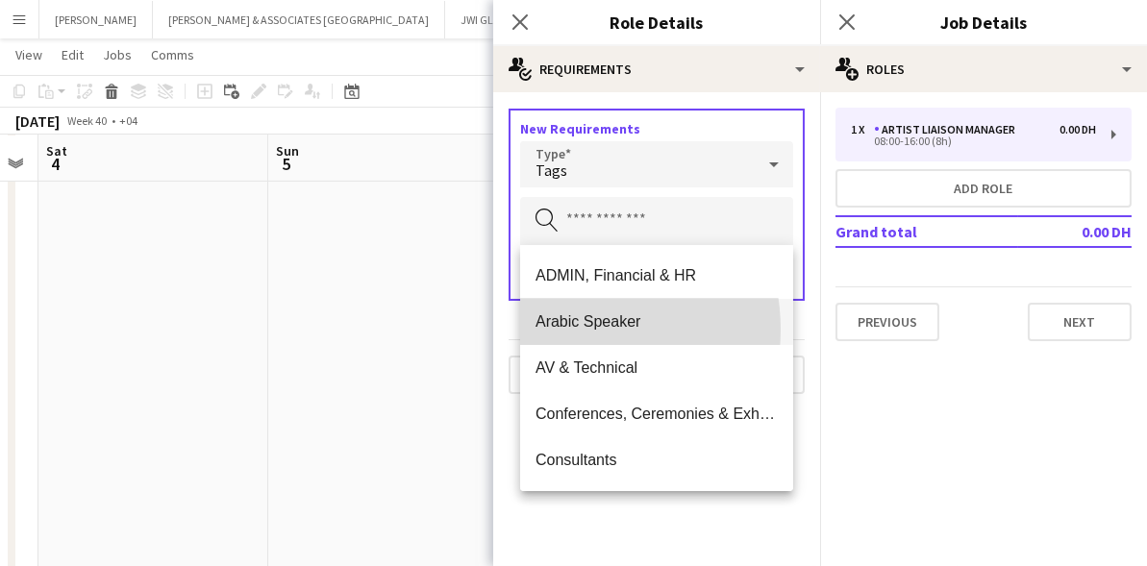
click at [558, 330] on span "Arabic Speaker" at bounding box center [656, 321] width 242 height 18
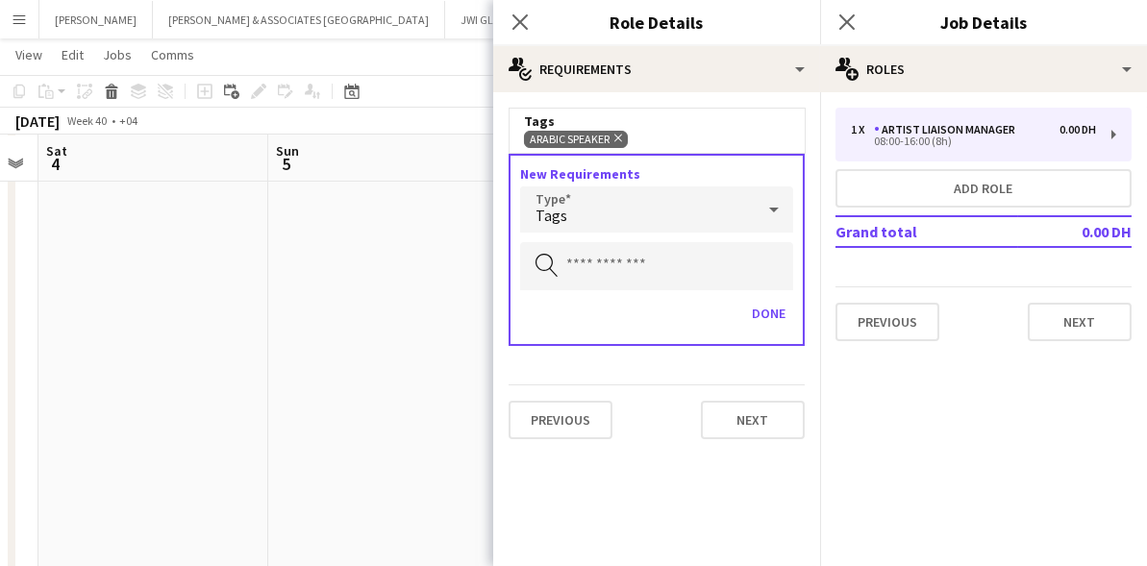
click at [596, 208] on div "Tags" at bounding box center [637, 209] width 235 height 46
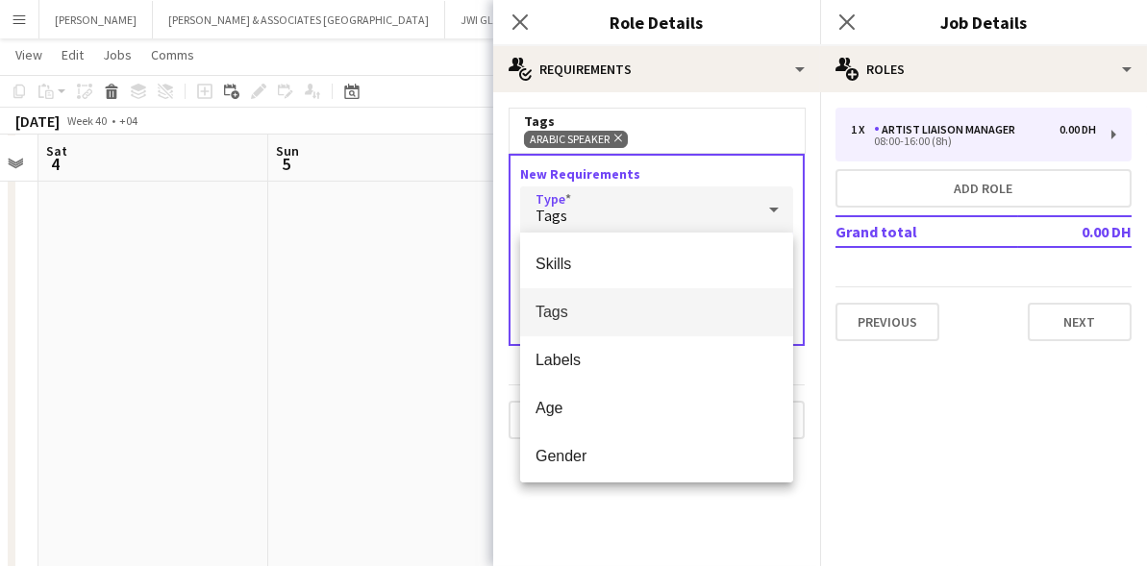
click at [570, 213] on div at bounding box center [573, 283] width 1147 height 566
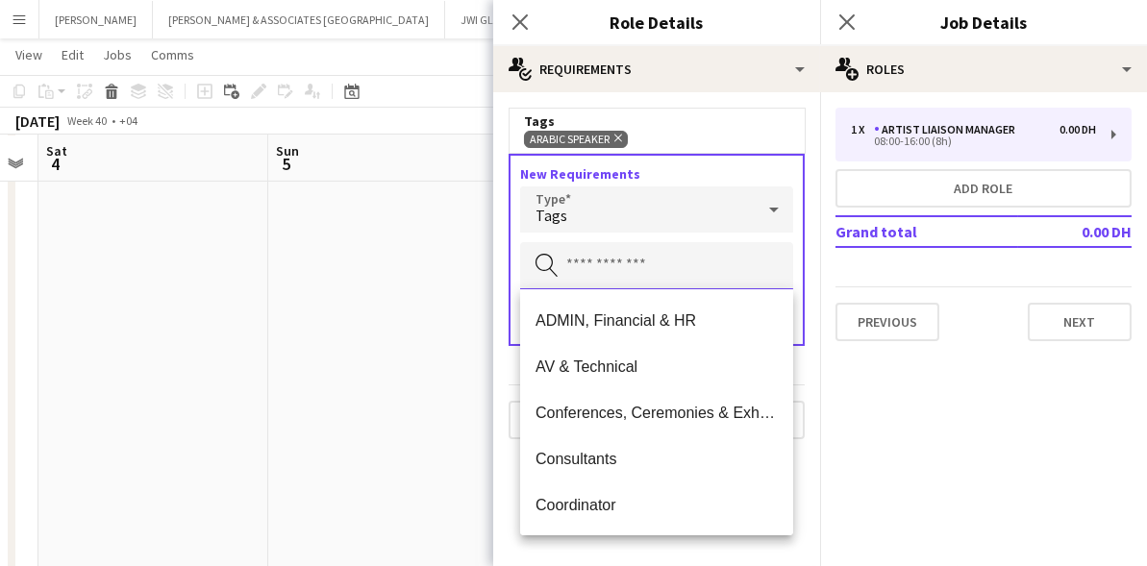
click at [580, 276] on input "text" at bounding box center [656, 266] width 273 height 48
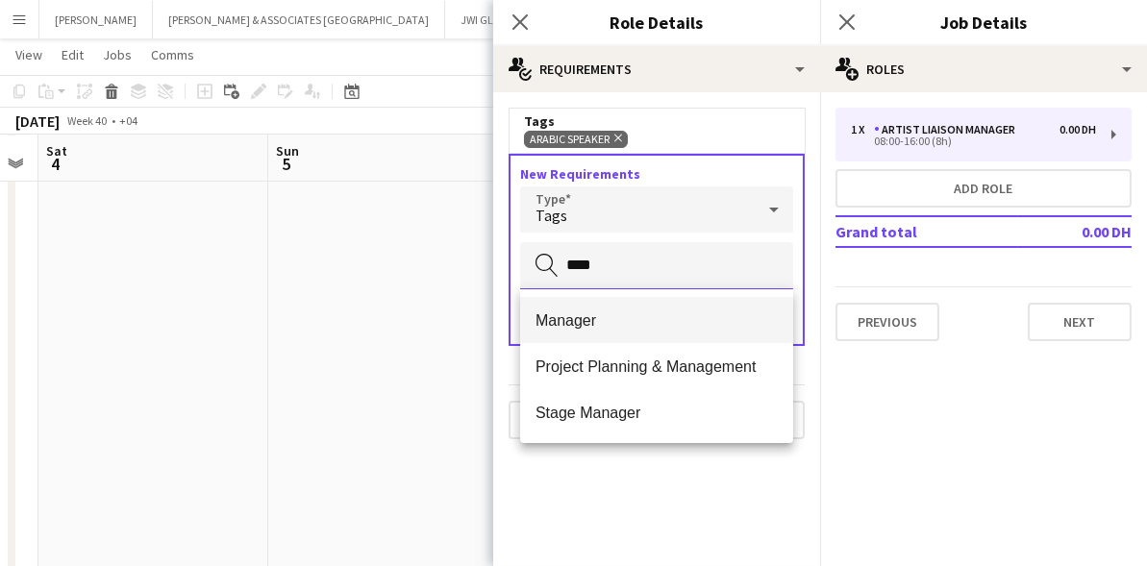
type input "****"
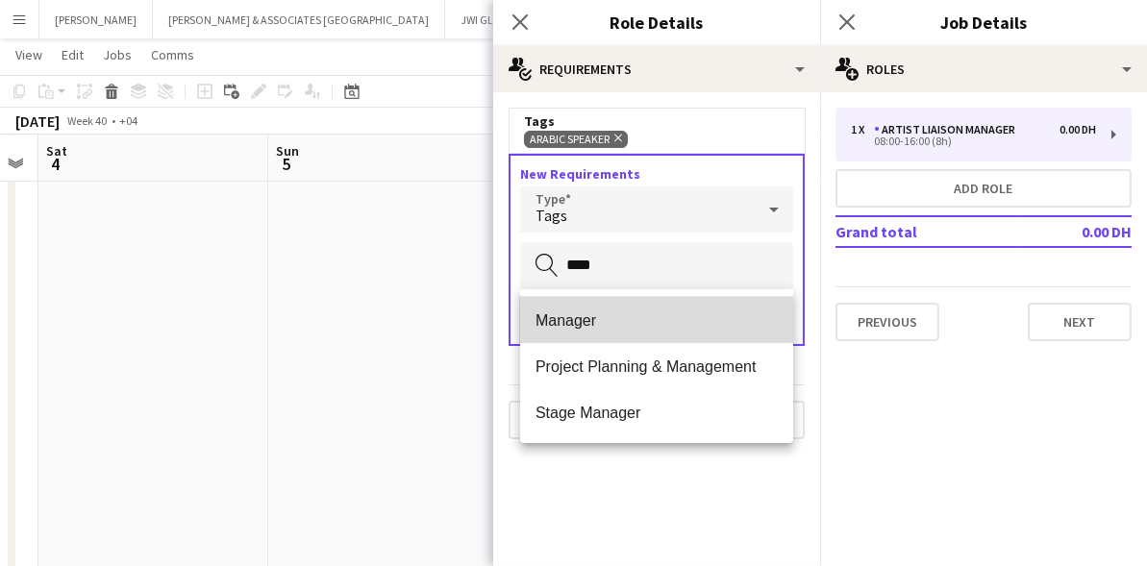
click at [549, 320] on span "Manager" at bounding box center [656, 320] width 242 height 18
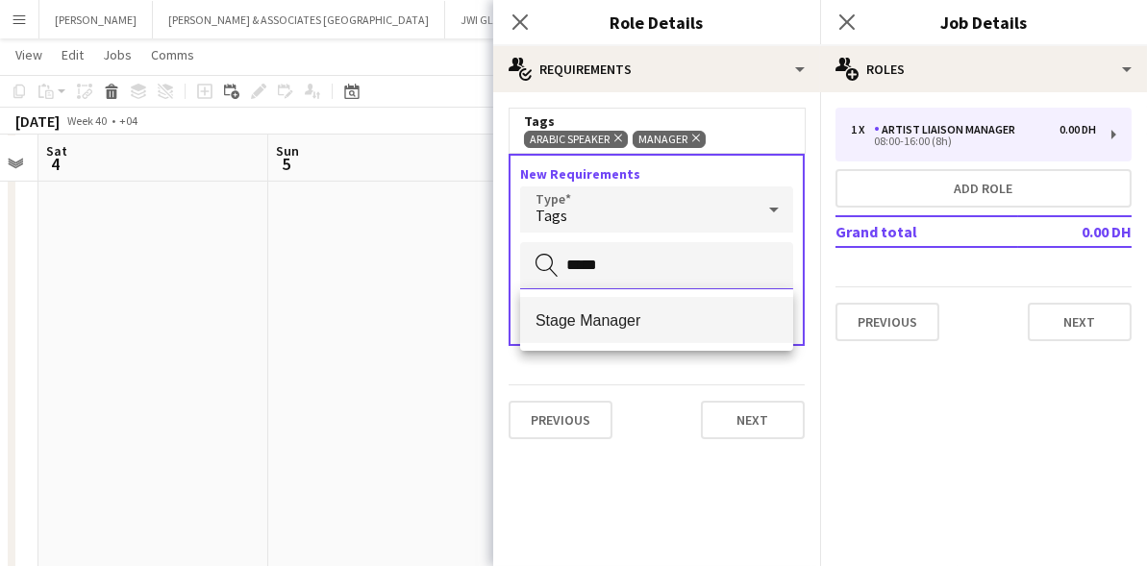
type input "*****"
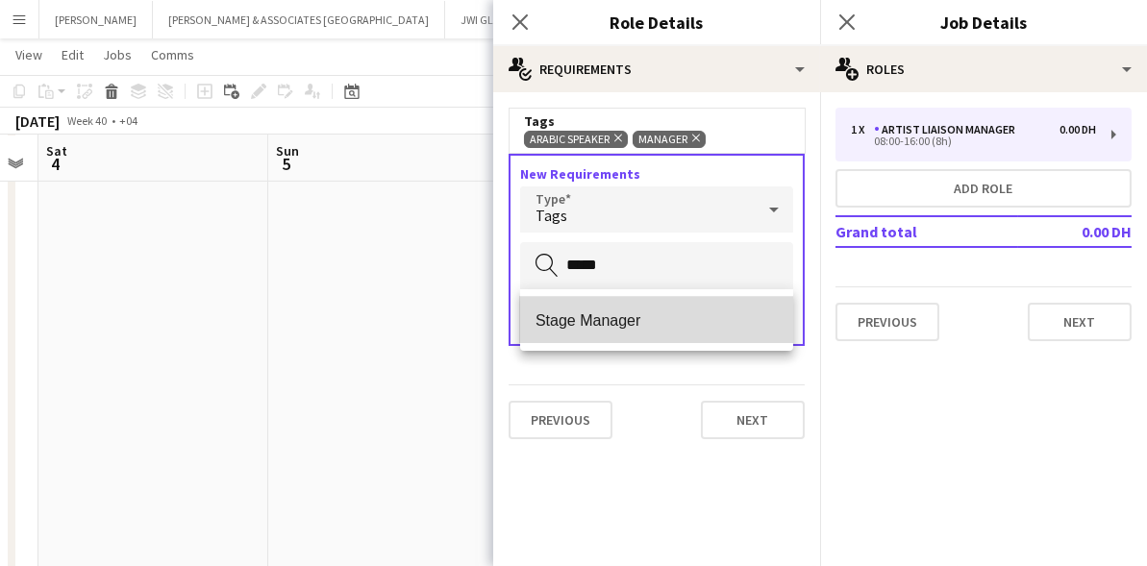
click at [558, 326] on span "Stage Manager" at bounding box center [656, 320] width 242 height 18
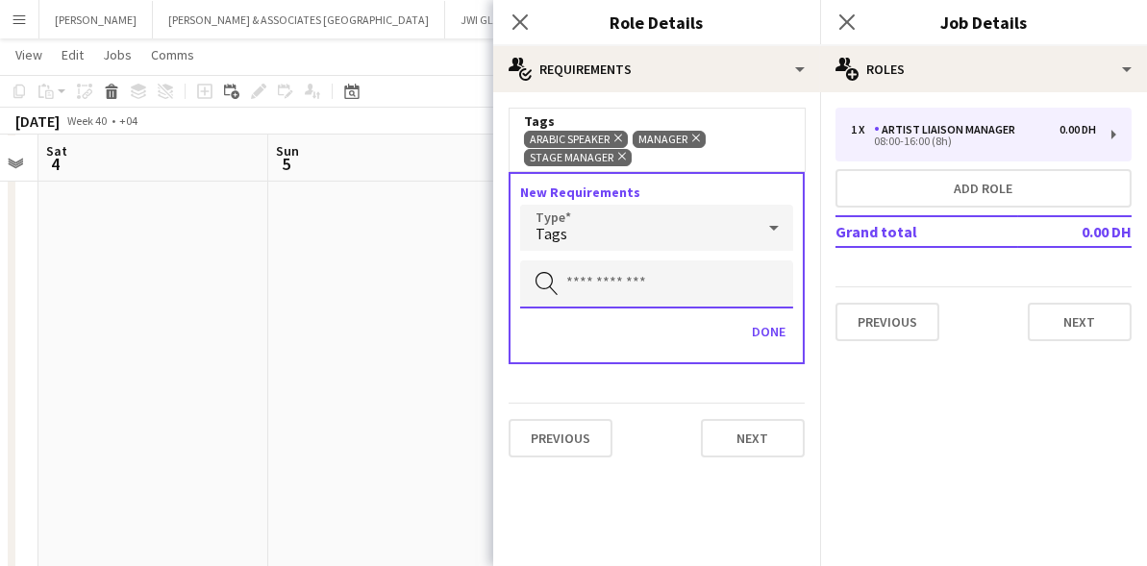
click at [580, 294] on input "text" at bounding box center [656, 284] width 273 height 48
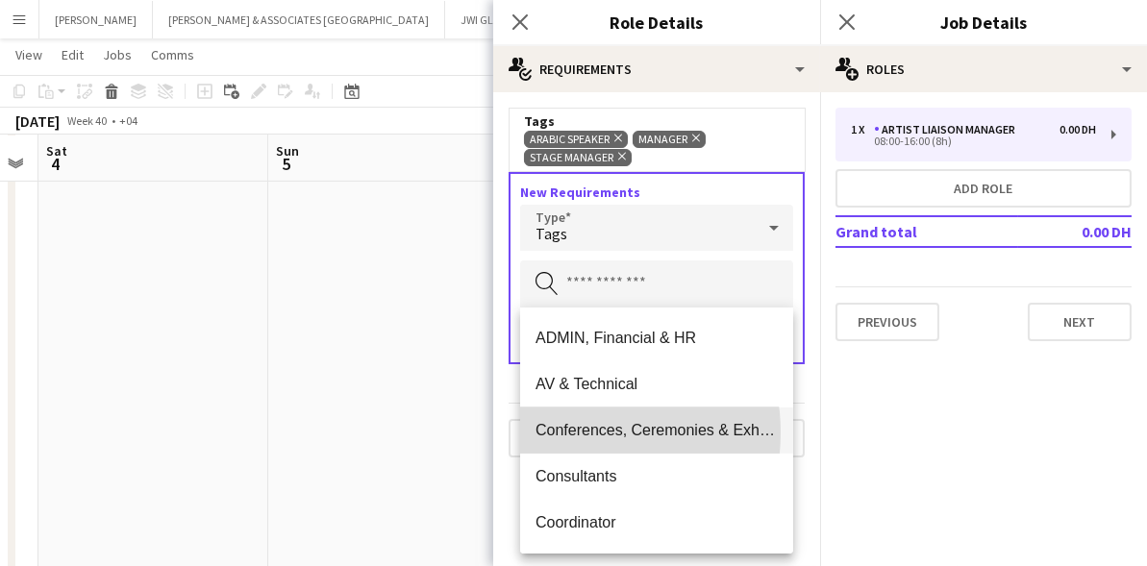
click at [567, 433] on span "Conferences, Ceremonies & Exhibitions" at bounding box center [656, 430] width 242 height 18
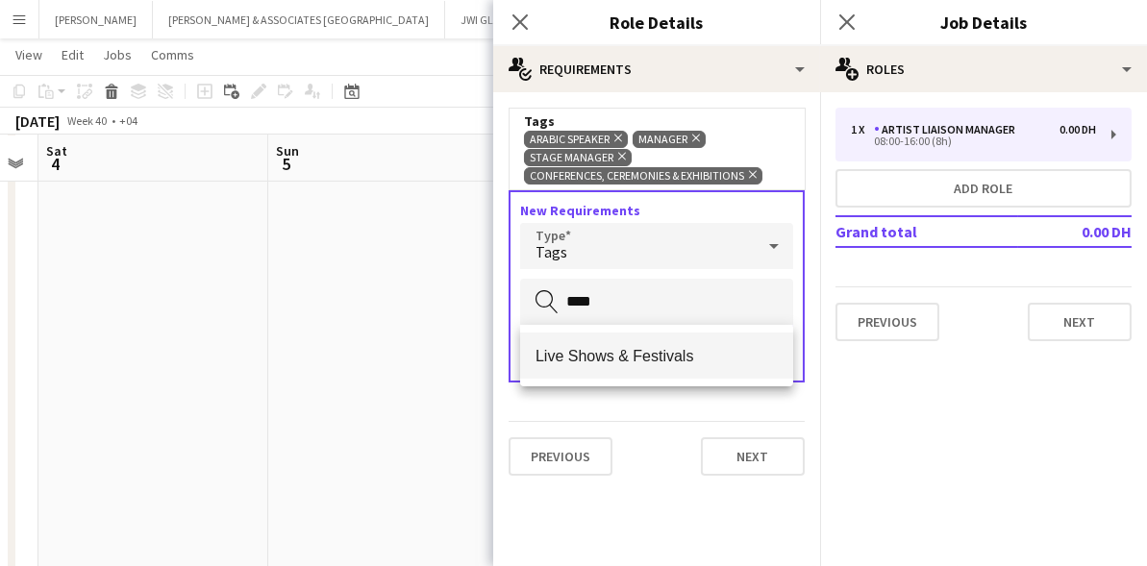
type input "****"
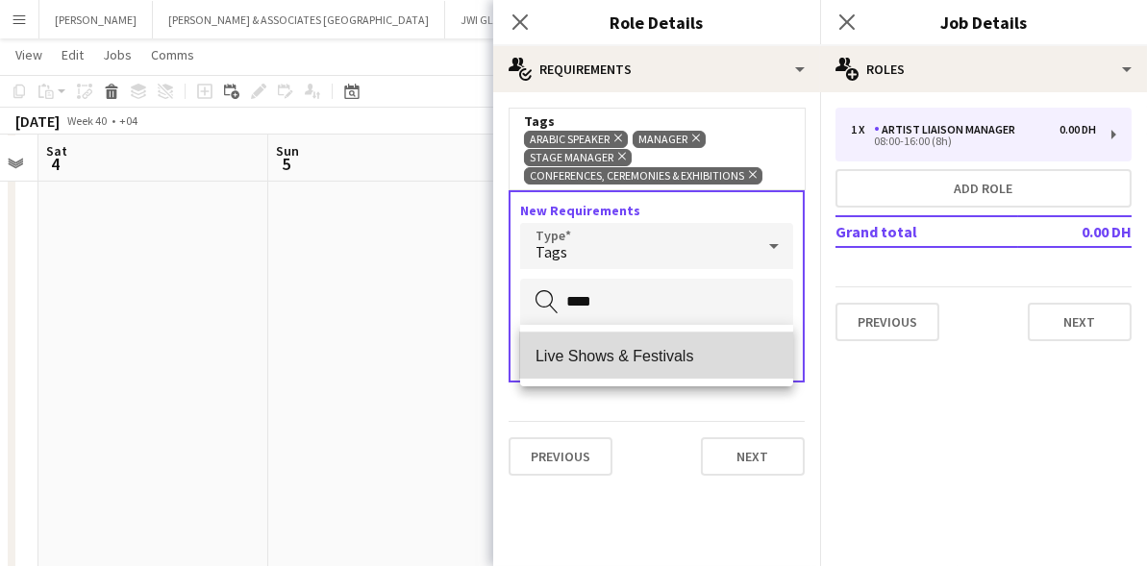
click at [561, 339] on mat-option "Live Shows & Festivals" at bounding box center [656, 356] width 273 height 46
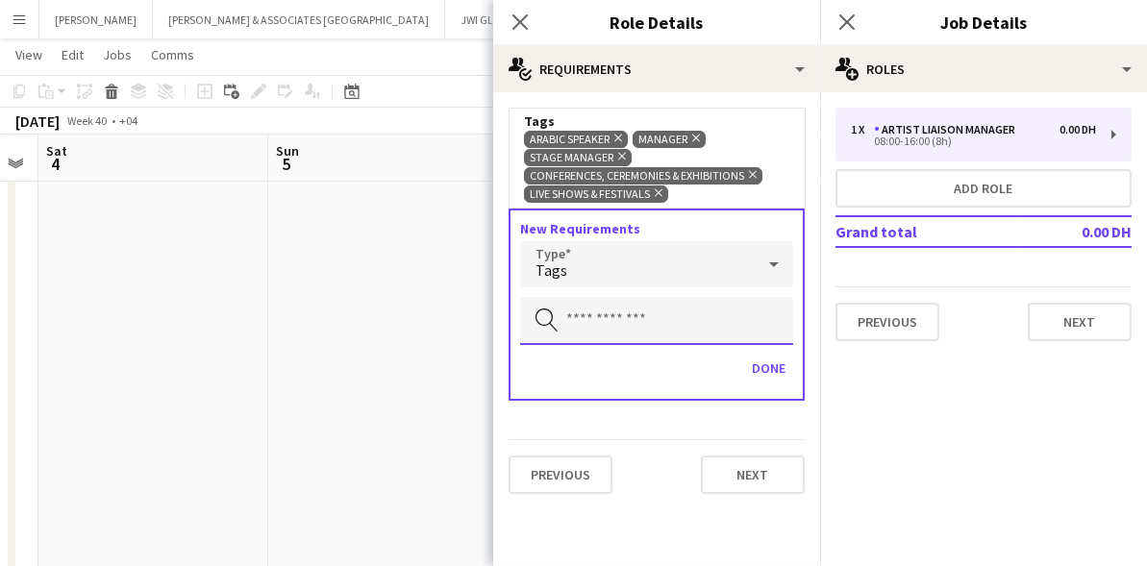
click at [573, 320] on input "text" at bounding box center [656, 321] width 273 height 48
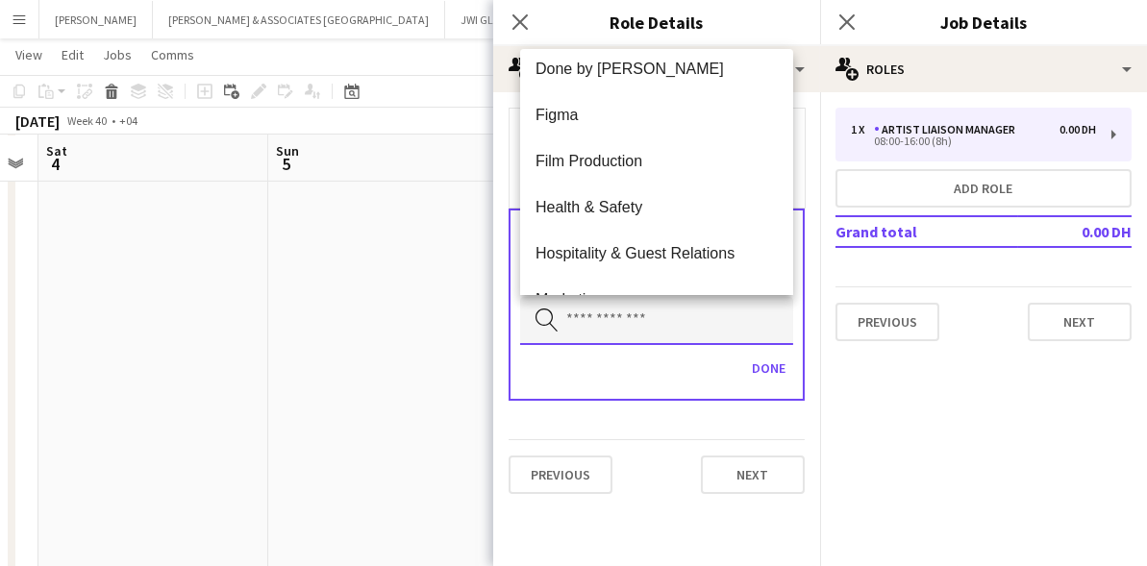
scroll to position [749, 0]
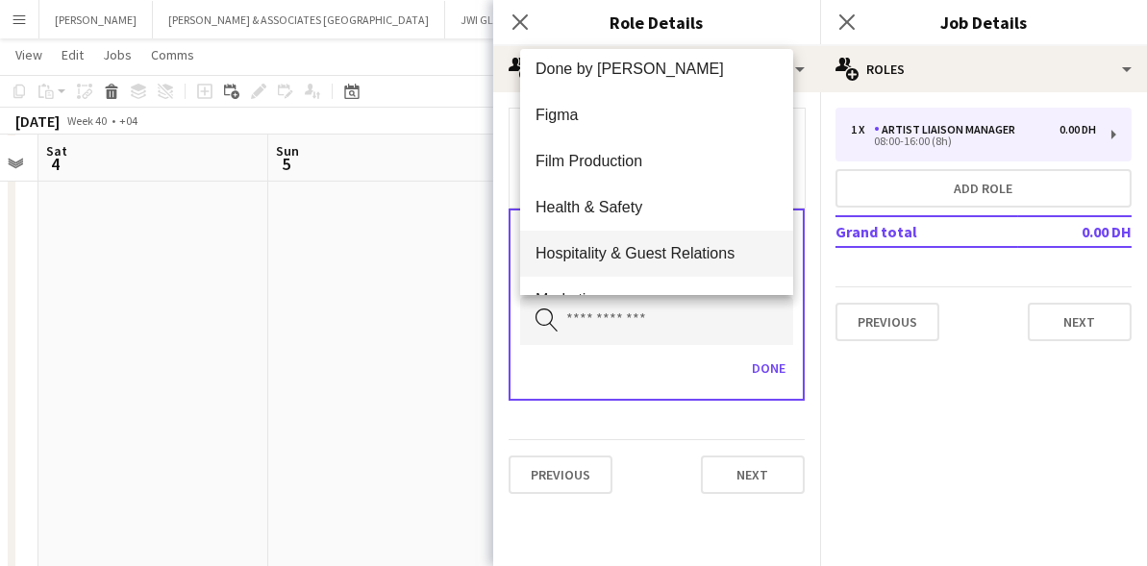
click at [586, 247] on span "Hospitality & Guest Relations" at bounding box center [656, 253] width 242 height 18
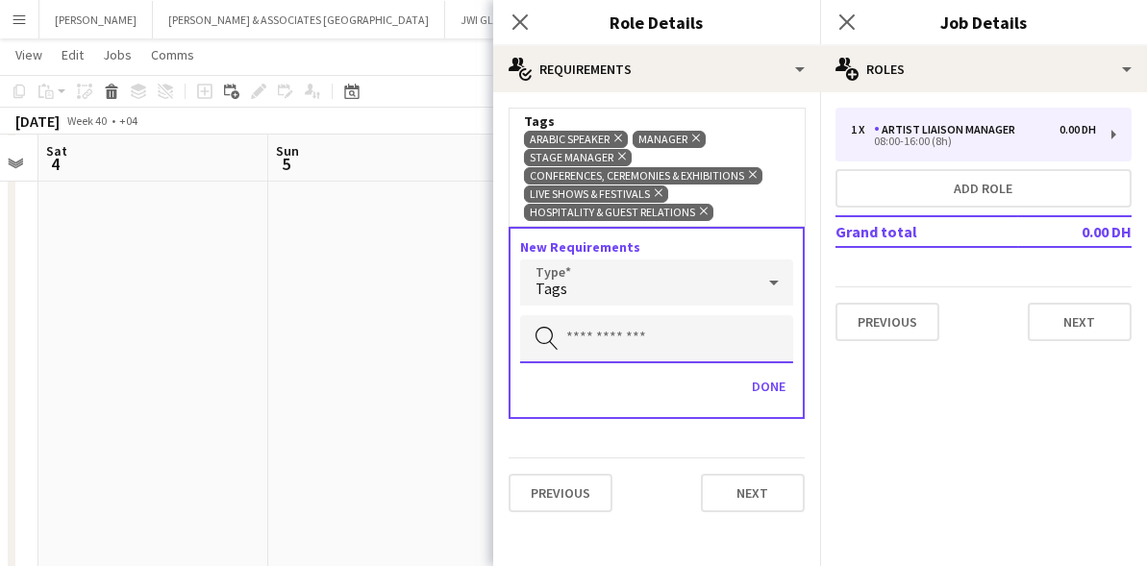
click at [575, 323] on input "text" at bounding box center [656, 339] width 273 height 48
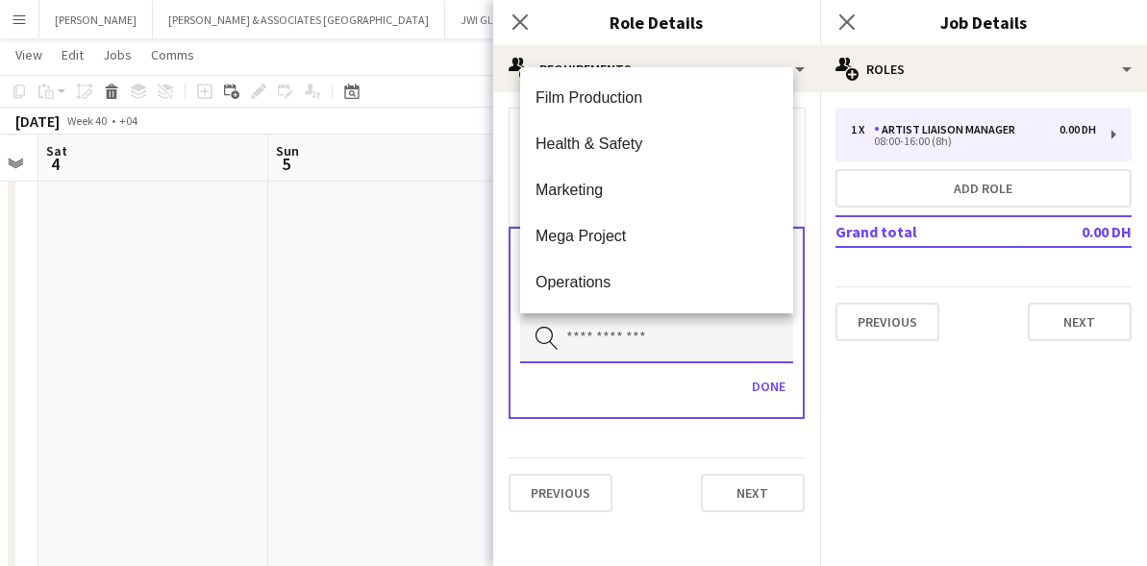
scroll to position [901, 0]
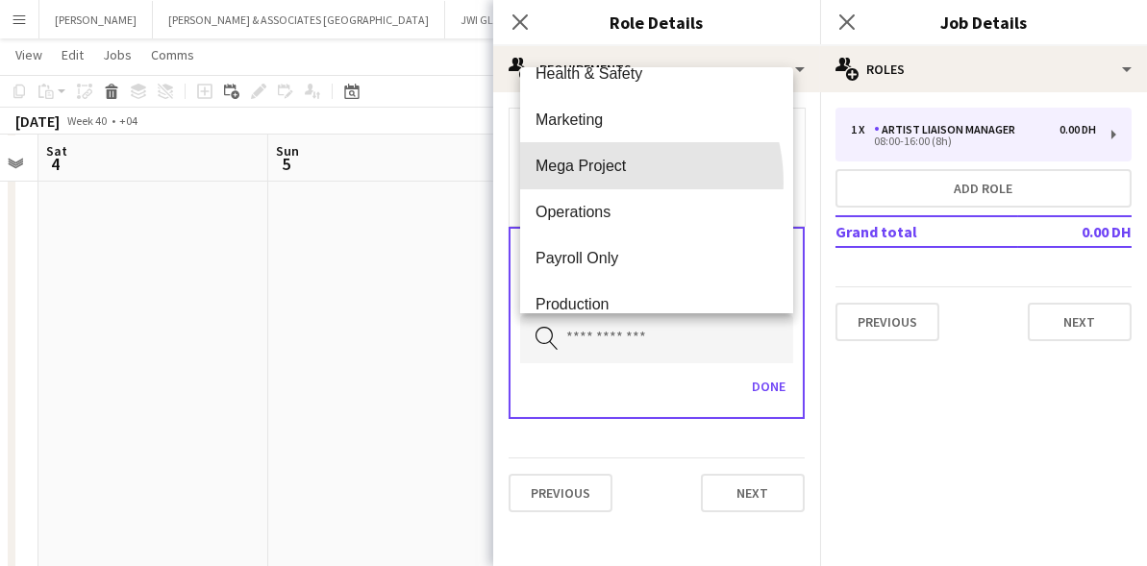
click at [599, 183] on mat-option "Mega Project" at bounding box center [656, 166] width 273 height 46
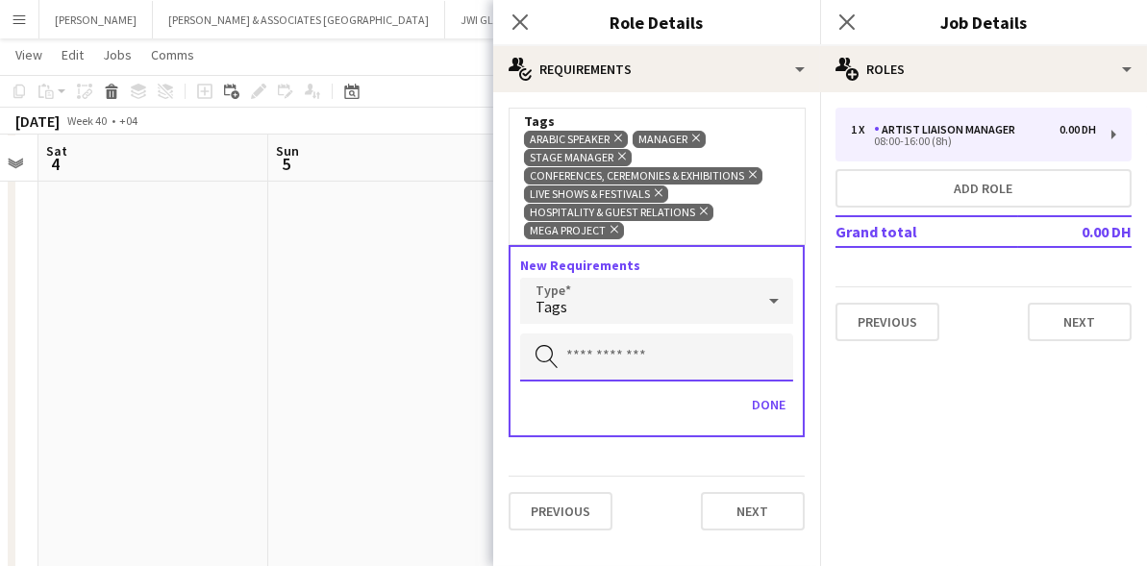
click at [587, 353] on input "text" at bounding box center [656, 358] width 273 height 48
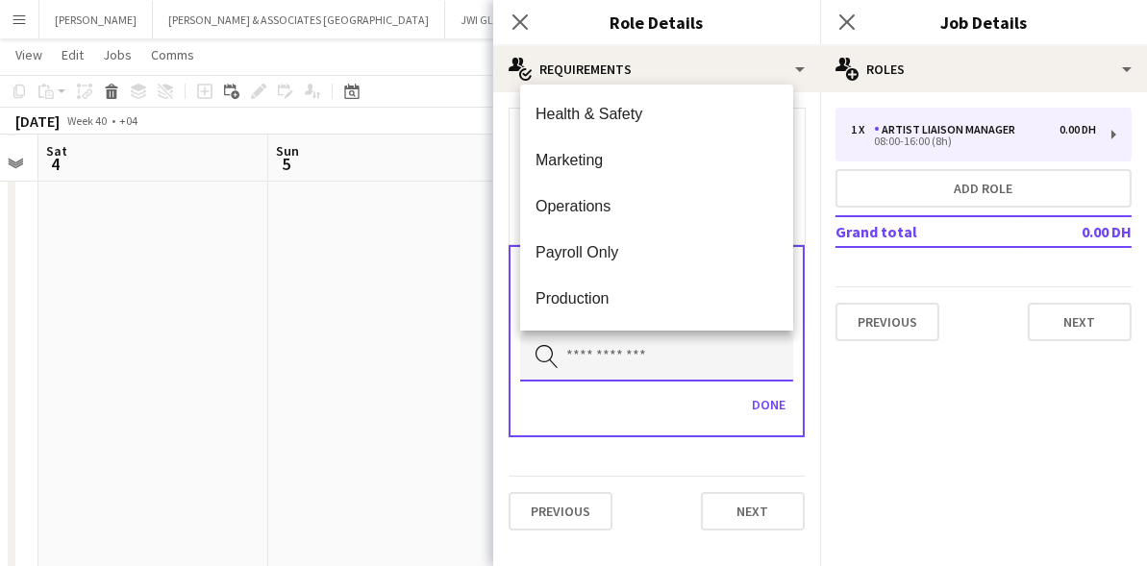
scroll to position [878, 0]
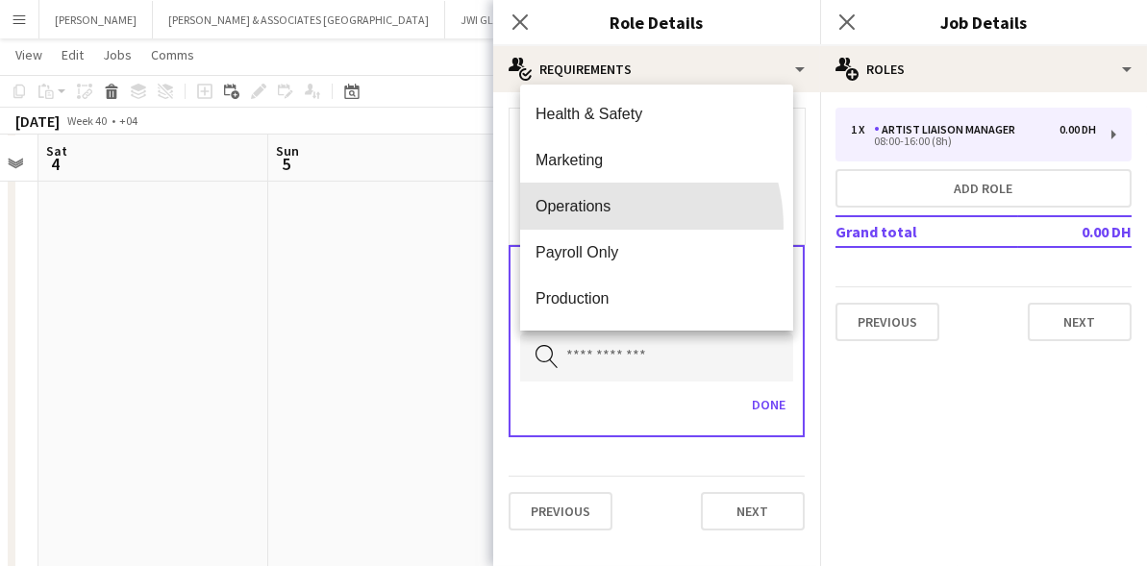
click at [597, 227] on mat-option "Operations" at bounding box center [656, 207] width 273 height 46
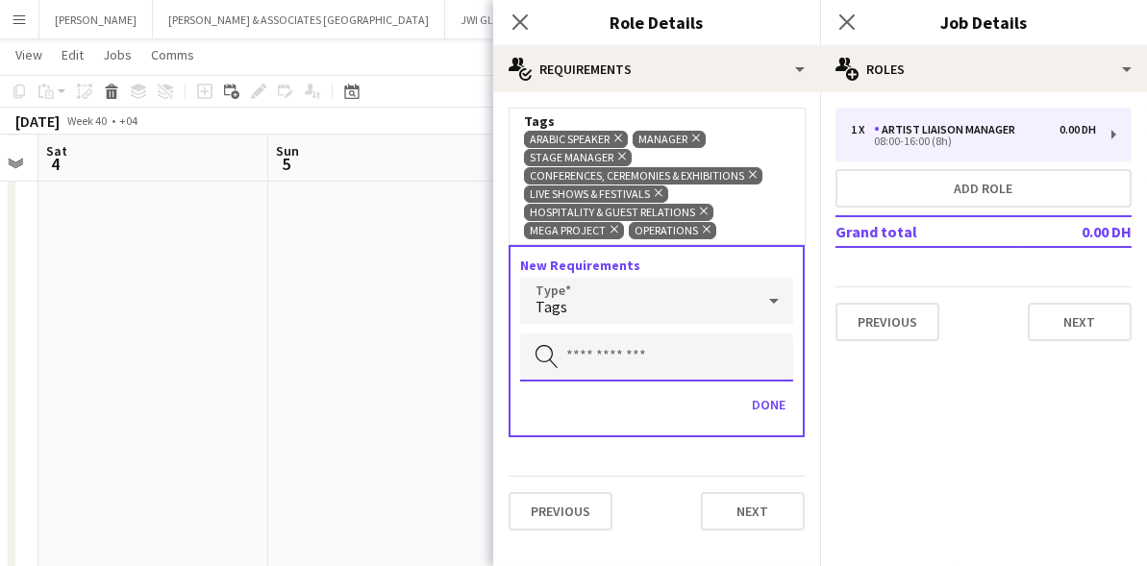
click at [617, 359] on input "text" at bounding box center [656, 358] width 273 height 48
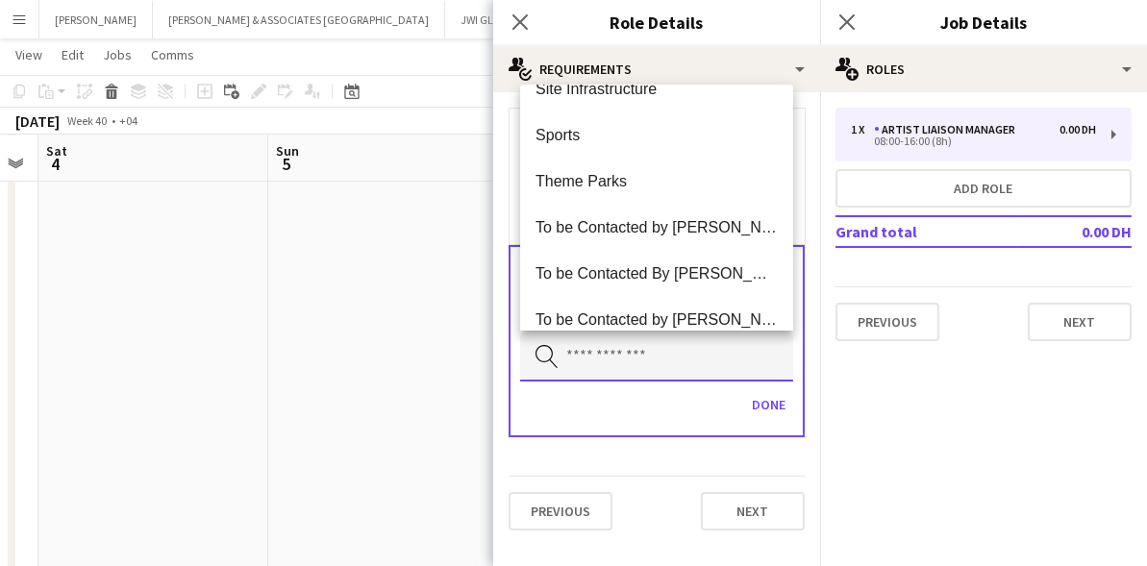
scroll to position [1272, 0]
click at [594, 186] on span "Theme Parks" at bounding box center [656, 181] width 242 height 18
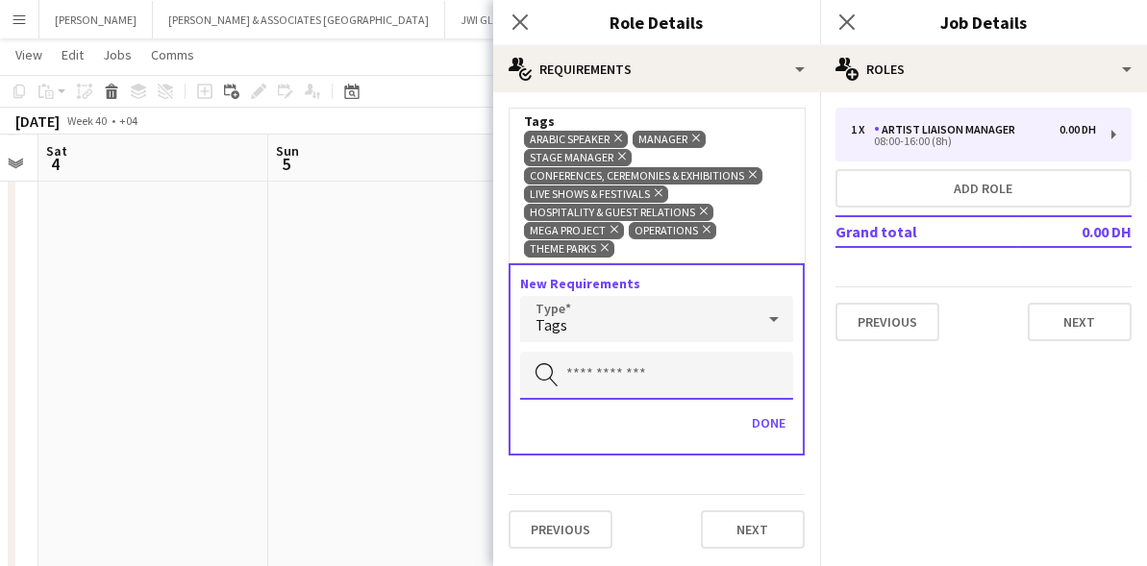
click at [573, 369] on input "text" at bounding box center [656, 376] width 273 height 48
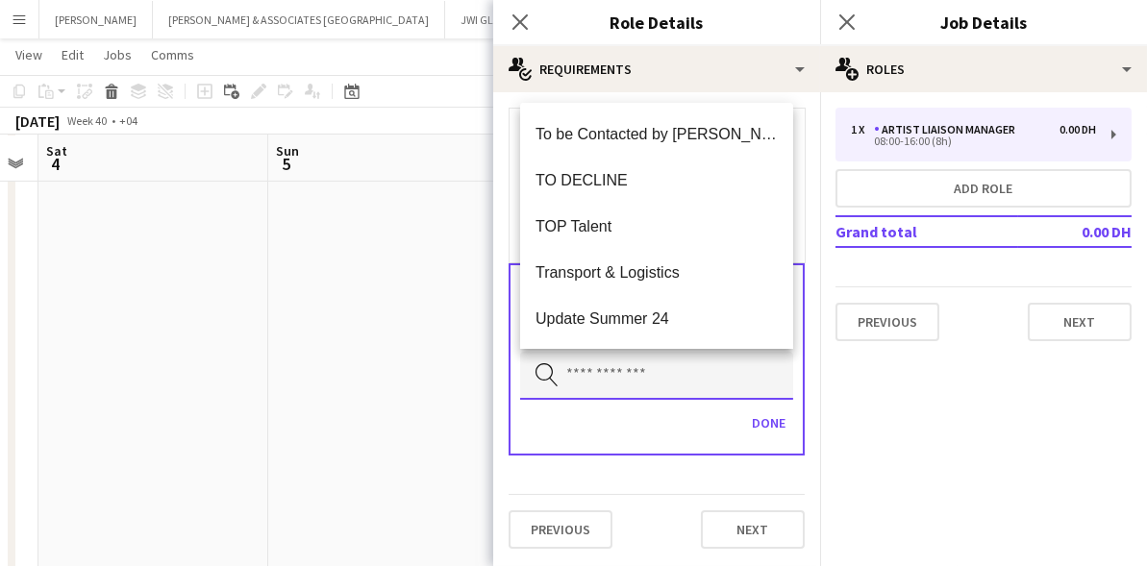
scroll to position [1751, 0]
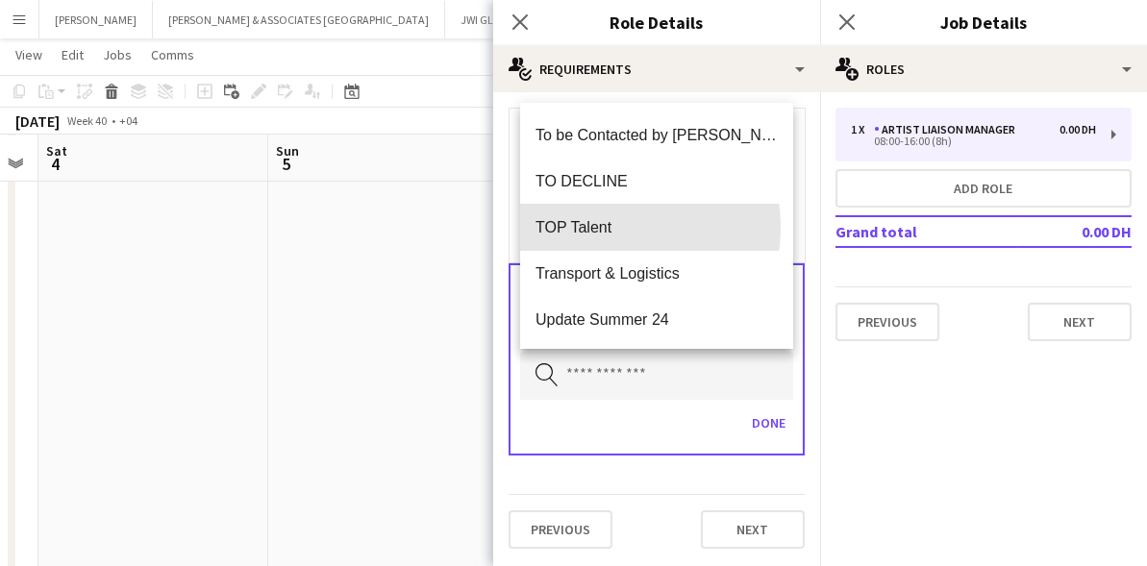
click at [598, 227] on span "TOP Talent" at bounding box center [656, 227] width 242 height 18
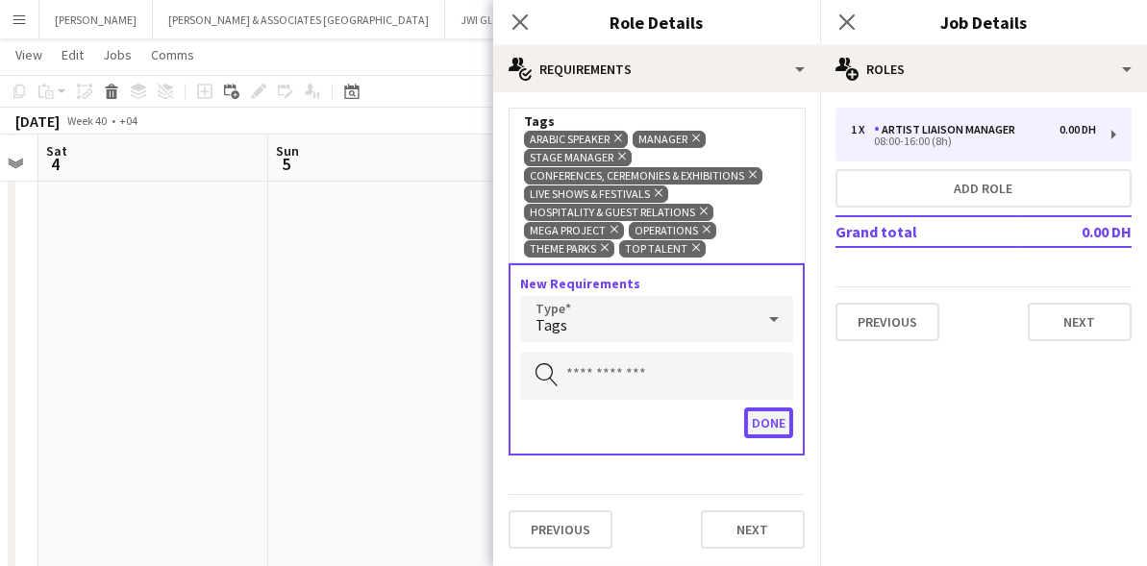
click at [760, 422] on button "Done" at bounding box center [768, 423] width 49 height 31
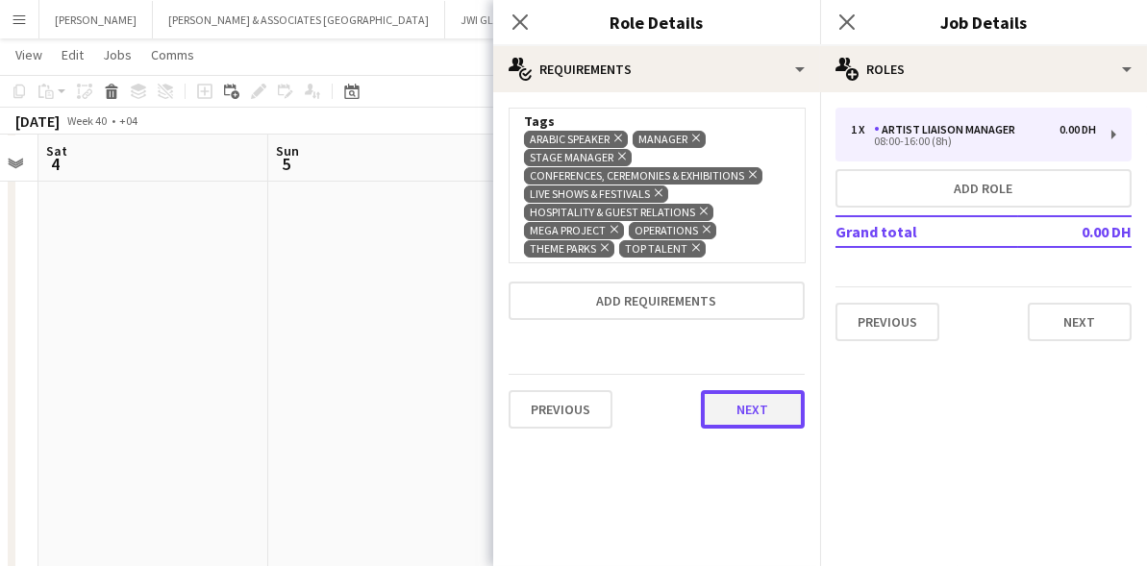
click at [747, 411] on button "Next" at bounding box center [753, 409] width 104 height 38
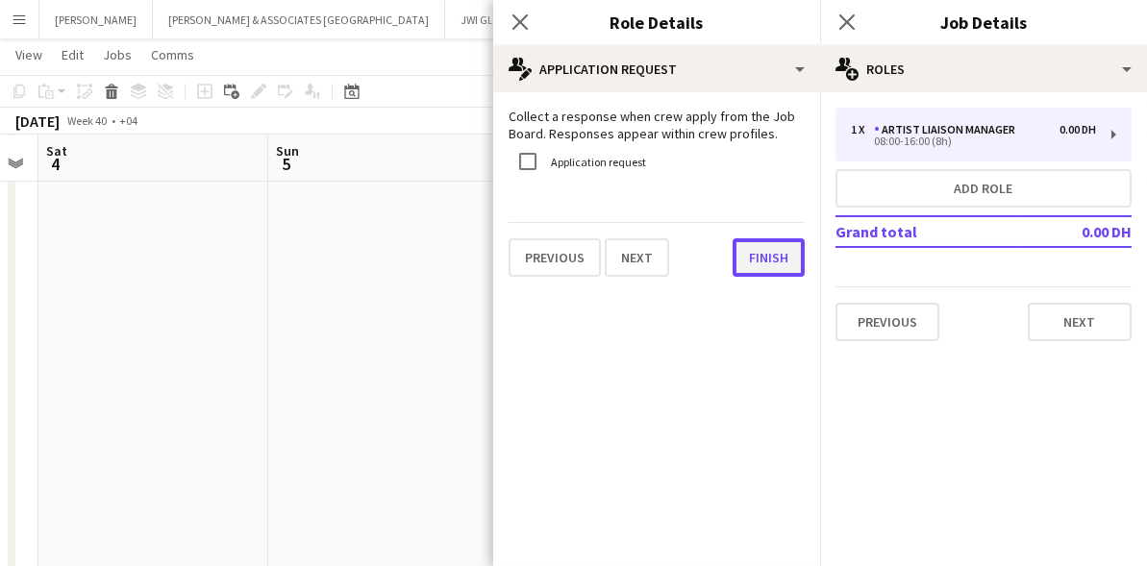
click at [755, 272] on button "Finish" at bounding box center [768, 257] width 72 height 38
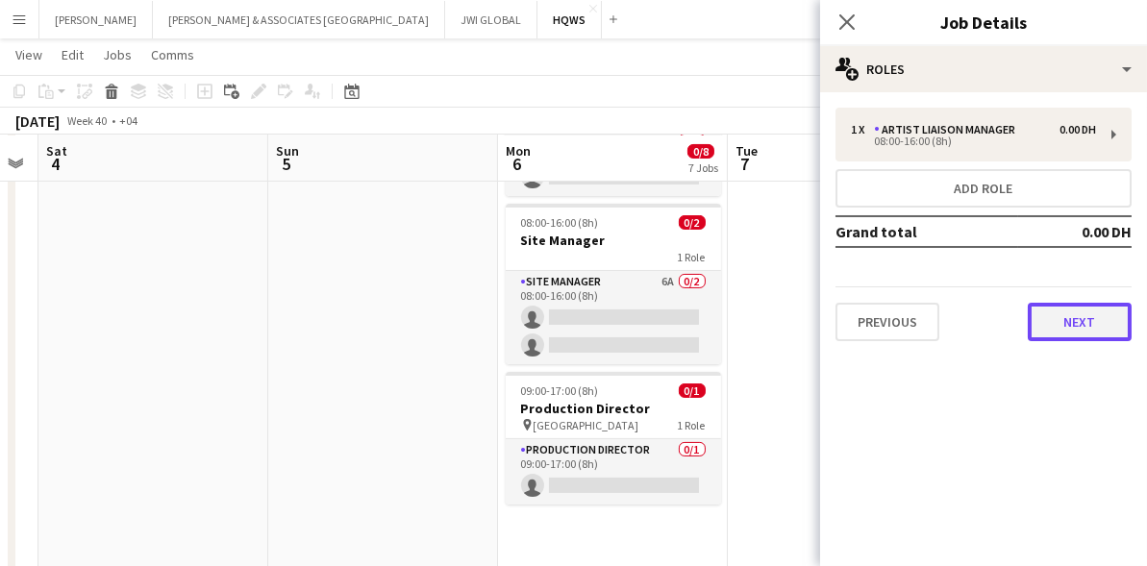
click at [1046, 313] on button "Next" at bounding box center [1080, 322] width 104 height 38
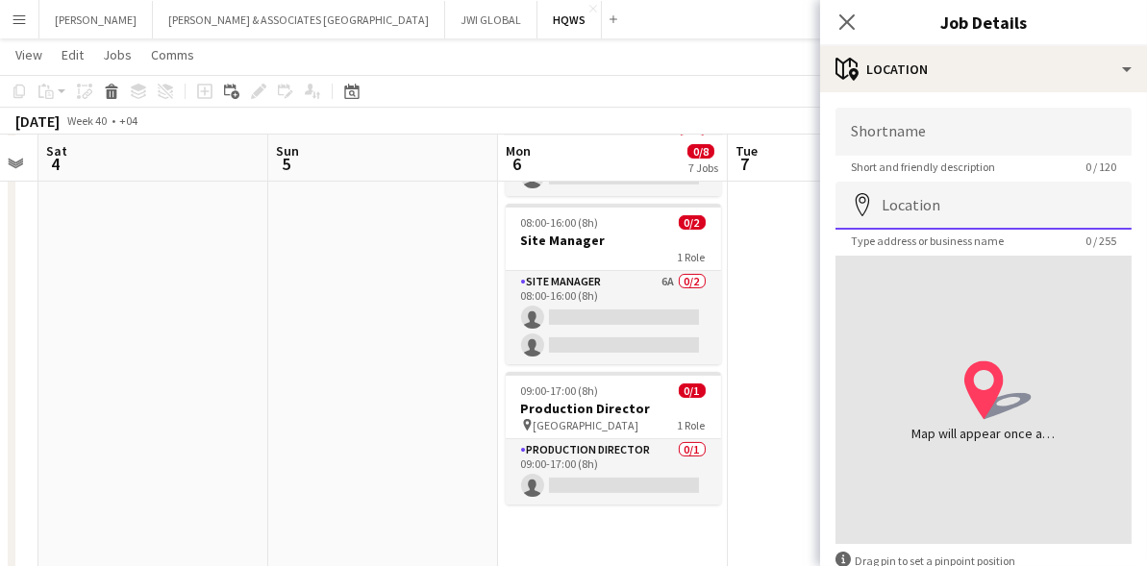
click at [959, 206] on input "Location" at bounding box center [983, 206] width 296 height 48
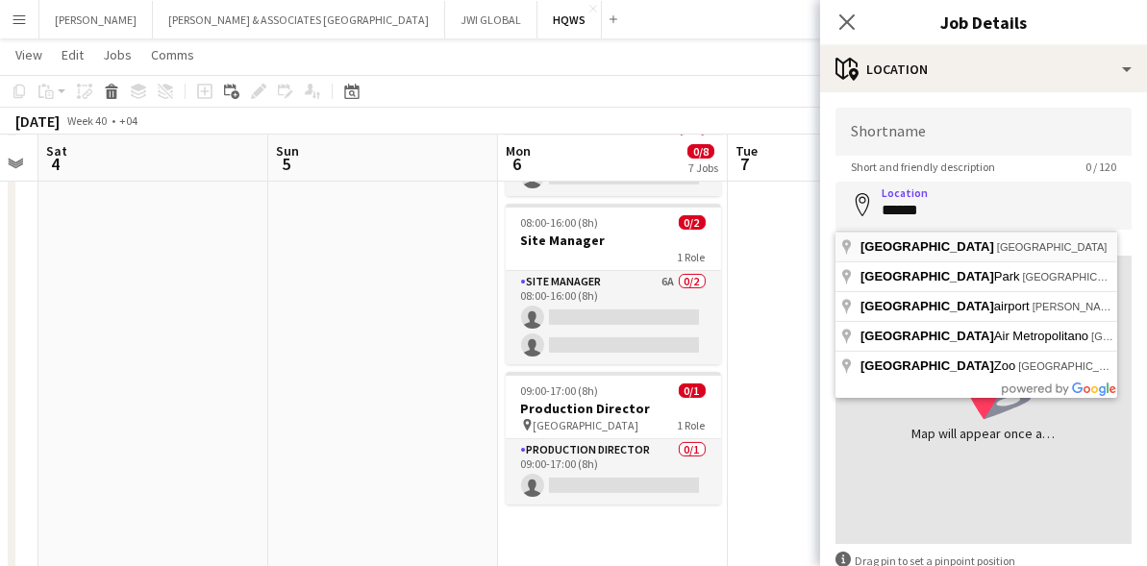
type input "**********"
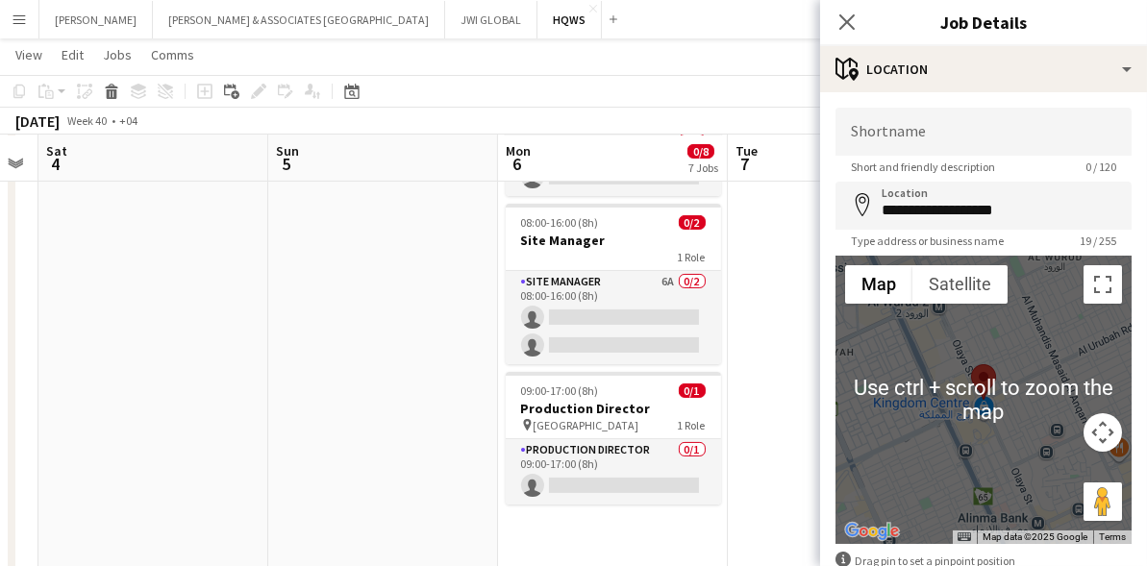
scroll to position [112, 0]
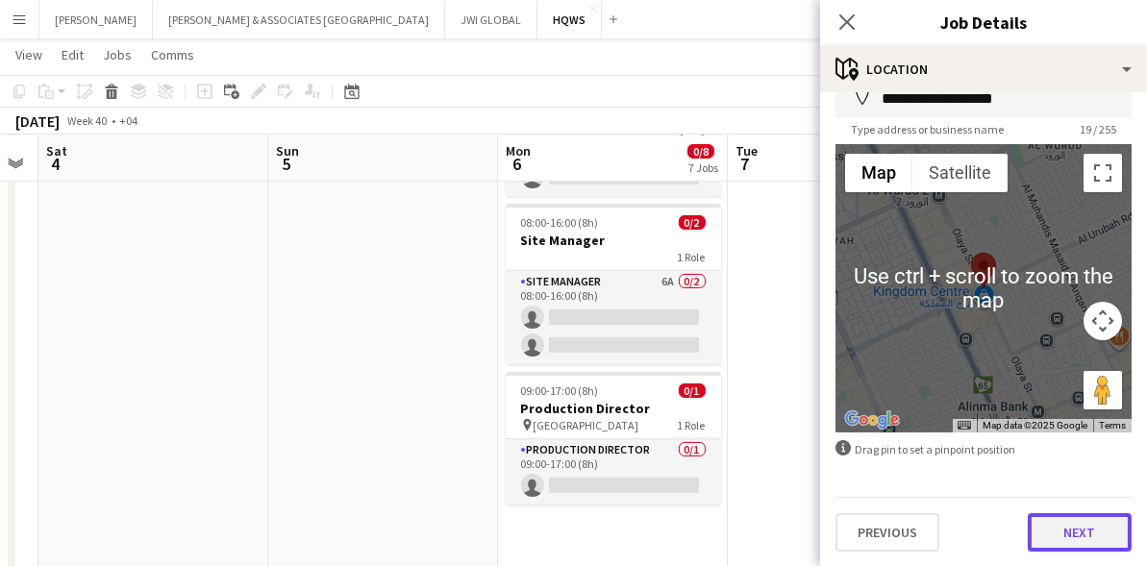
click at [1068, 521] on button "Next" at bounding box center [1080, 532] width 104 height 38
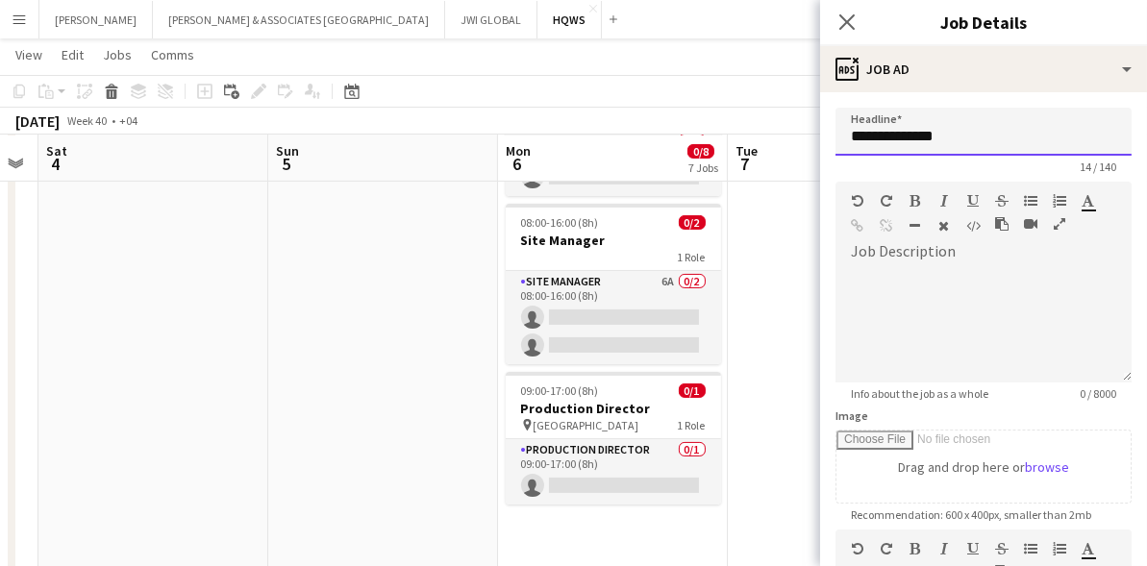
click at [965, 133] on input "**********" at bounding box center [983, 132] width 296 height 48
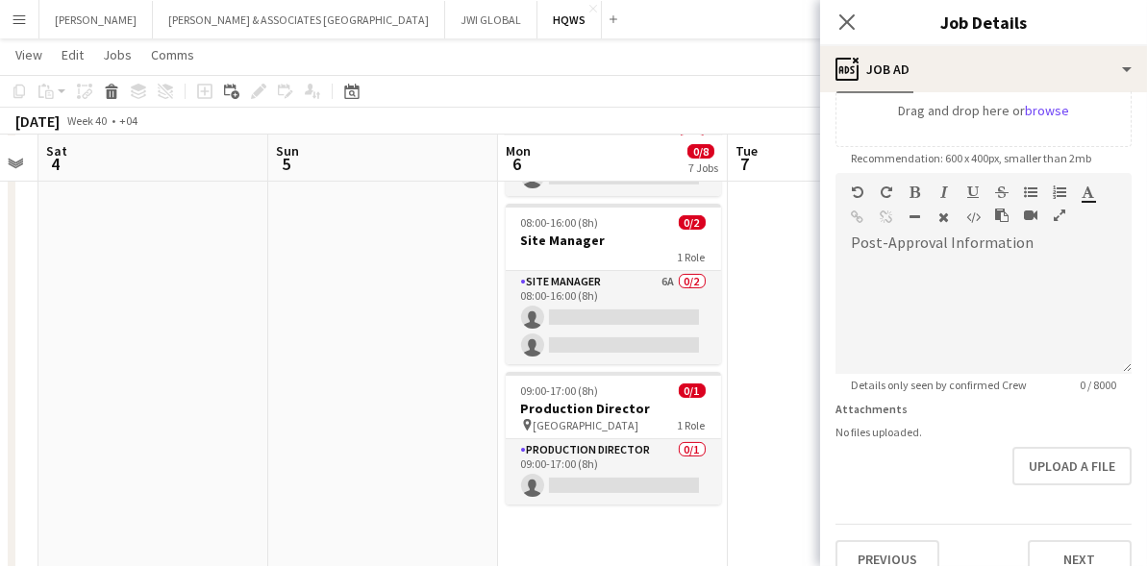
scroll to position [384, 0]
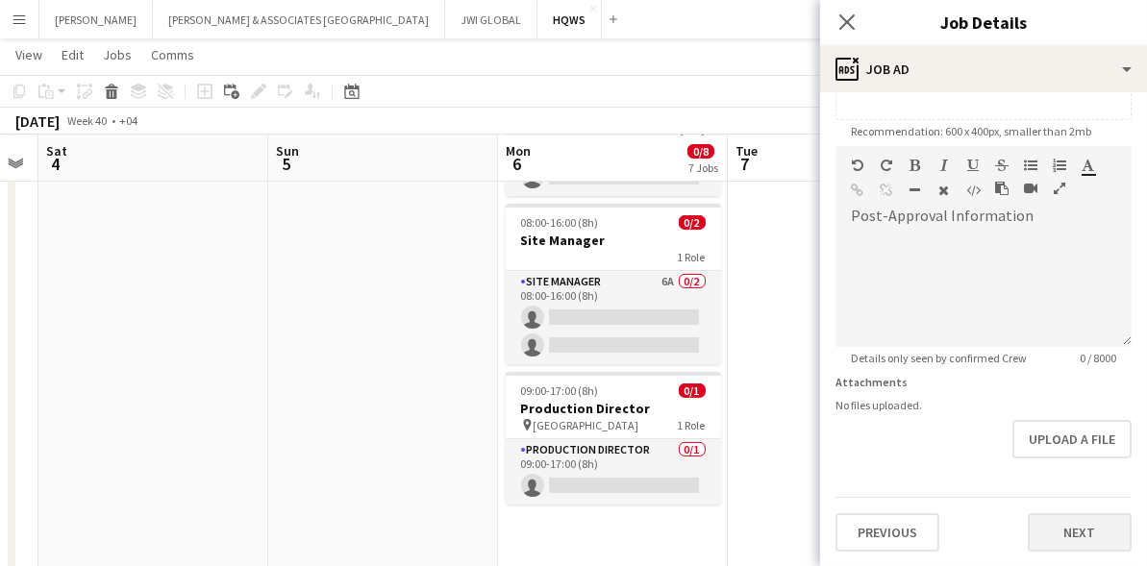
type input "**********"
click at [1049, 525] on button "Next" at bounding box center [1080, 532] width 104 height 38
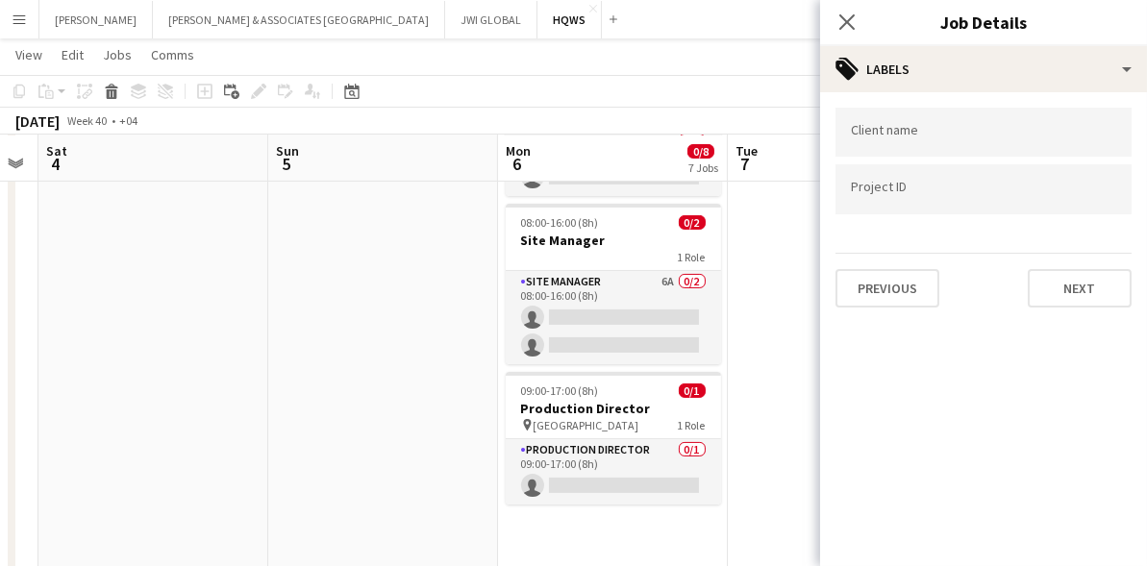
scroll to position [0, 0]
click at [1089, 299] on button "Next" at bounding box center [1080, 288] width 104 height 38
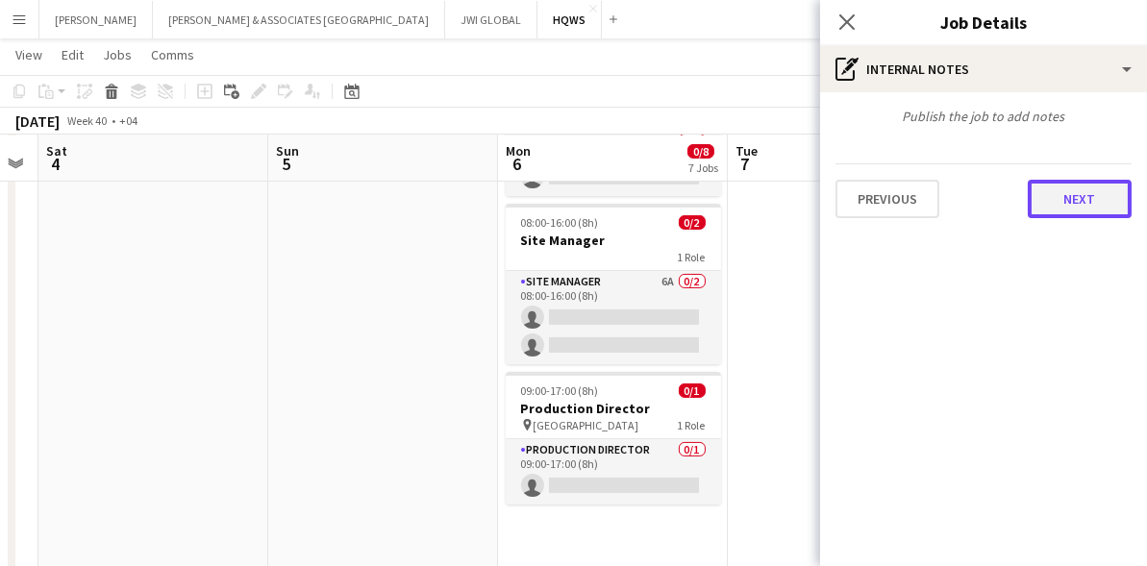
click at [1072, 196] on button "Next" at bounding box center [1080, 199] width 104 height 38
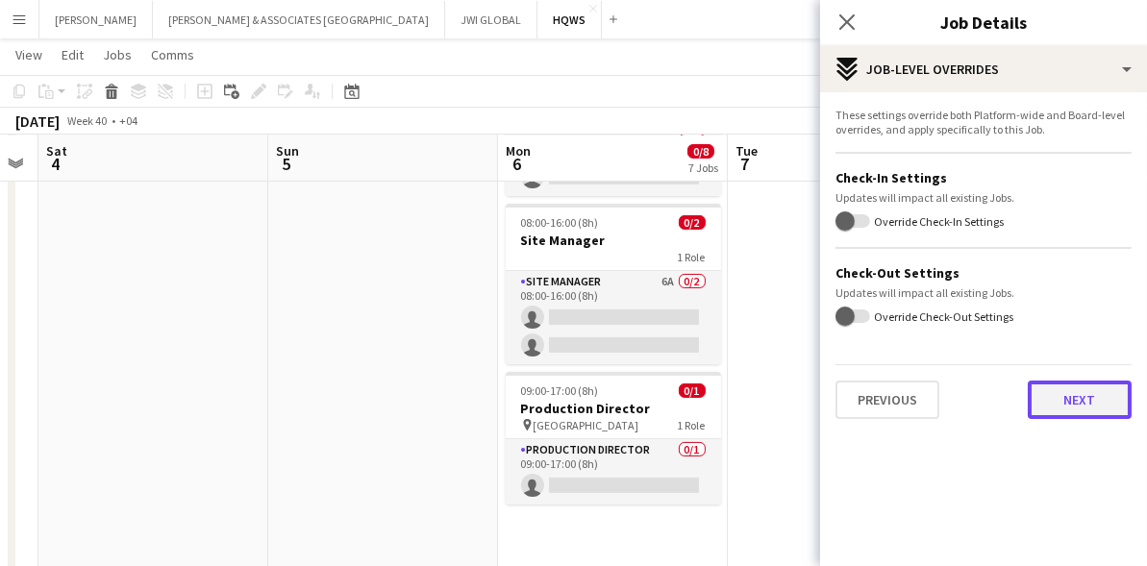
click at [1053, 397] on button "Next" at bounding box center [1080, 400] width 104 height 38
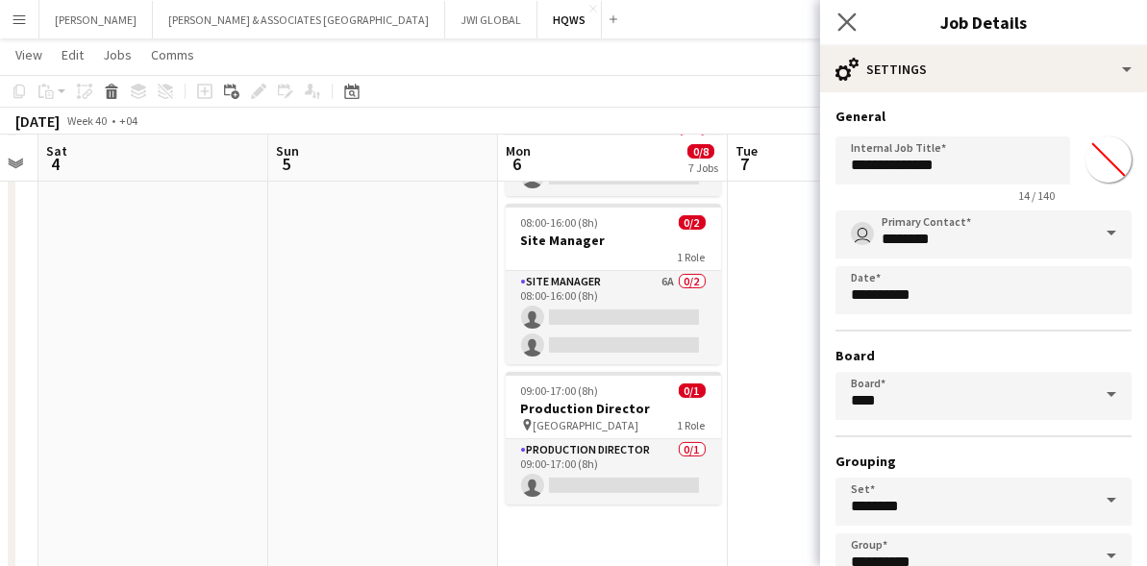
click at [850, 12] on icon "Close pop-in" at bounding box center [846, 21] width 18 height 18
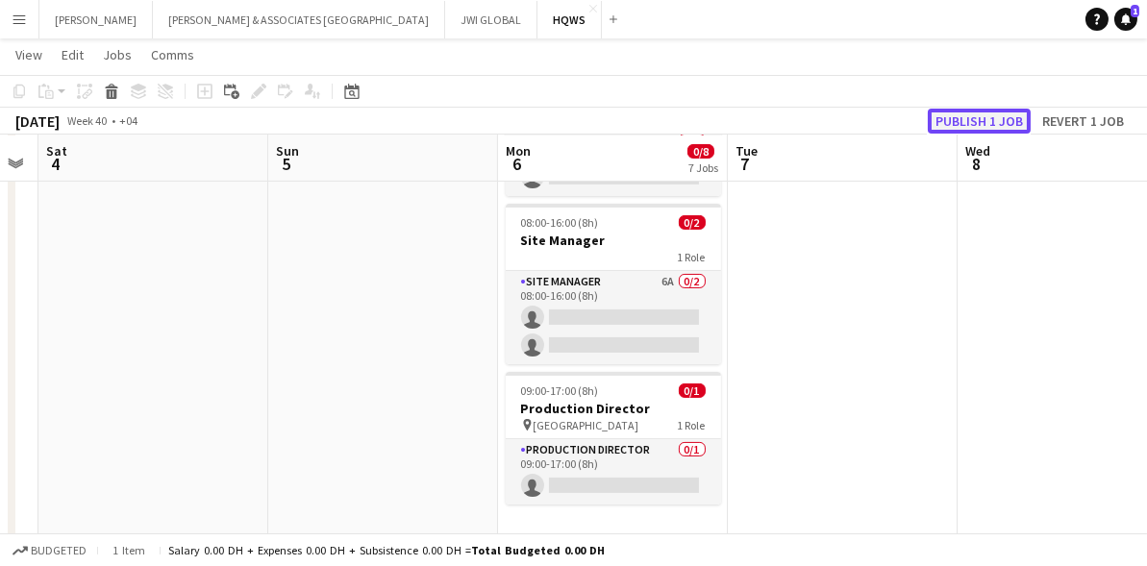
click at [990, 116] on button "Publish 1 job" at bounding box center [979, 121] width 103 height 25
